Goal: Task Accomplishment & Management: Manage account settings

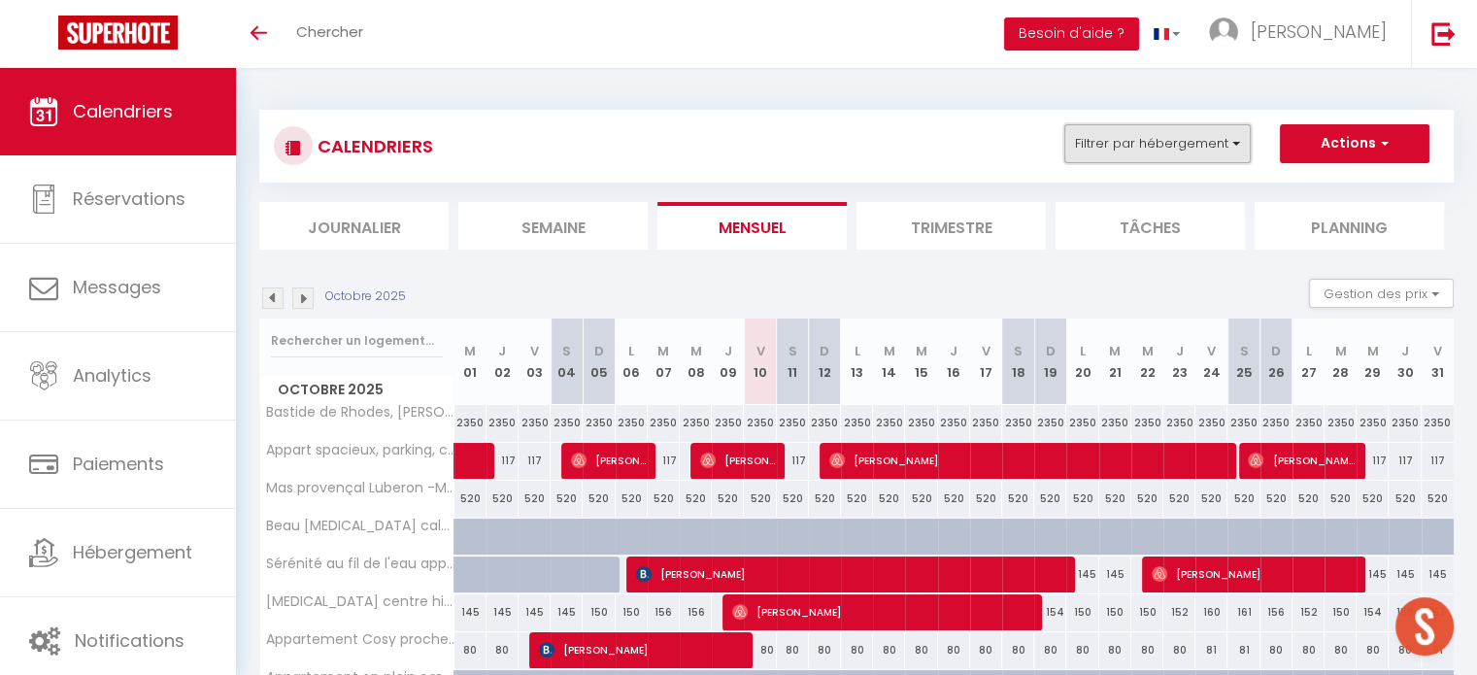
click at [1138, 135] on button "Filtrer par hébergement" at bounding box center [1157, 143] width 186 height 39
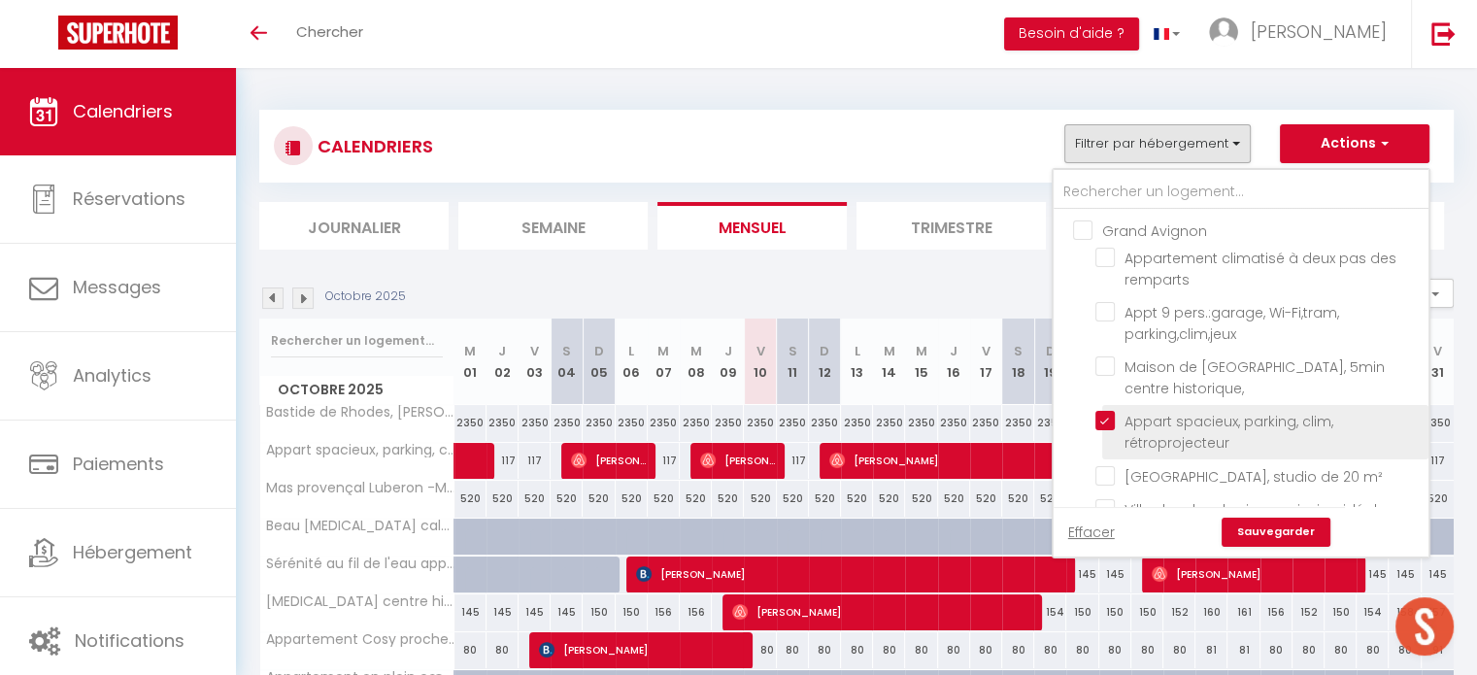
click at [1111, 415] on input "Appart spacieux, parking, clim, rétroprojecteur" at bounding box center [1258, 420] width 326 height 19
checkbox input "false"
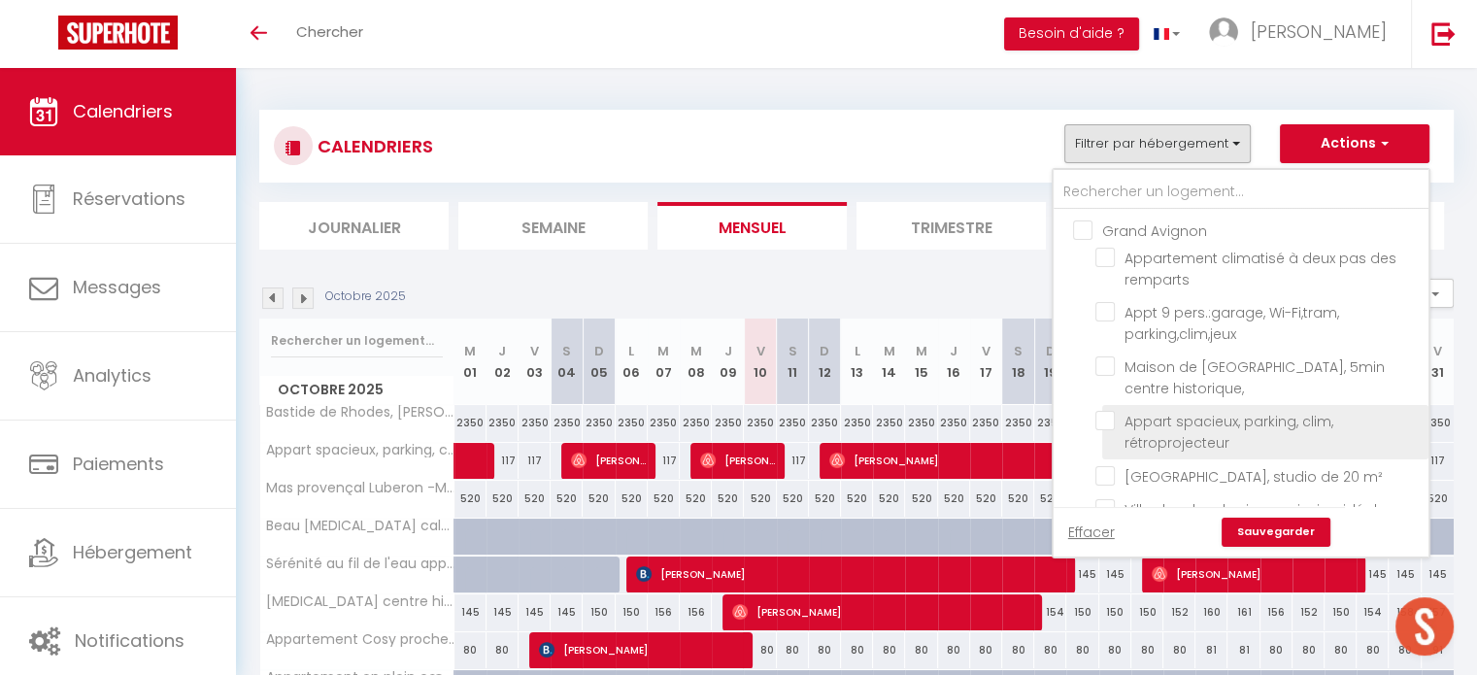
checkbox input "false"
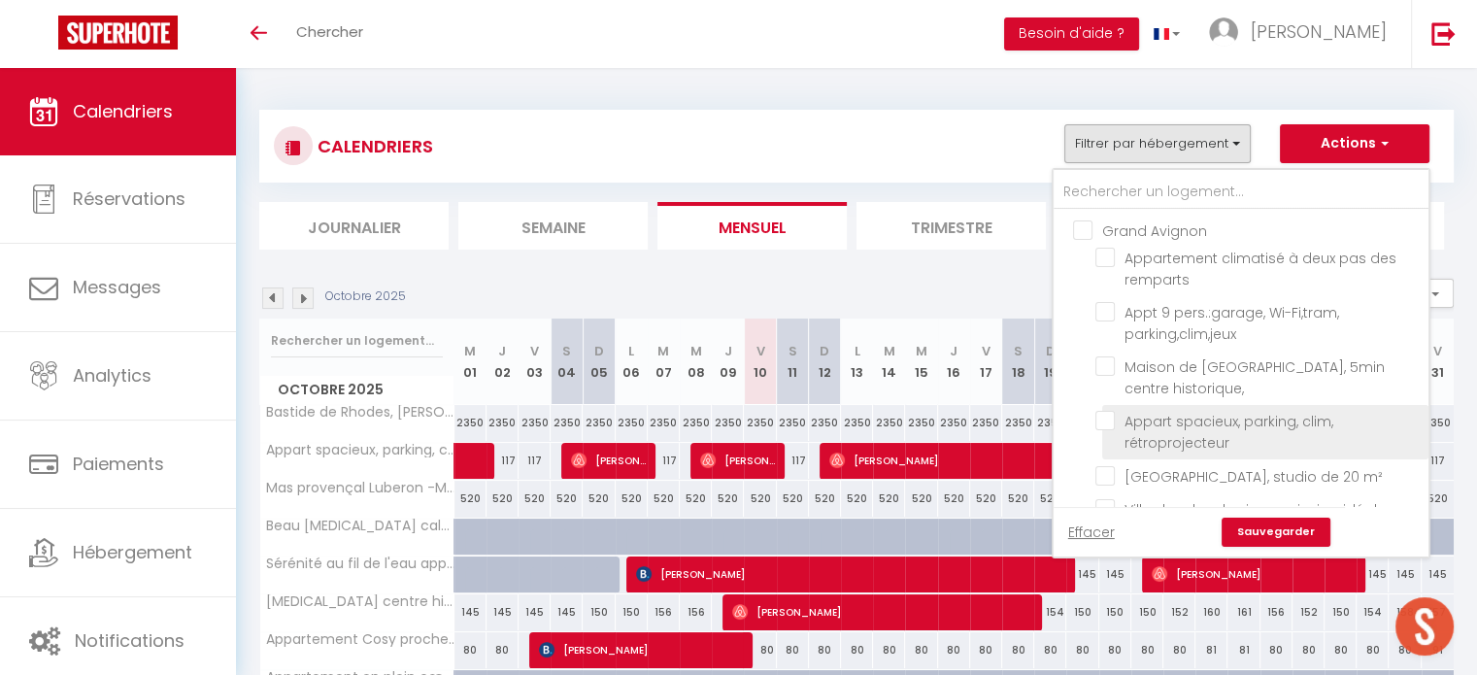
checkbox input "false"
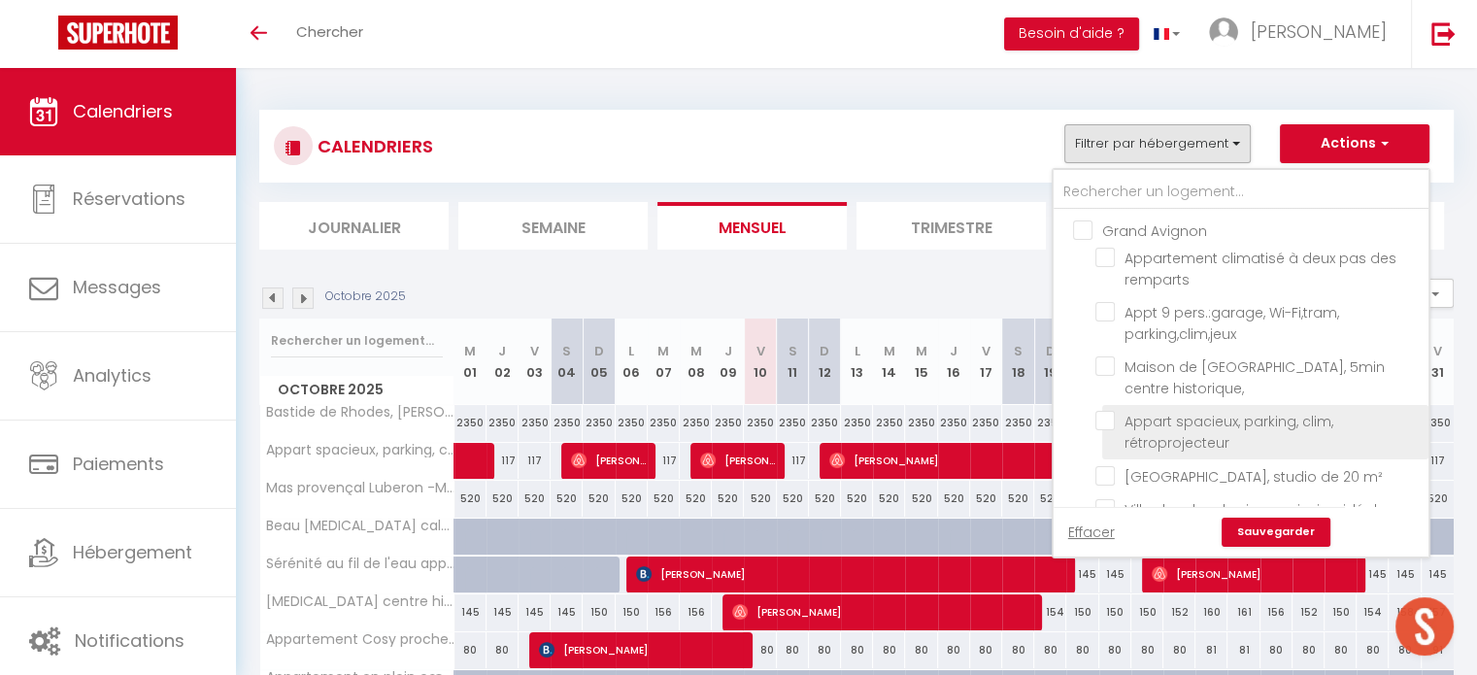
checkbox input "false"
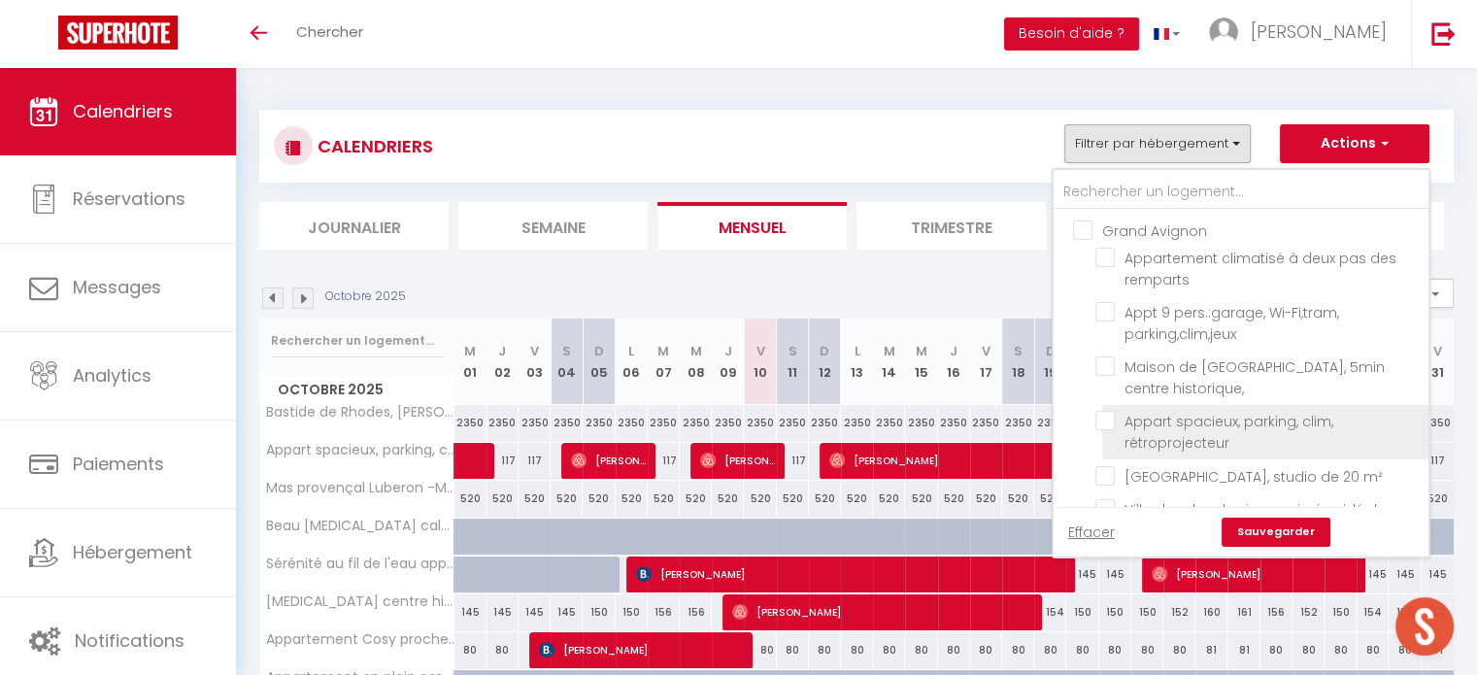
checkbox input "false"
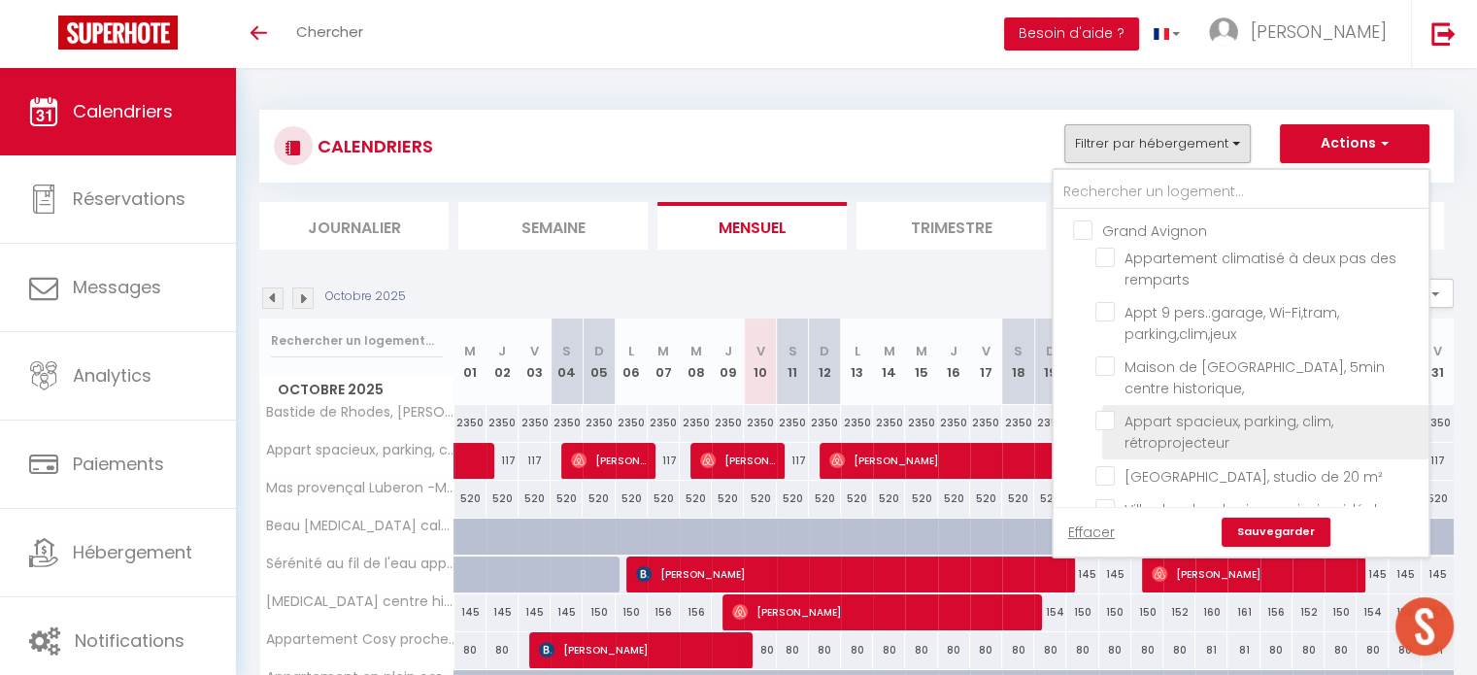
checkbox input "false"
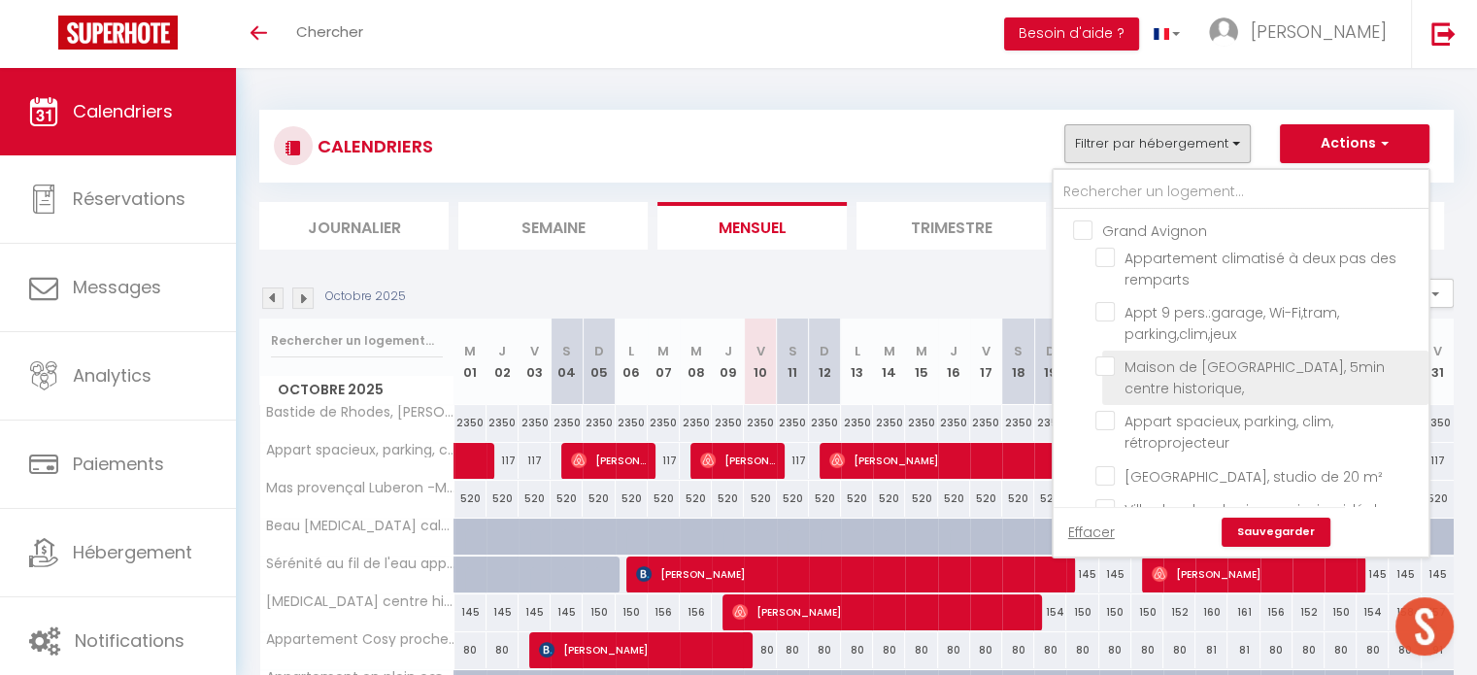
scroll to position [388, 0]
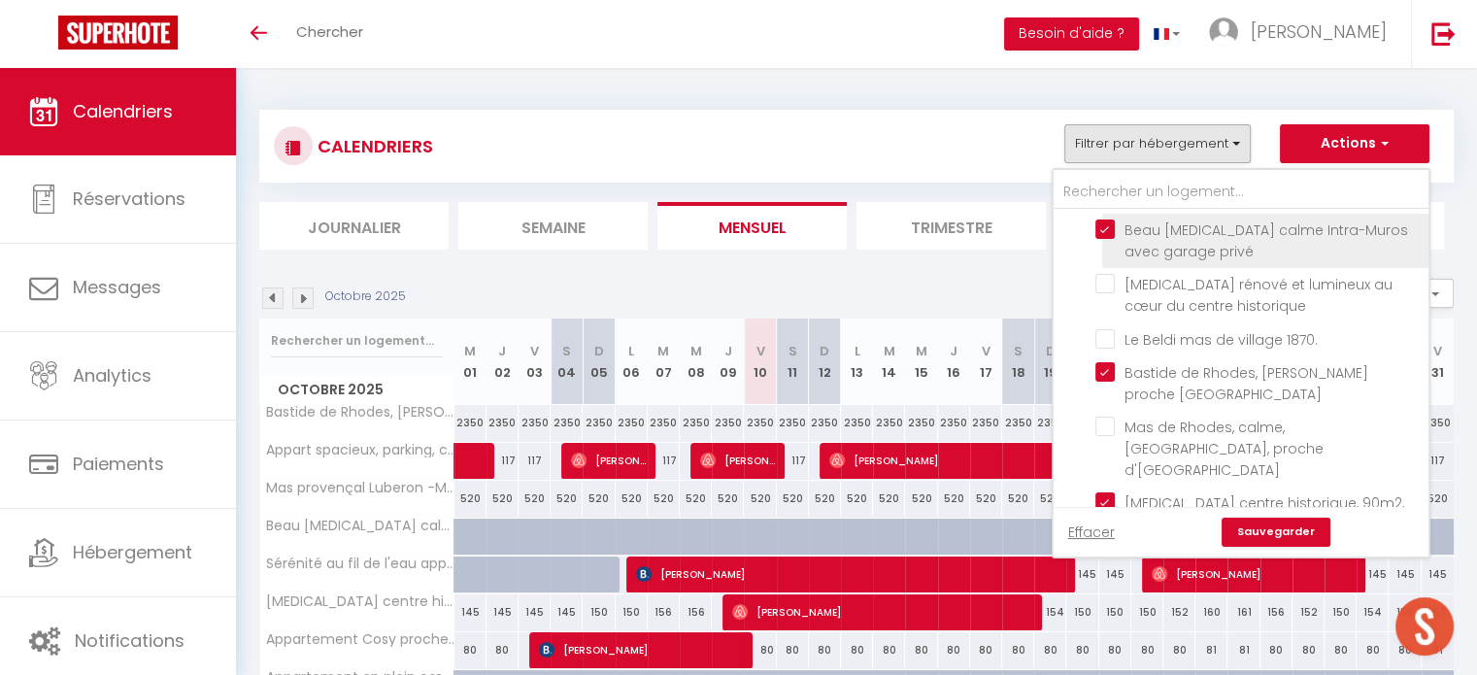
click at [1107, 239] on input "Beau [MEDICAL_DATA] calme Intra-Muros avec garage privé" at bounding box center [1258, 228] width 326 height 19
checkbox input "false"
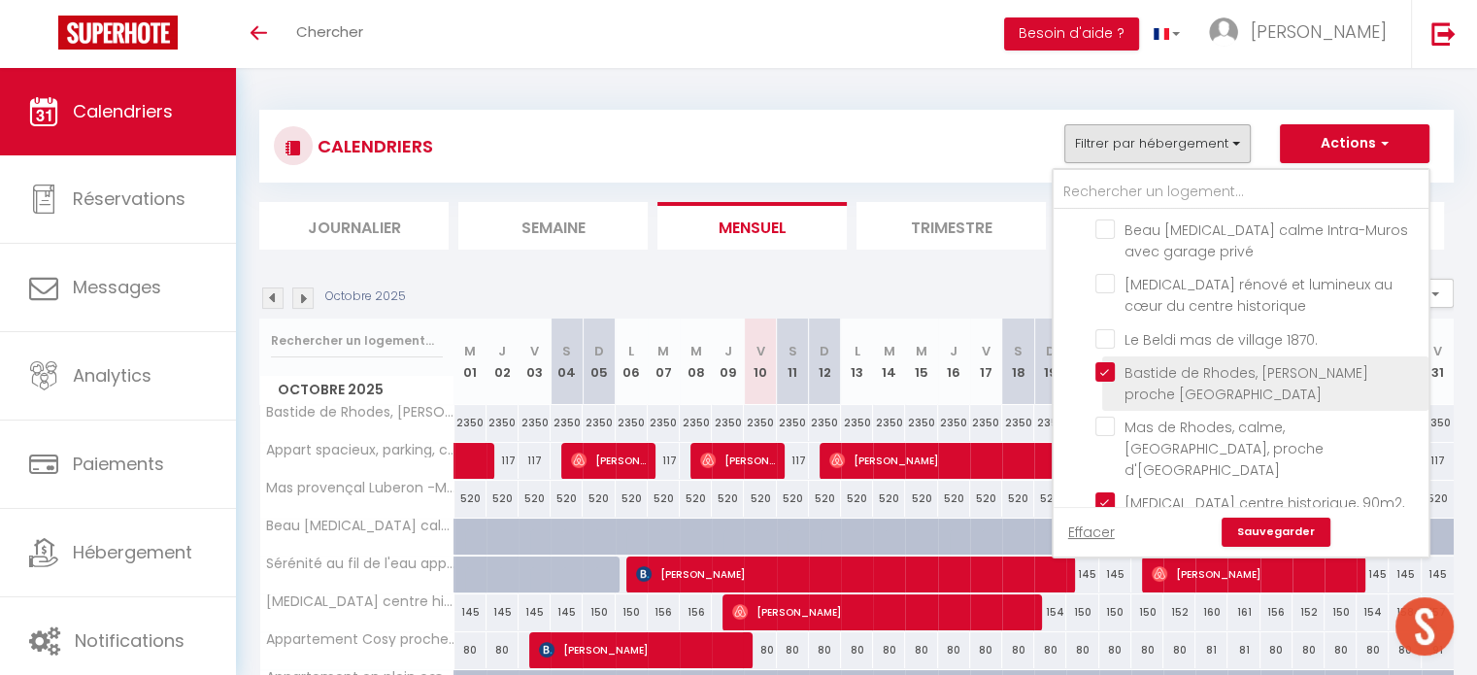
click at [1109, 382] on input "Bastide [PERSON_NAME], [PERSON_NAME] proche [GEOGRAPHIC_DATA]" at bounding box center [1258, 371] width 326 height 19
checkbox input "false"
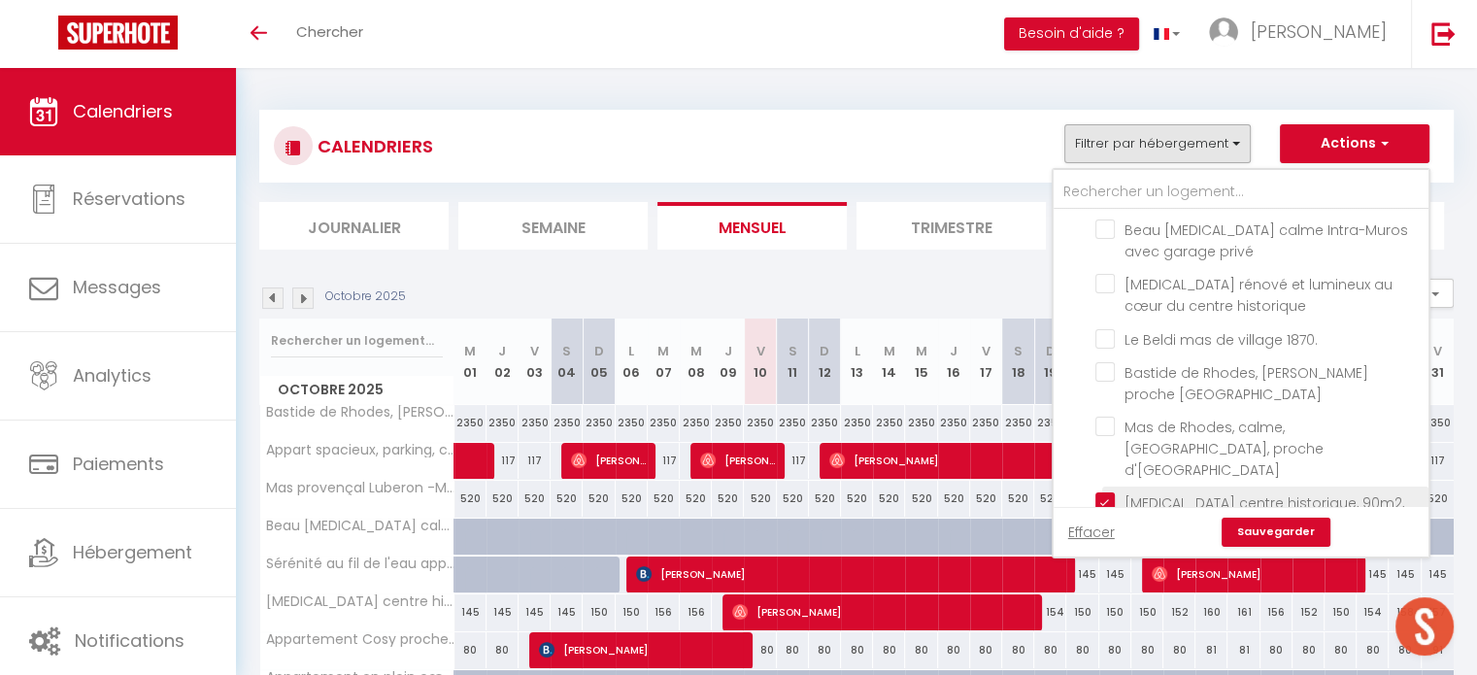
click at [1107, 487] on li "[MEDICAL_DATA] centre historique, 90m2, clim, terrasse, 4 pers" at bounding box center [1265, 514] width 326 height 54
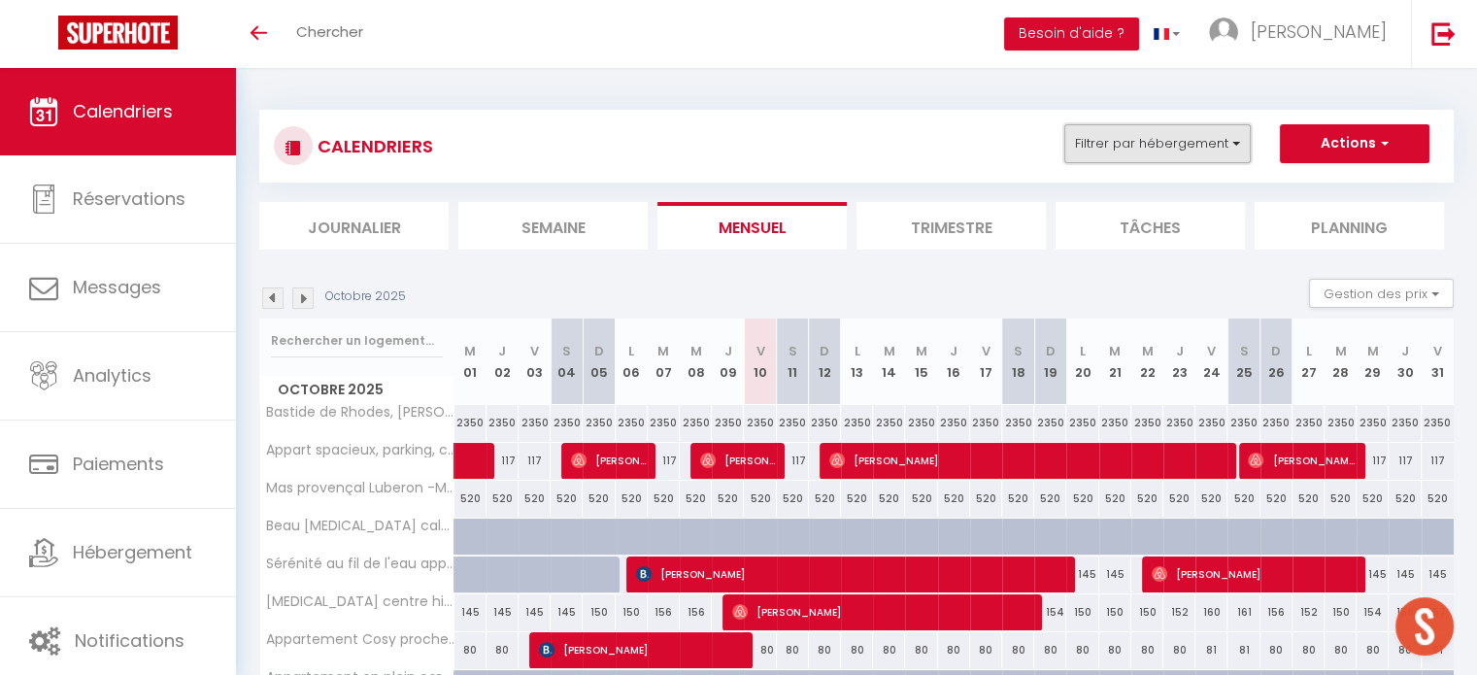
click at [1128, 143] on button "Filtrer par hébergement" at bounding box center [1157, 143] width 186 height 39
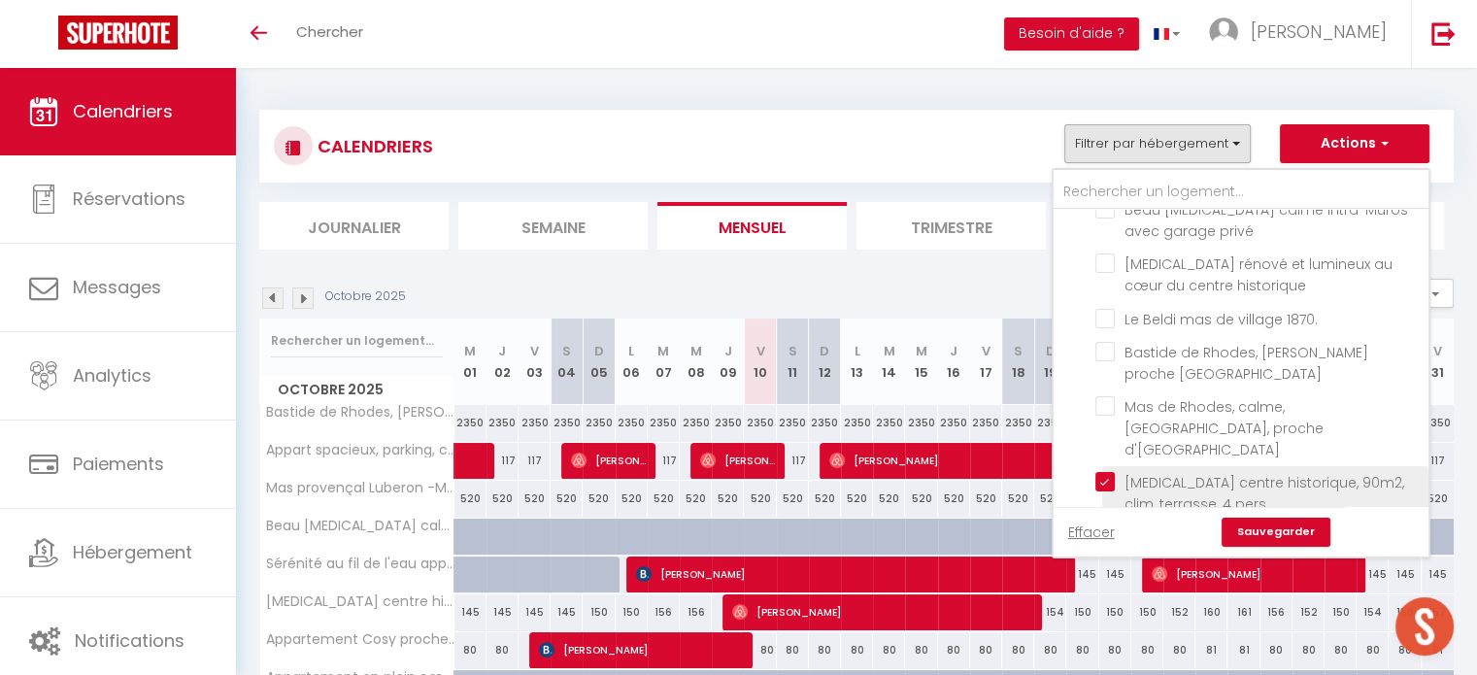
click at [1106, 477] on input "[MEDICAL_DATA] centre historique, 90m2, clim, terrasse, 4 pers" at bounding box center [1258, 481] width 326 height 19
checkbox input "false"
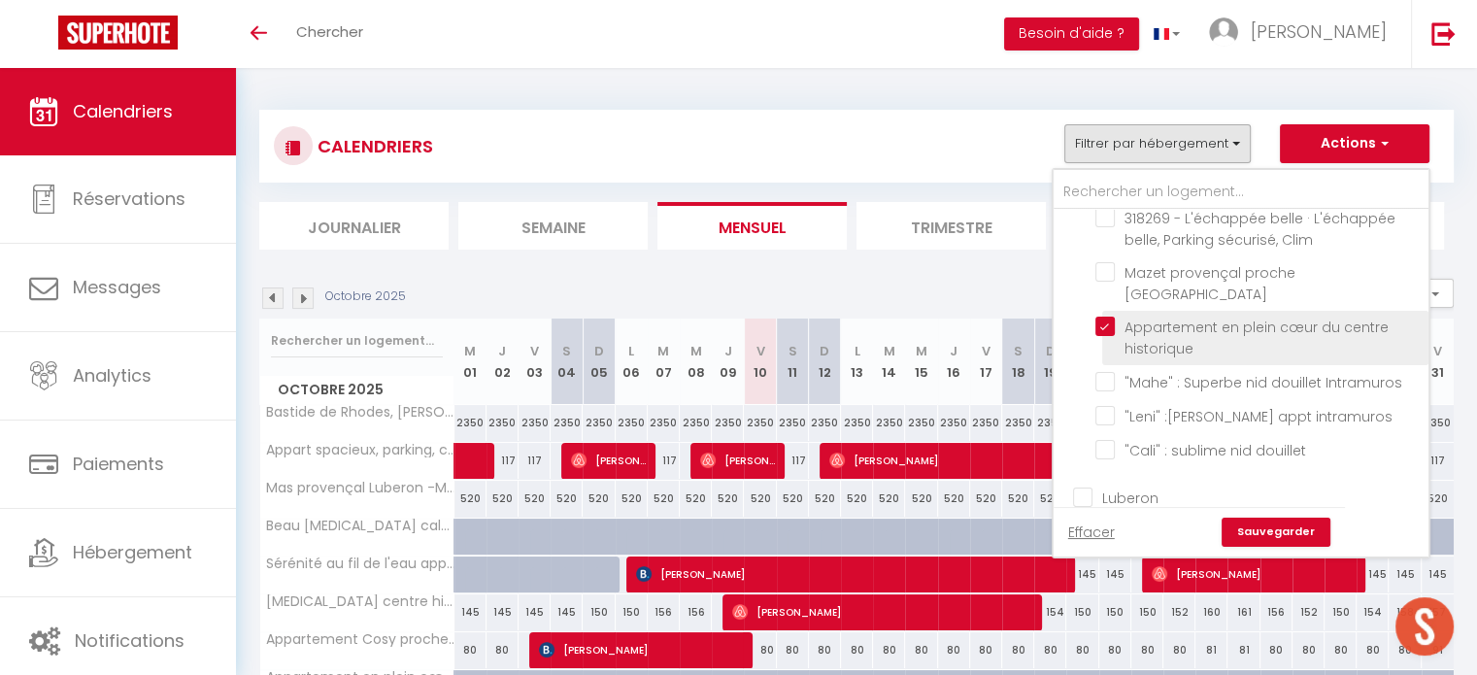
scroll to position [991, 0]
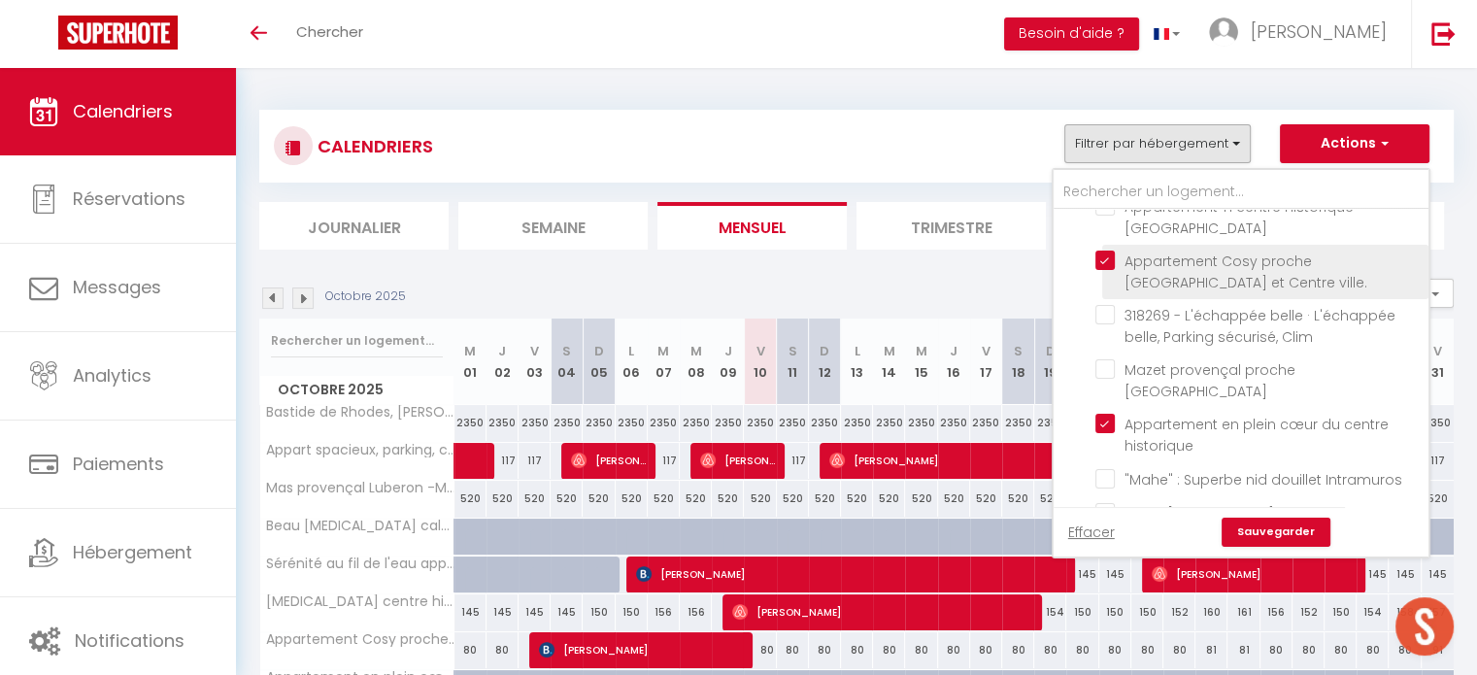
click at [1107, 251] on input "Appartement Cosy proche [GEOGRAPHIC_DATA] et Centre ville." at bounding box center [1258, 260] width 326 height 19
checkbox input "false"
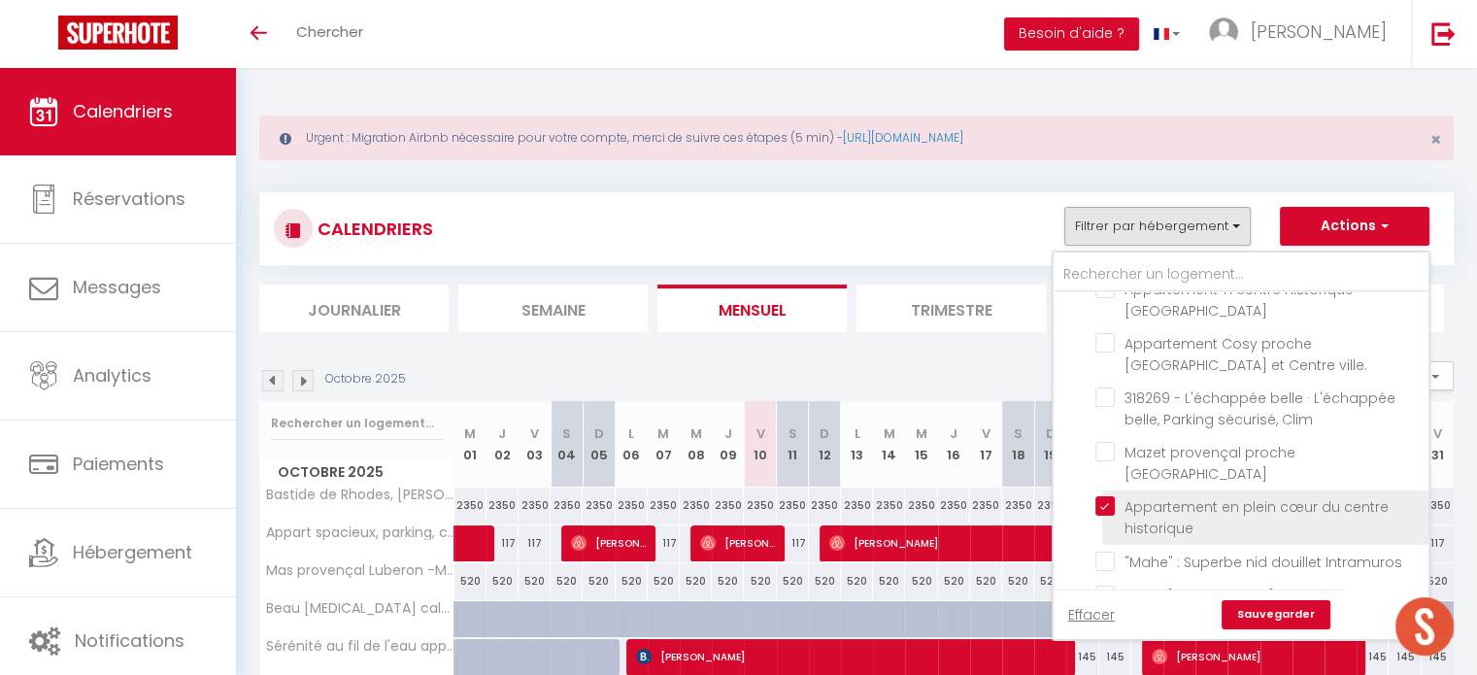
click at [1113, 516] on input "Appartement en plein cœur du centre historique" at bounding box center [1258, 505] width 326 height 19
checkbox input "false"
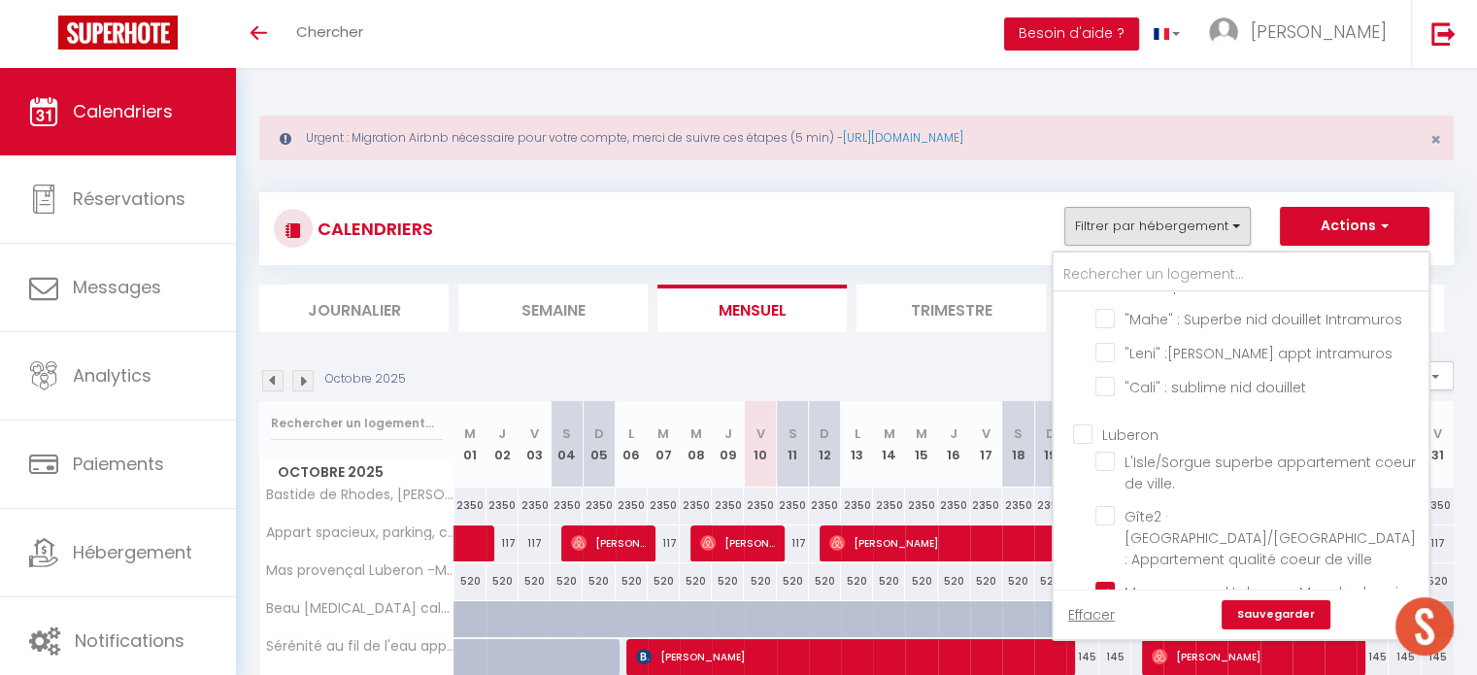
scroll to position [1380, 0]
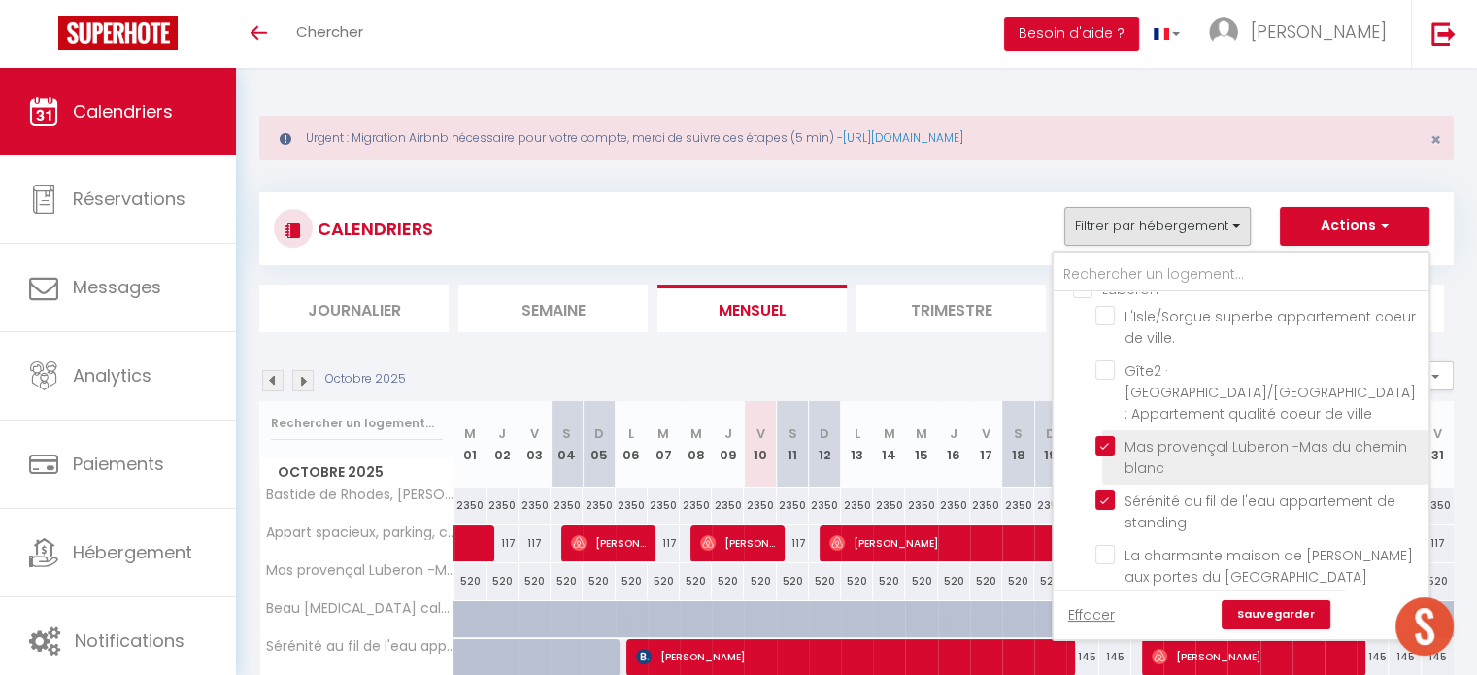
click at [1105, 455] on input "Mas provençal Luberon -Mas du chemin blanc" at bounding box center [1258, 445] width 326 height 19
checkbox input "false"
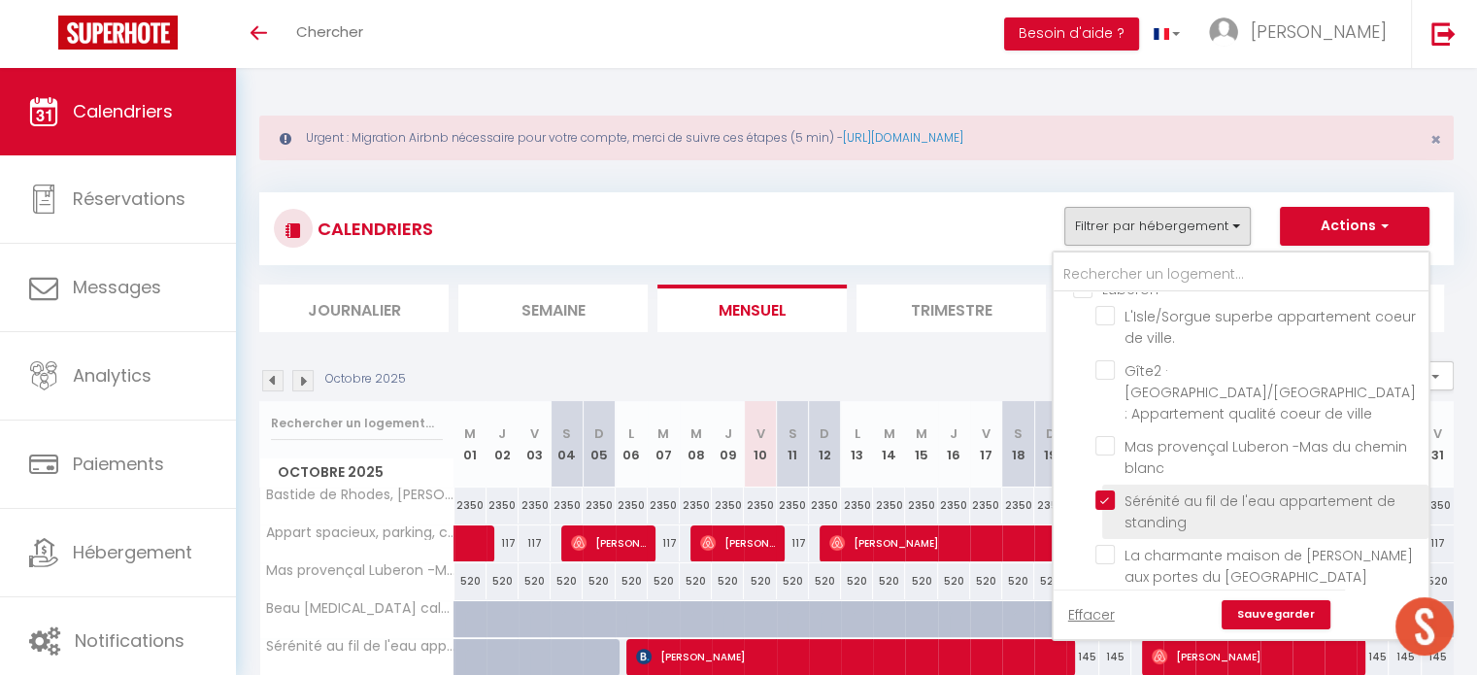
click at [1114, 510] on input "Sérénité au fil de l'eau appartement de standing" at bounding box center [1258, 499] width 326 height 19
checkbox input "false"
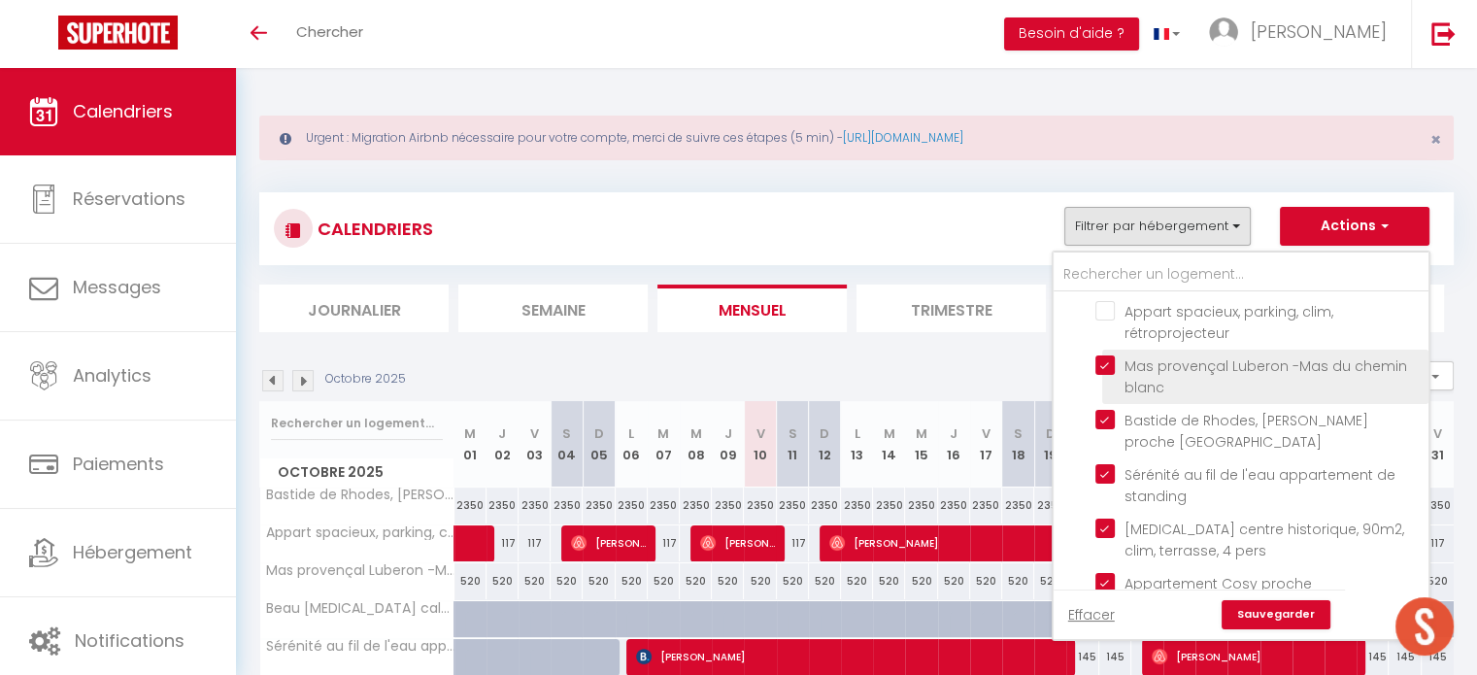
scroll to position [1786, 0]
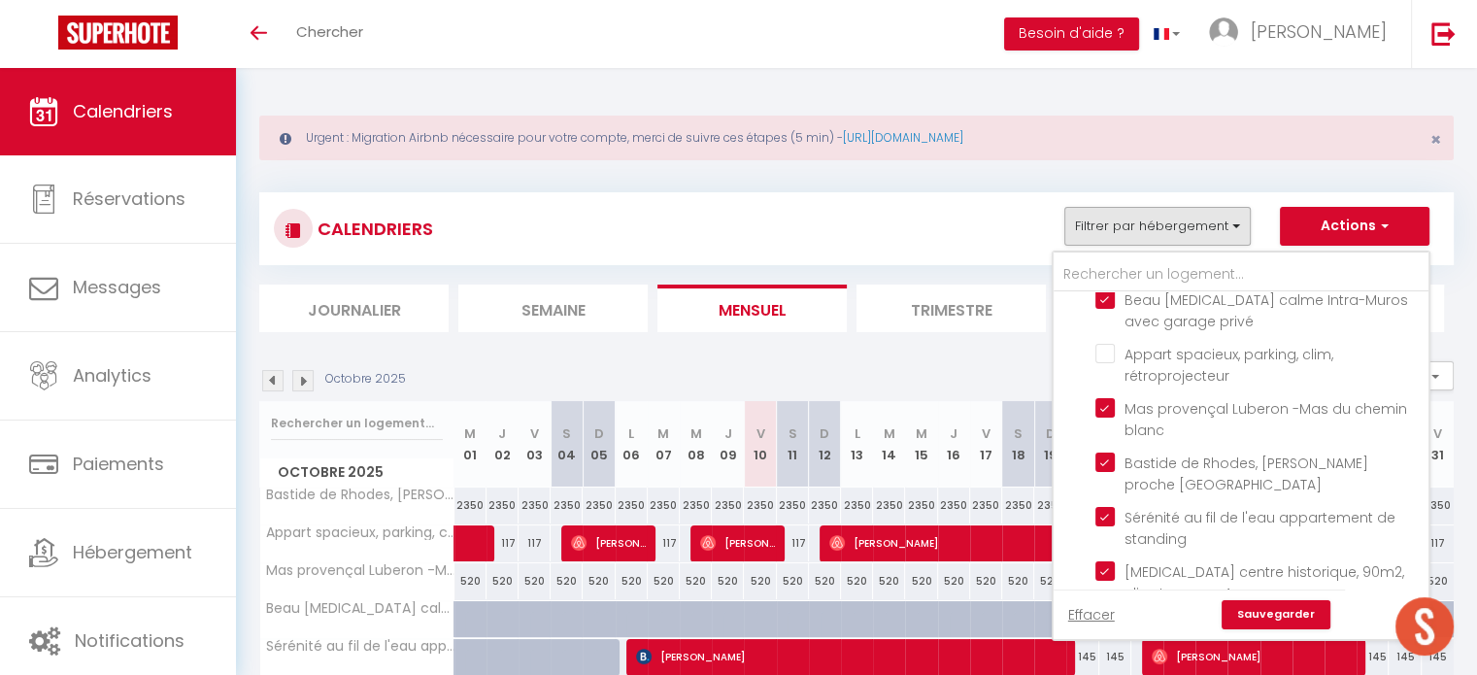
click at [1084, 281] on input "Check IN PRESENTIEL" at bounding box center [1260, 270] width 375 height 19
checkbox input "true"
checkbox input "false"
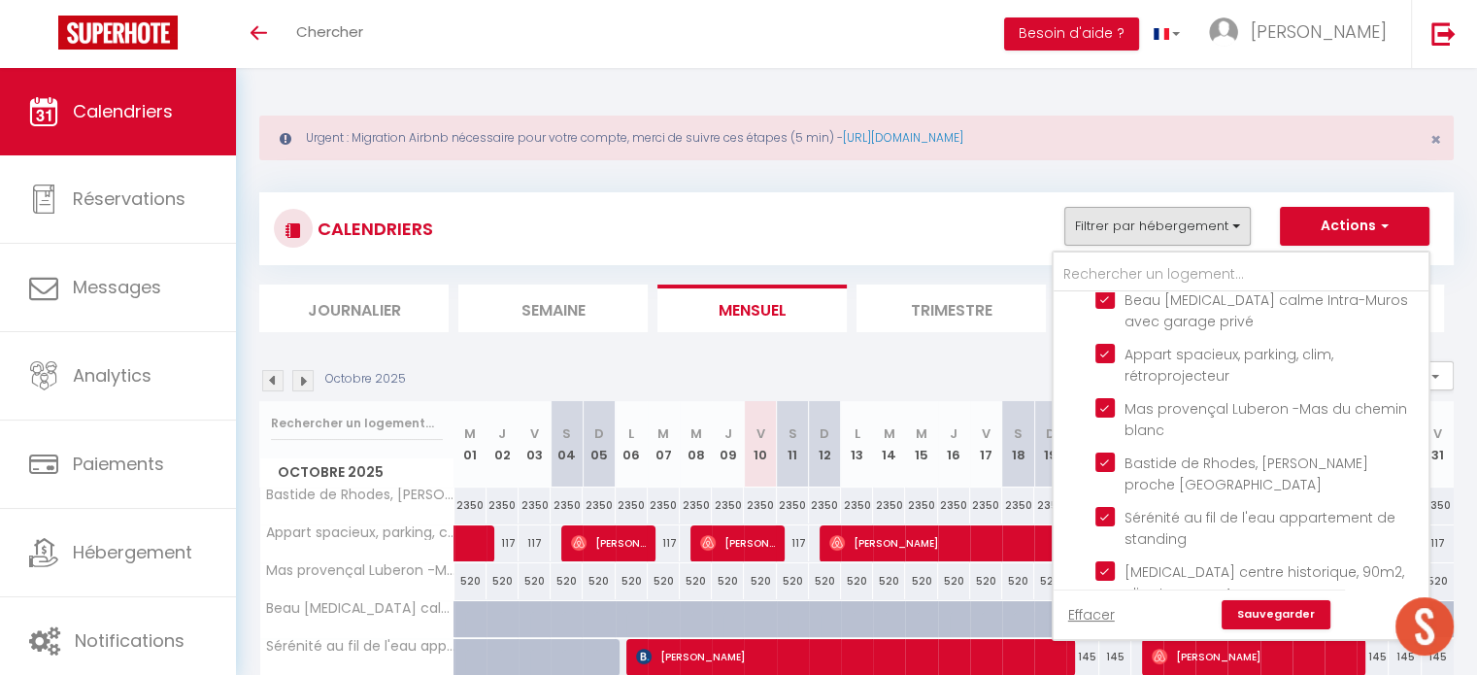
checkbox input "true"
checkbox input "false"
checkbox input "true"
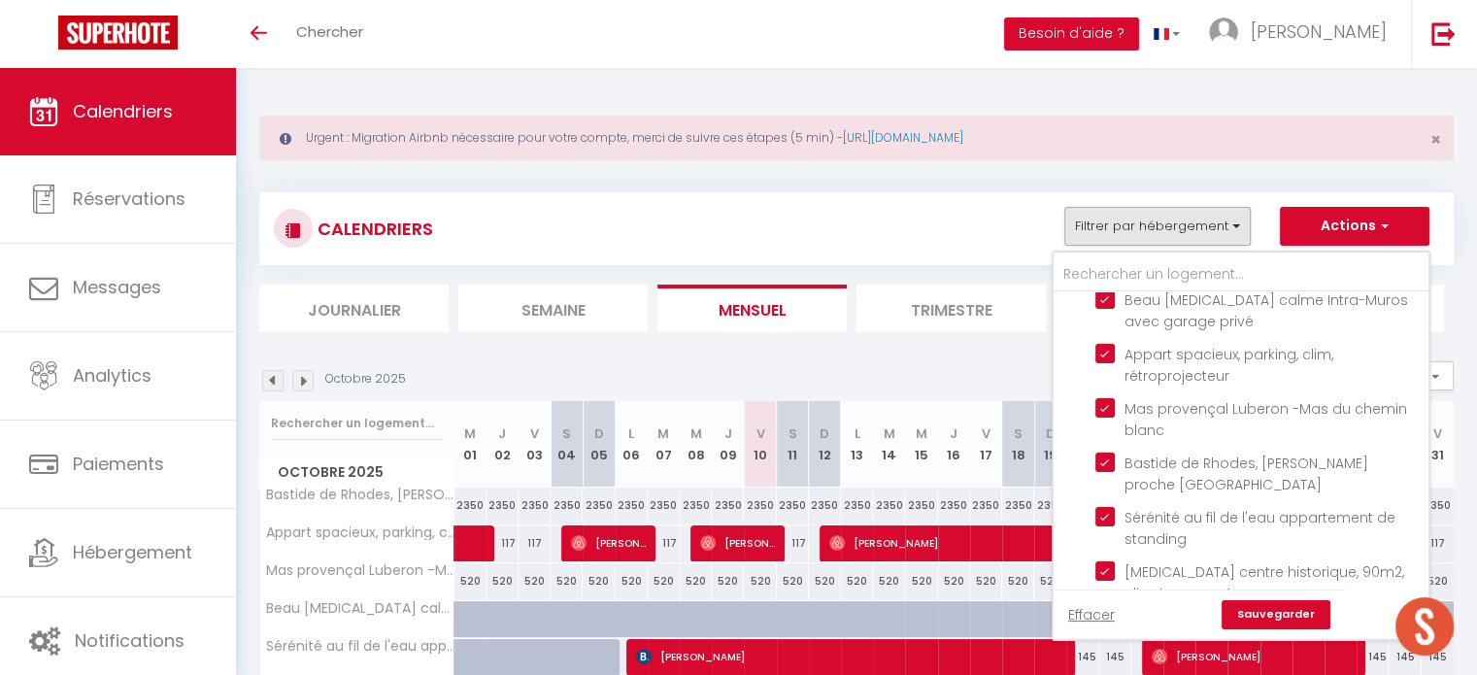
checkbox input "false"
checkbox input "true"
checkbox input "false"
checkbox input "true"
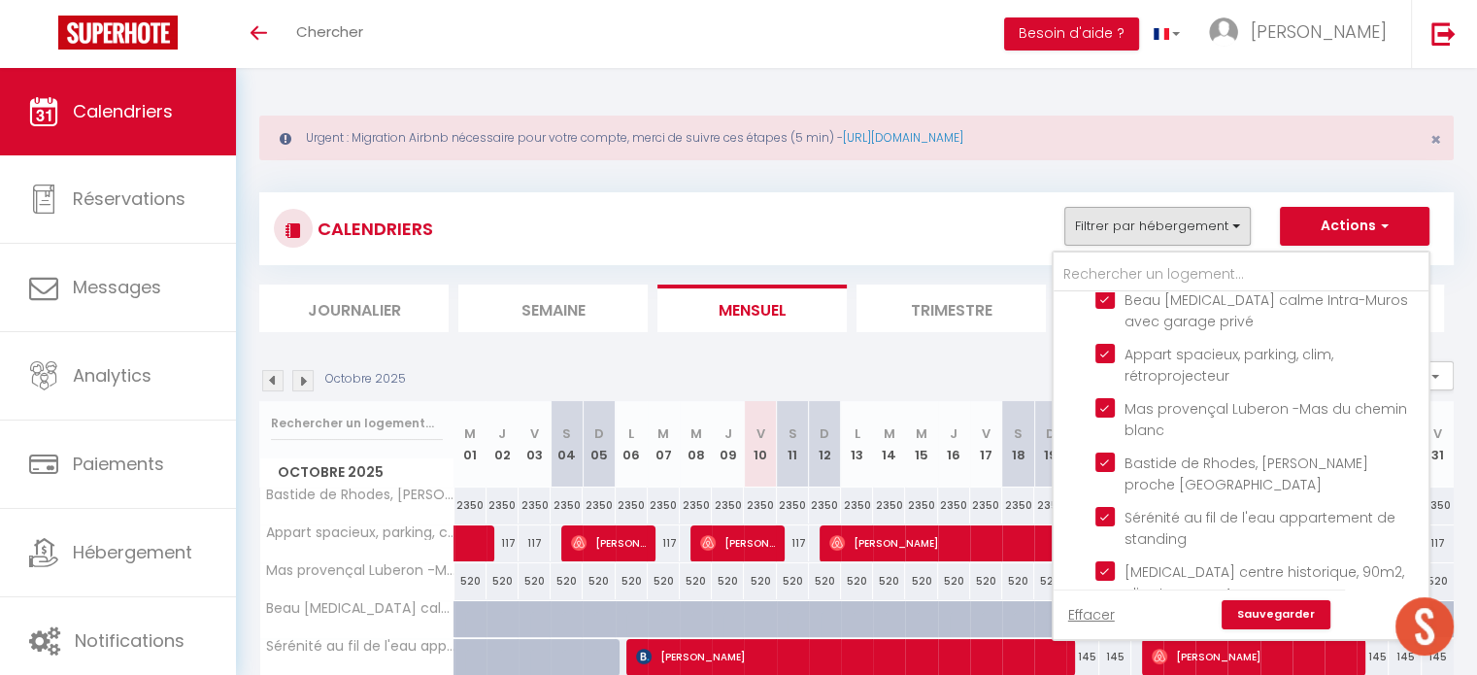
checkbox input "false"
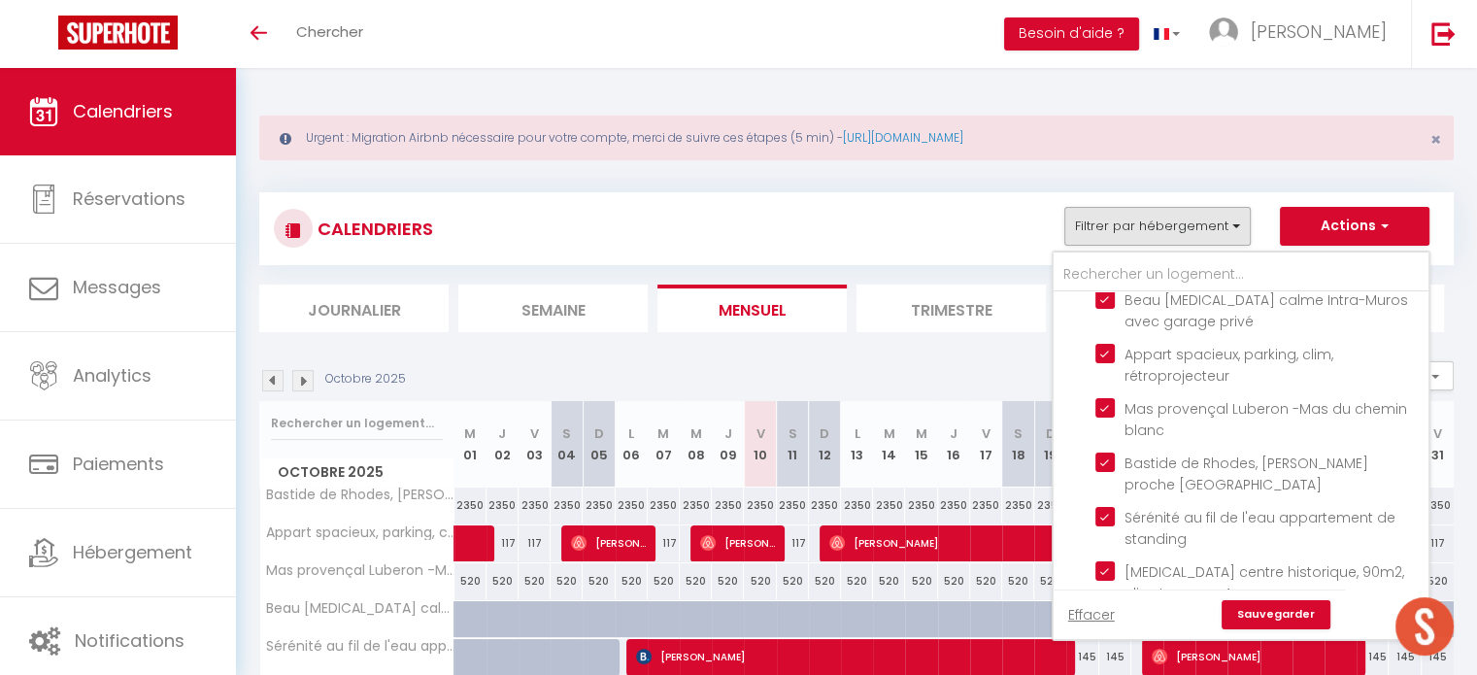
checkbox input "false"
checkbox input "true"
checkbox input "false"
checkbox input "true"
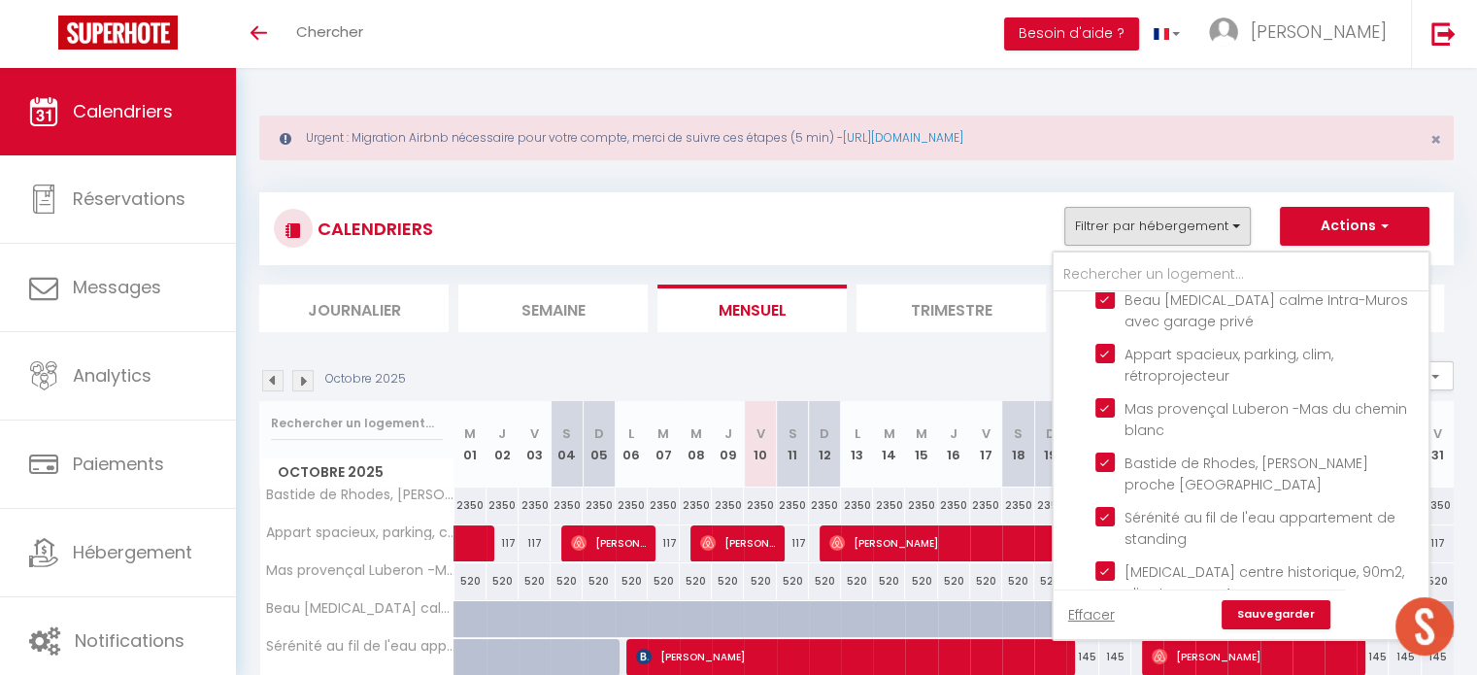
checkbox input "false"
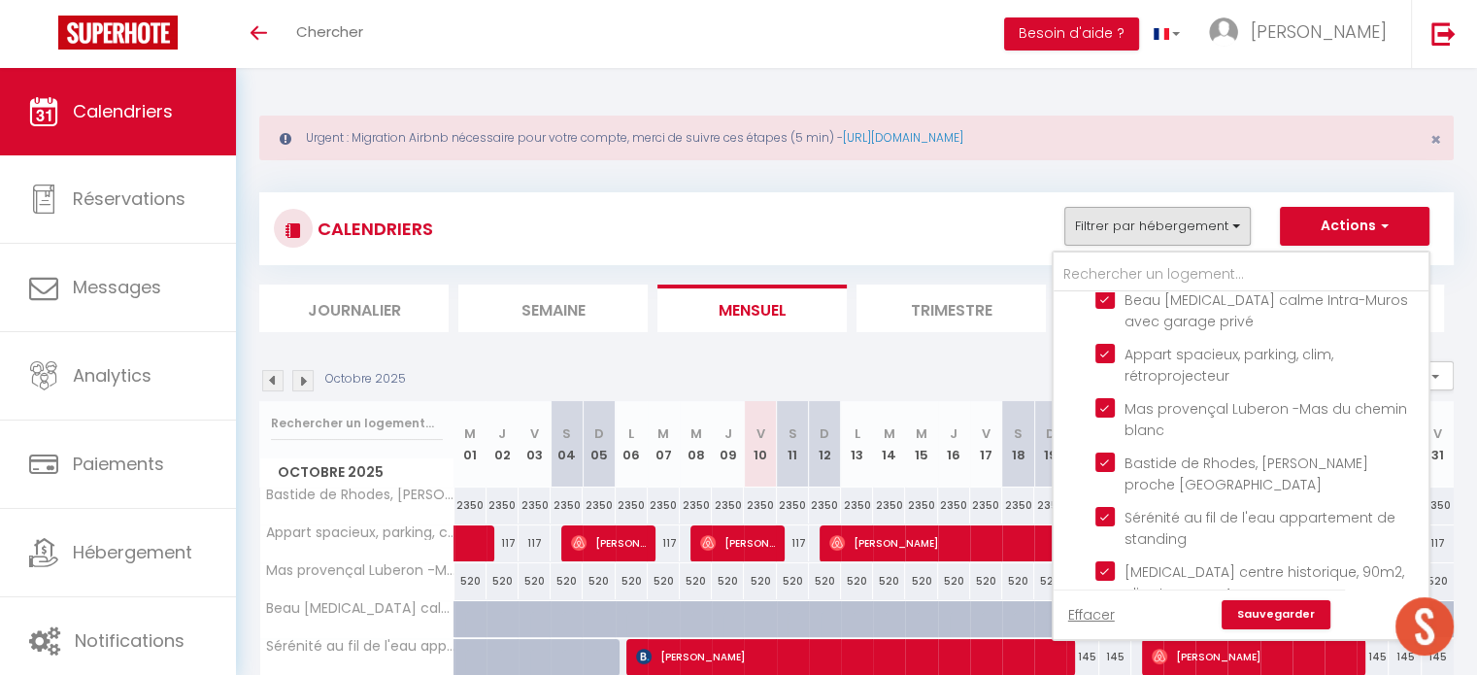
checkbox input "true"
checkbox input "false"
checkbox input "true"
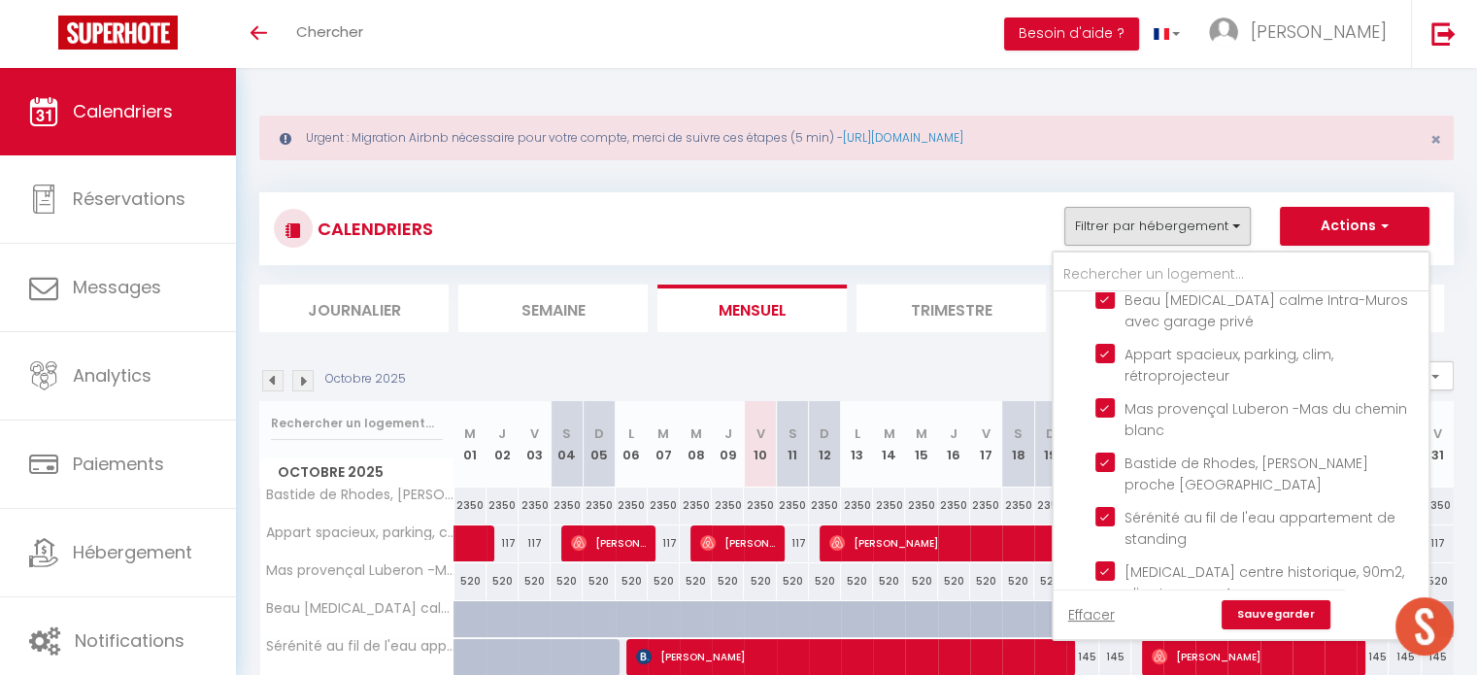
click at [1084, 281] on input "Check IN PRESENTIEL" at bounding box center [1260, 270] width 375 height 19
checkbox input "false"
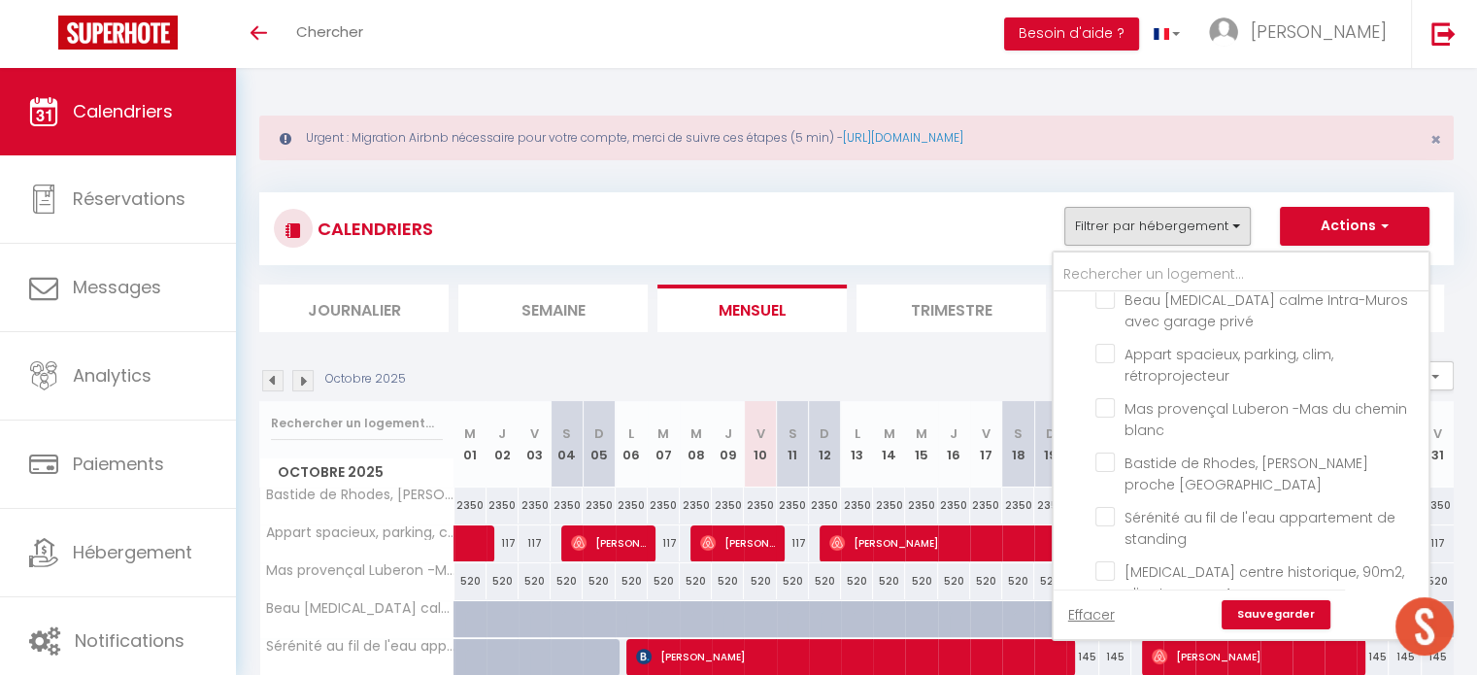
checkbox input "false"
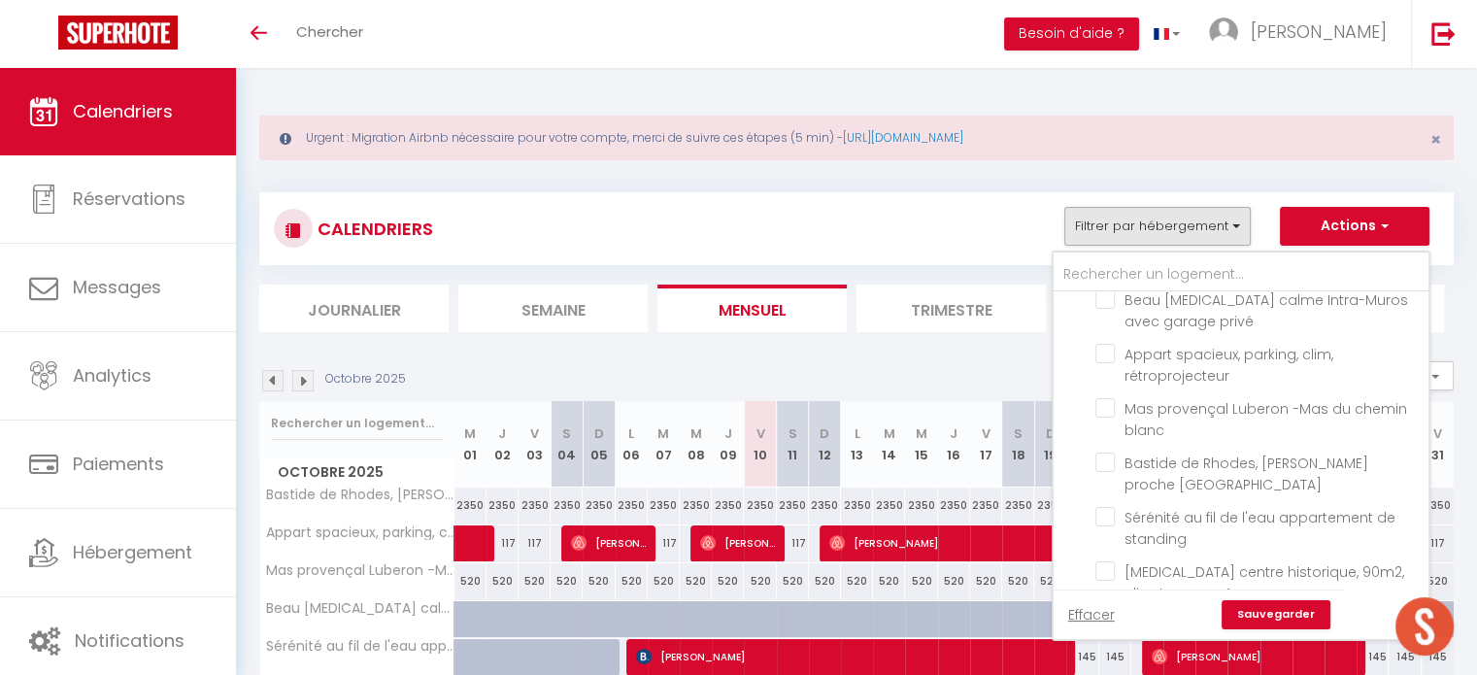
checkbox input "false"
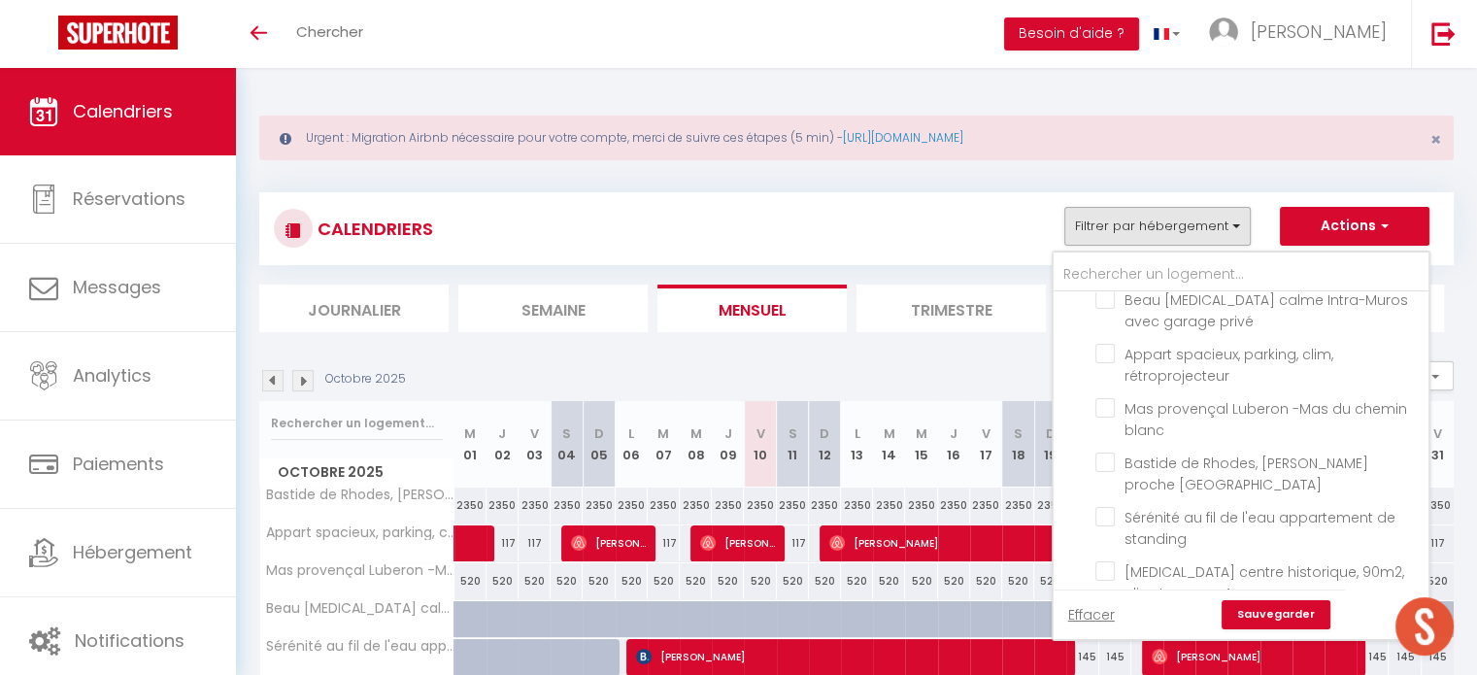
checkbox input "false"
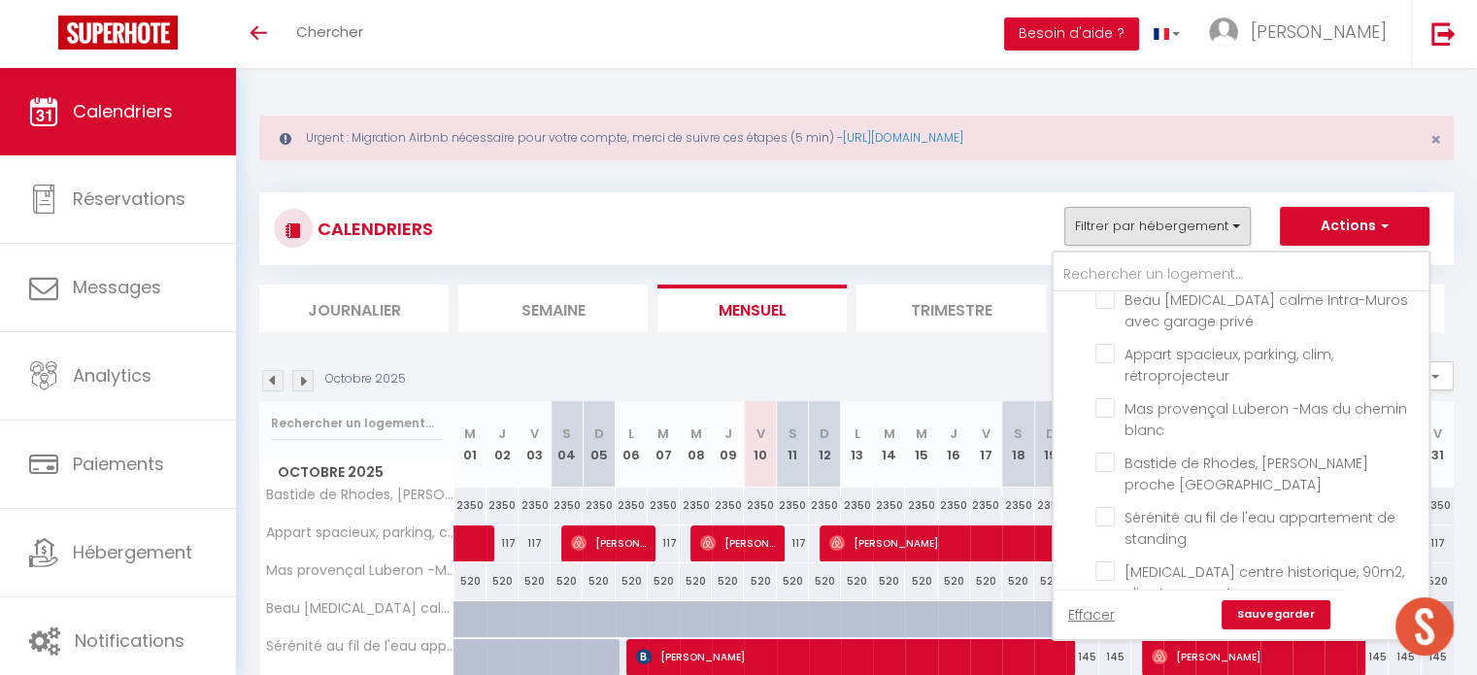
checkbox input "false"
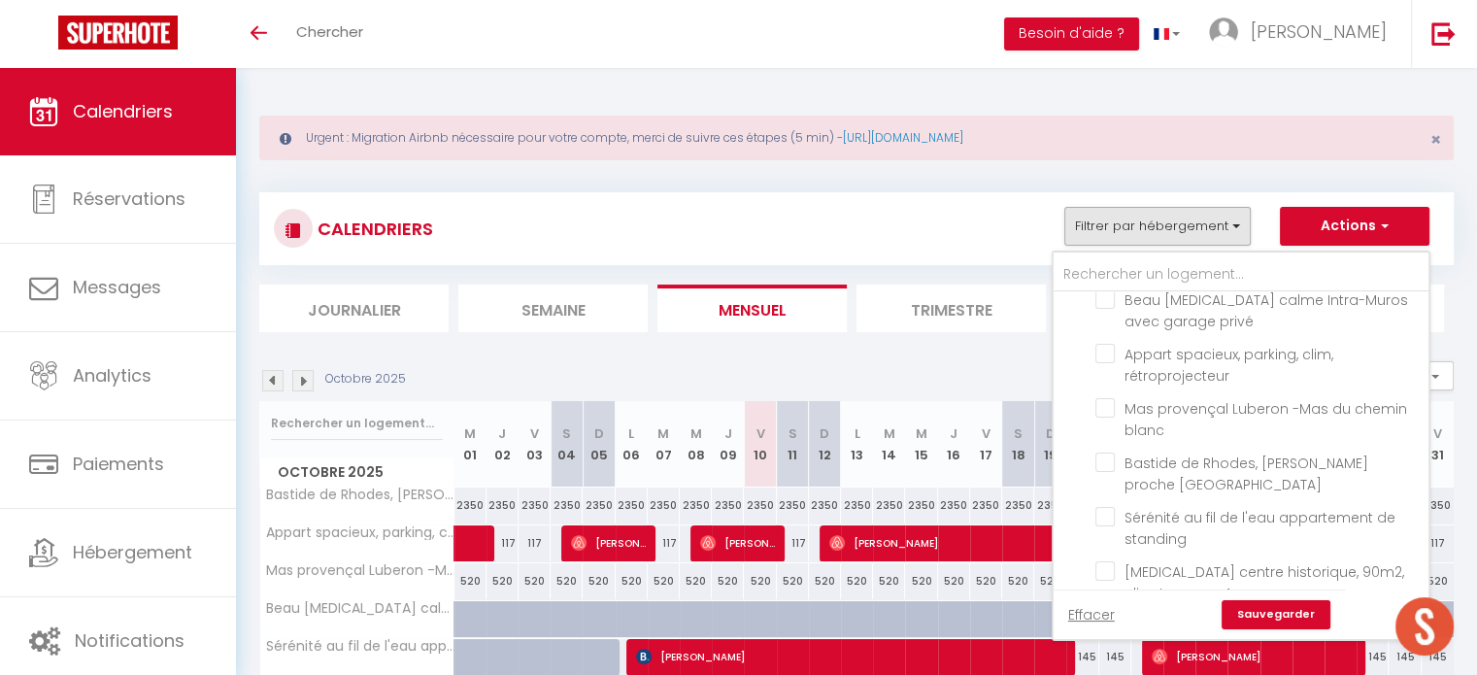
checkbox input "false"
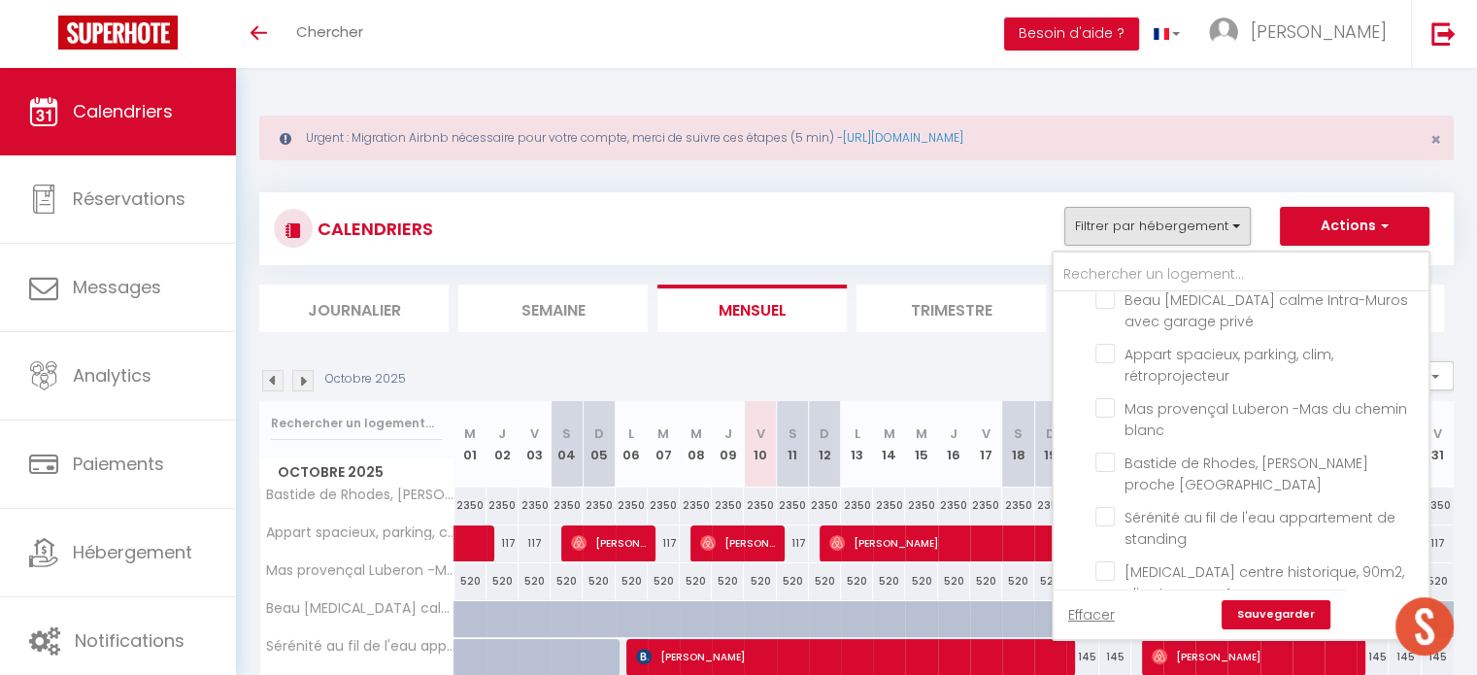
checkbox input "false"
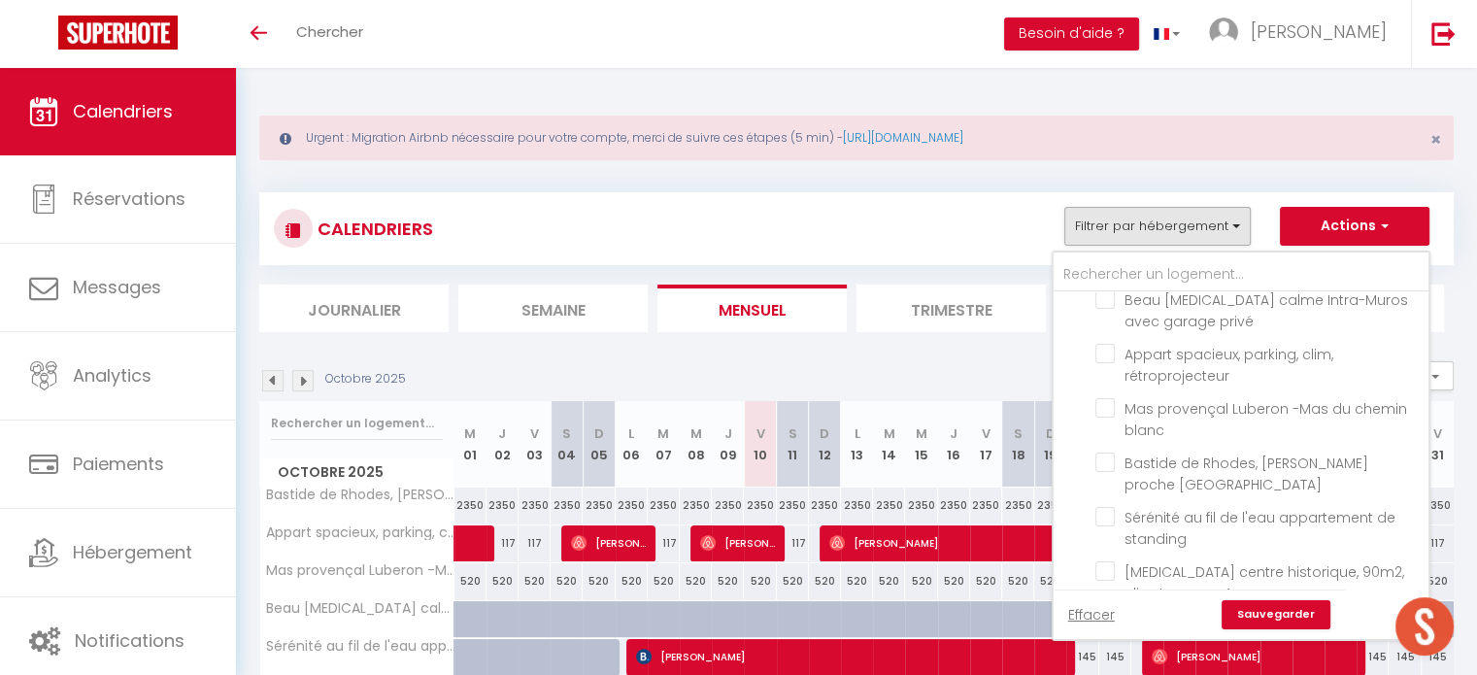
checkbox input "false"
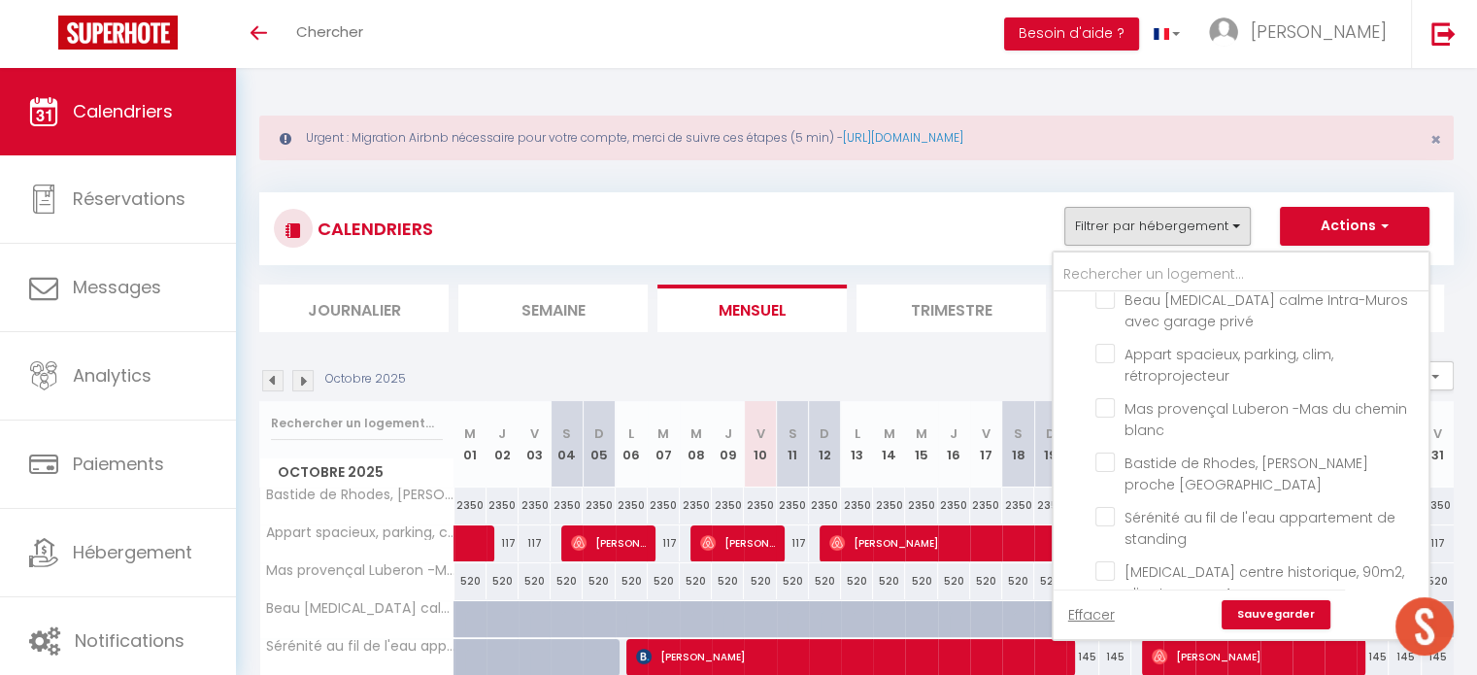
checkbox input "false"
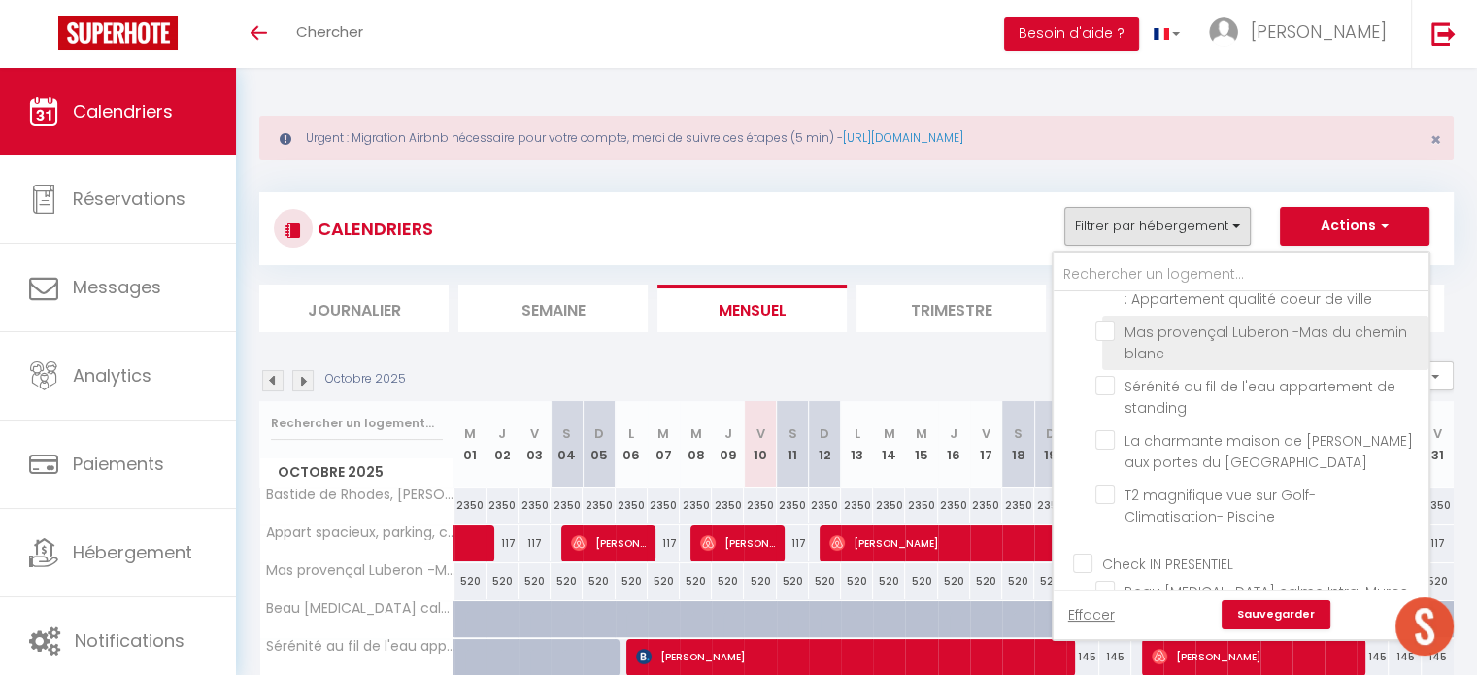
scroll to position [1592, 0]
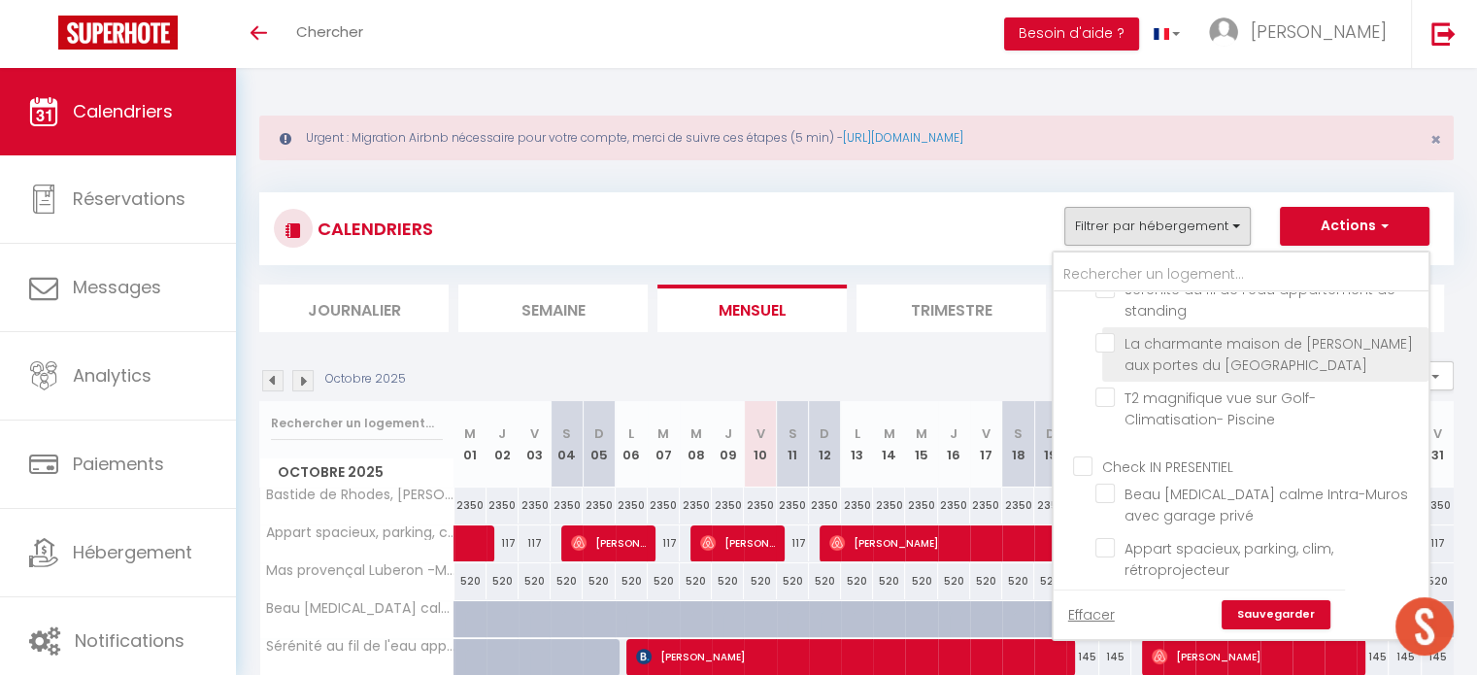
click at [1114, 382] on li "La charmante maison de [PERSON_NAME] aux portes du [GEOGRAPHIC_DATA]" at bounding box center [1265, 354] width 326 height 54
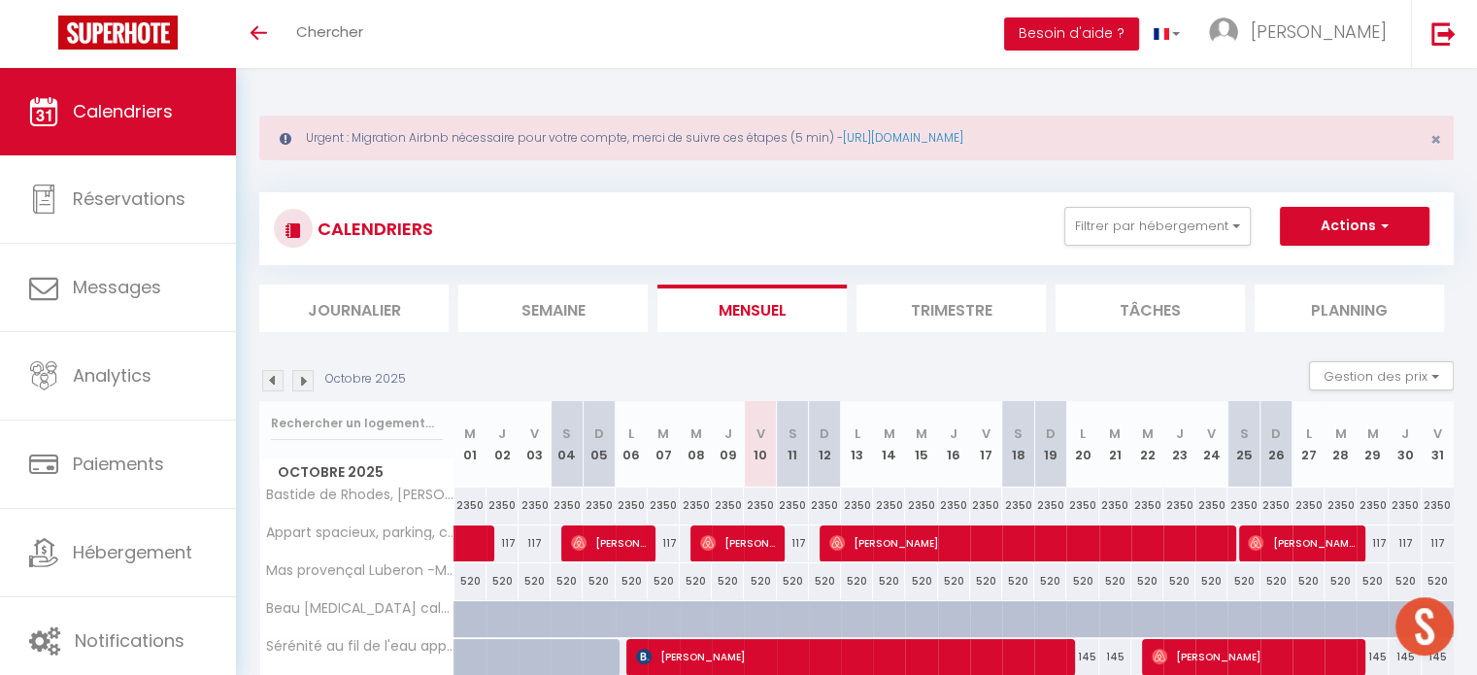
click at [1131, 247] on div "CALENDRIERS Filtrer par hébergement Grand Avignon Appartement climatisé à deux …" at bounding box center [856, 229] width 1165 height 44
click at [1138, 235] on button "Filtrer par hébergement" at bounding box center [1157, 226] width 186 height 39
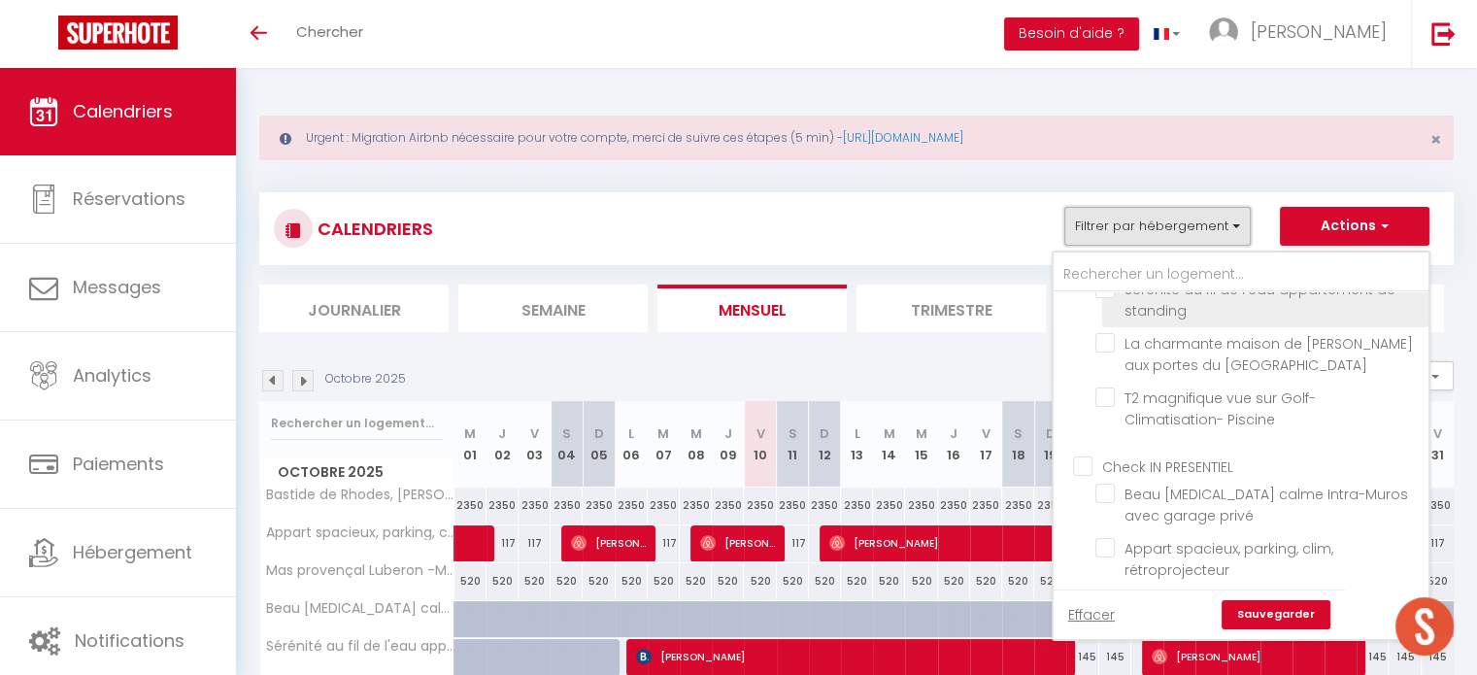
scroll to position [1612, 0]
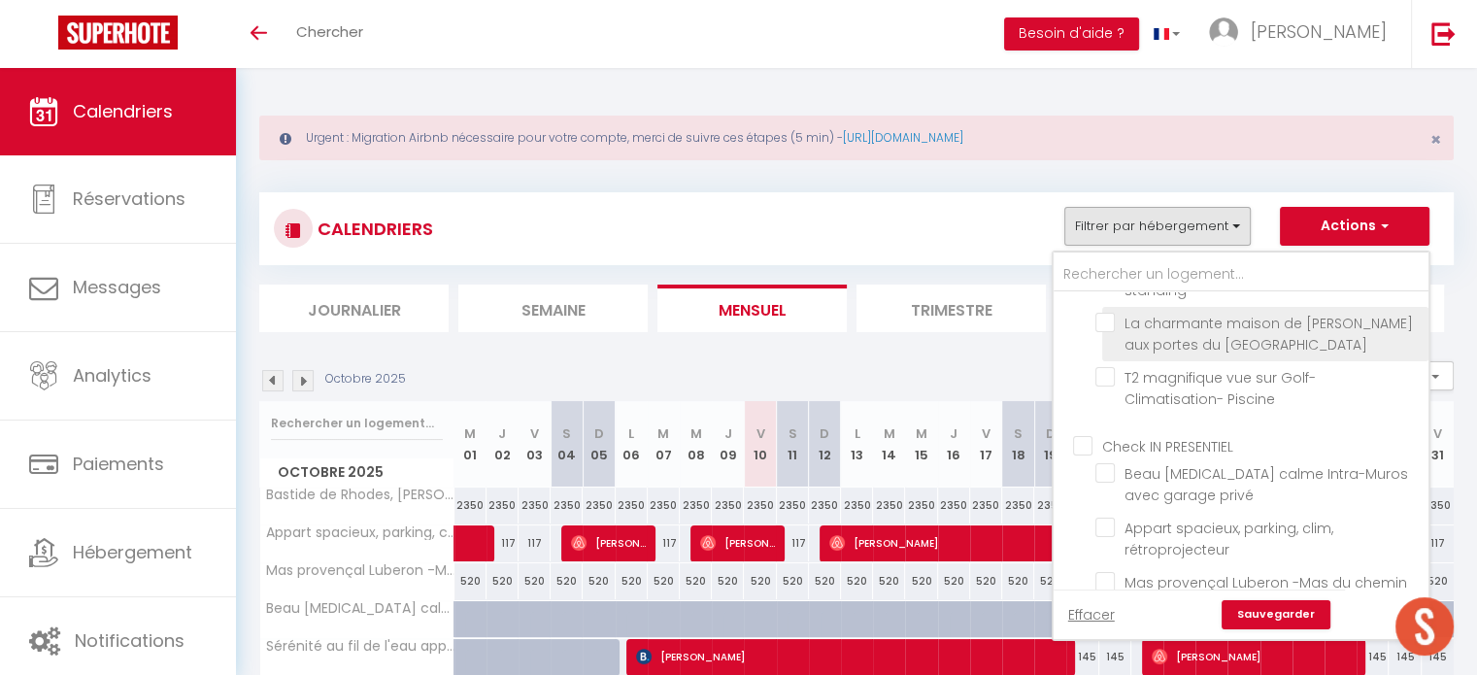
click at [1102, 332] on input "La charmante maison de [PERSON_NAME] aux portes du [GEOGRAPHIC_DATA]" at bounding box center [1258, 322] width 326 height 19
checkbox input "true"
checkbox input "false"
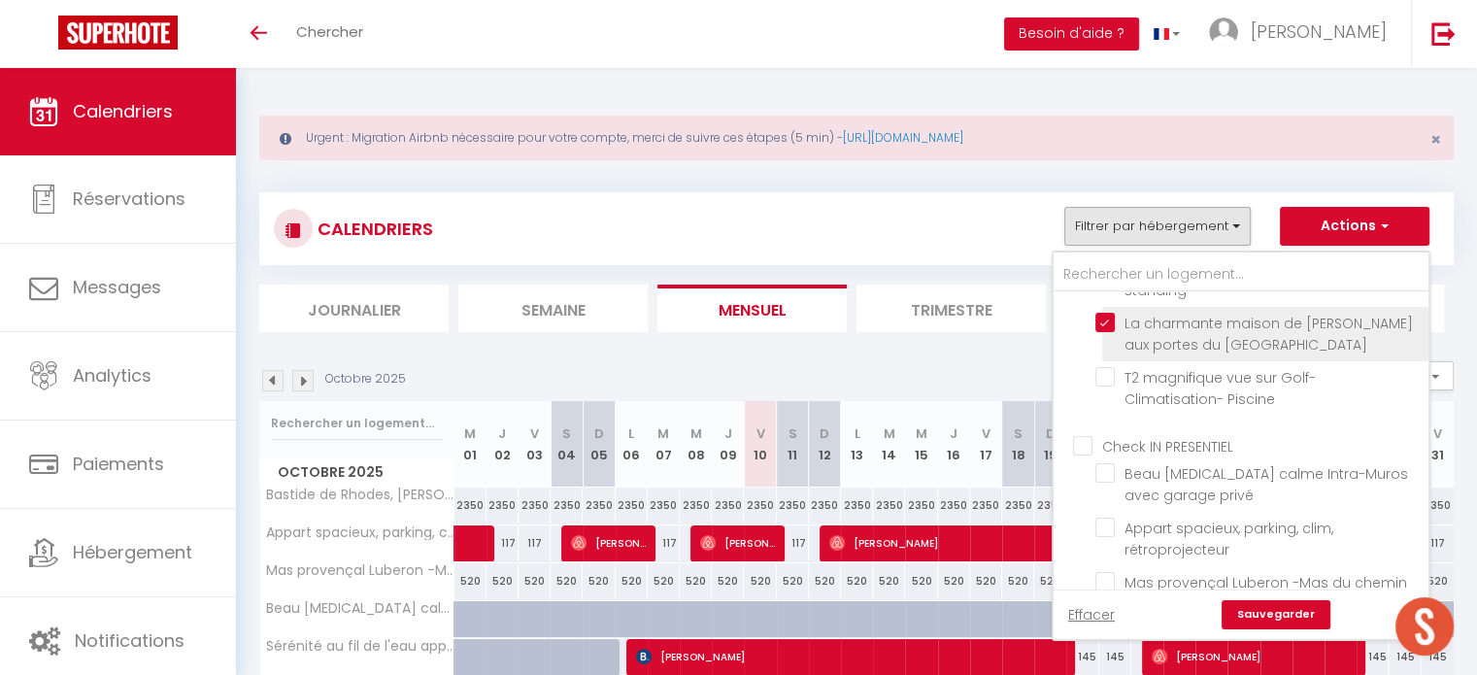
checkbox input "false"
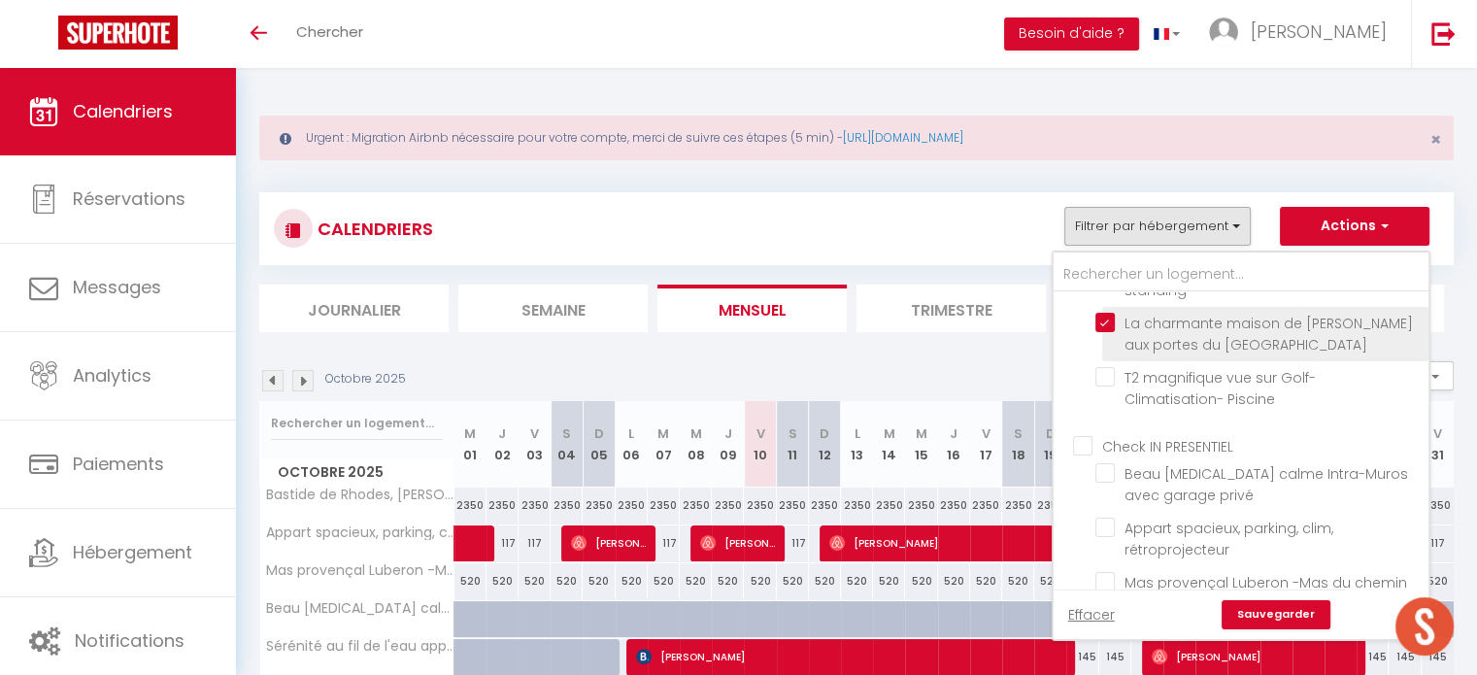
checkbox input "false"
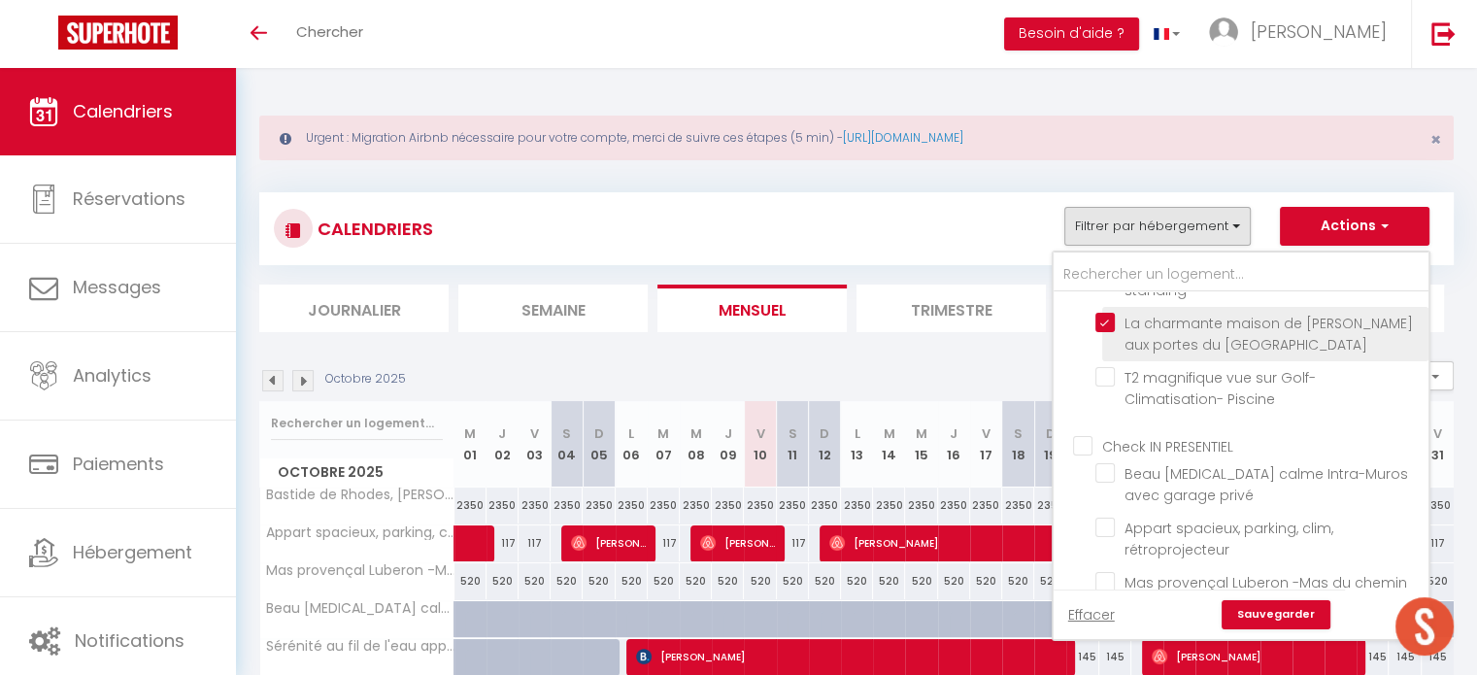
checkbox input "false"
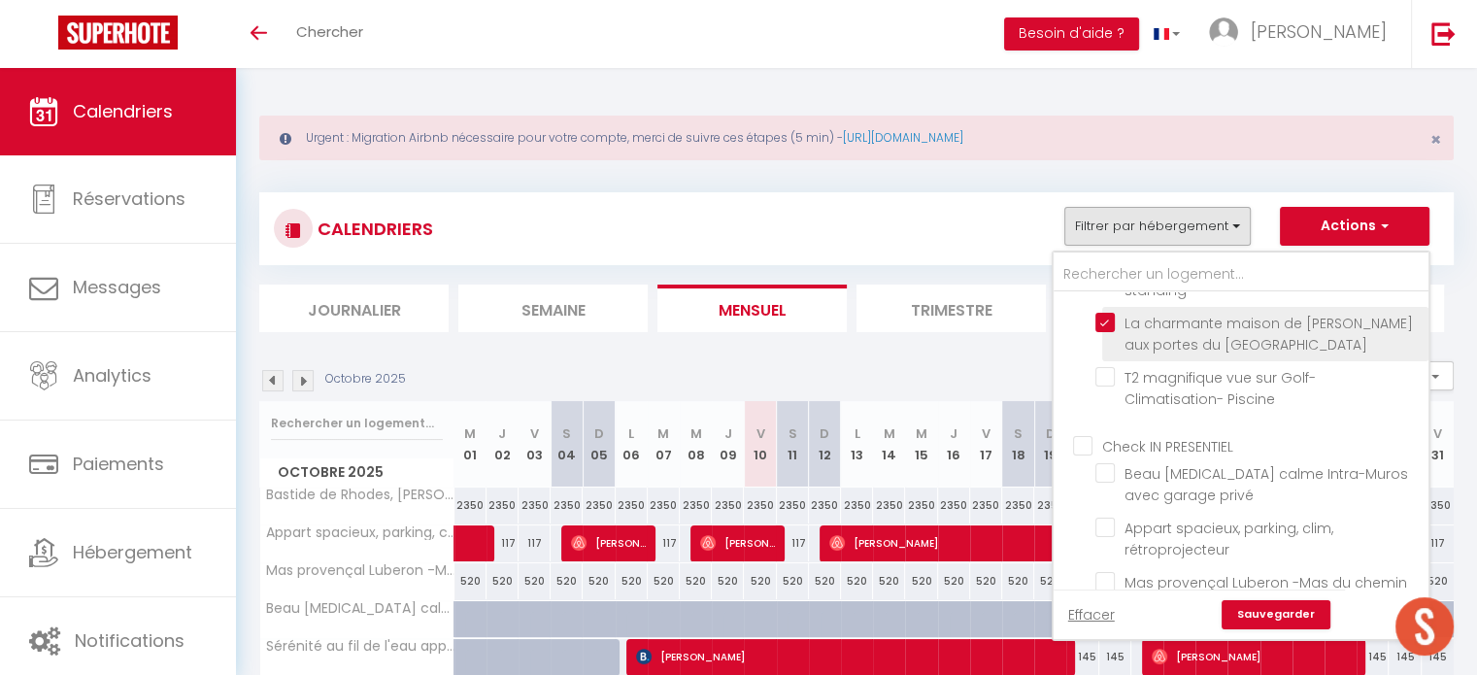
checkbox input "false"
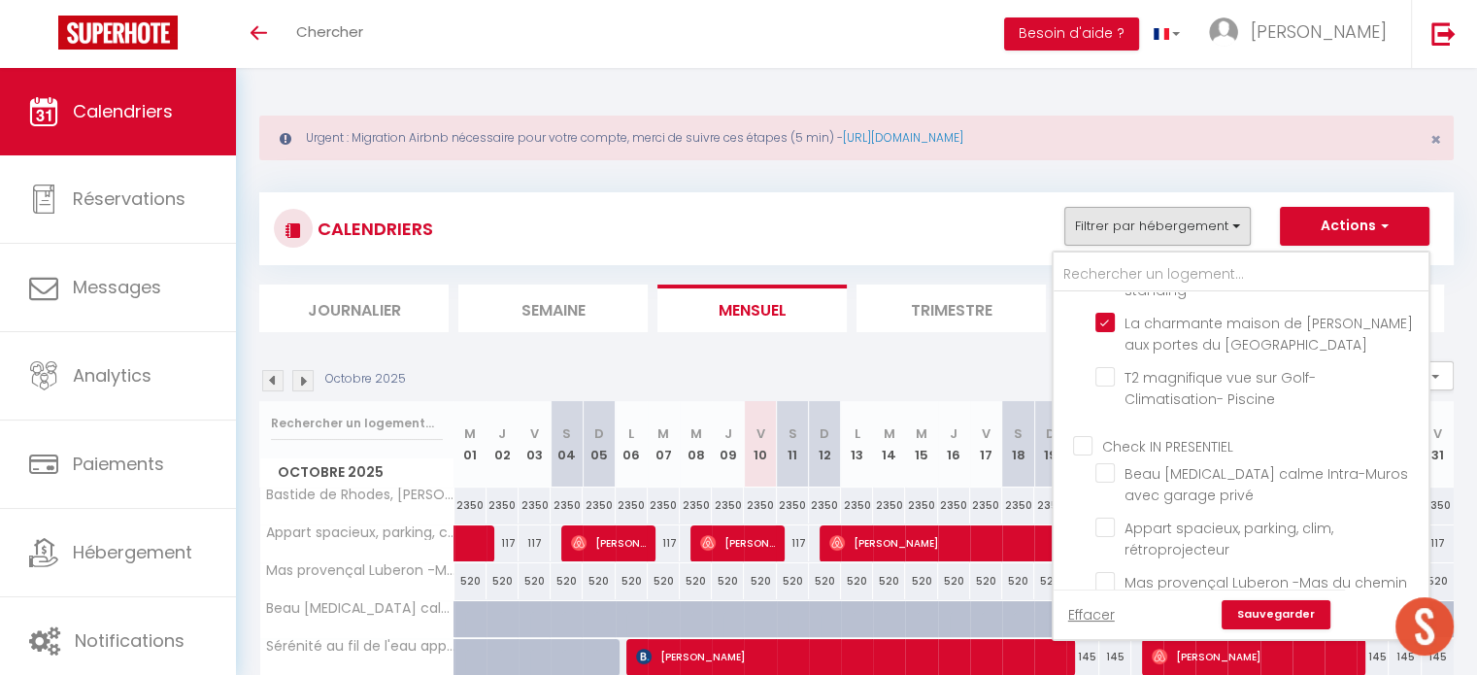
click at [1286, 621] on link "Sauvegarder" at bounding box center [1276, 614] width 109 height 29
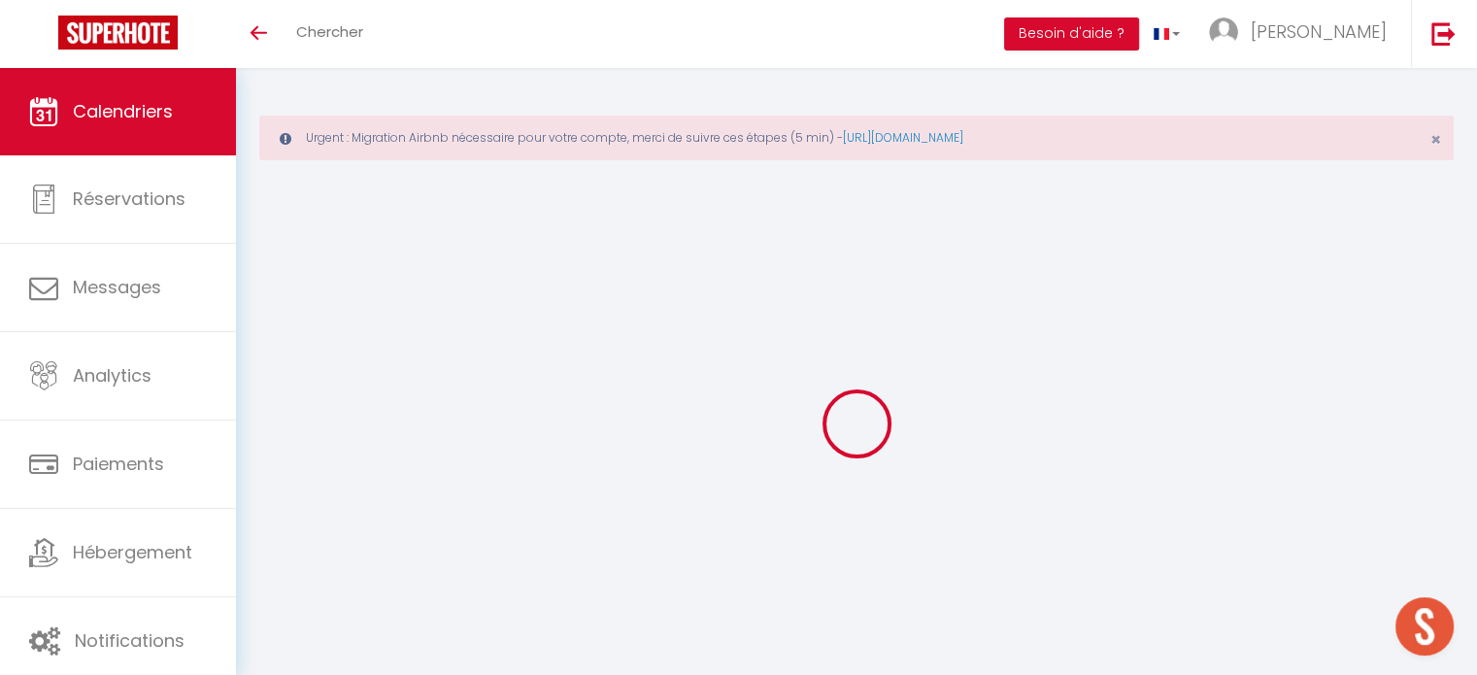
select select
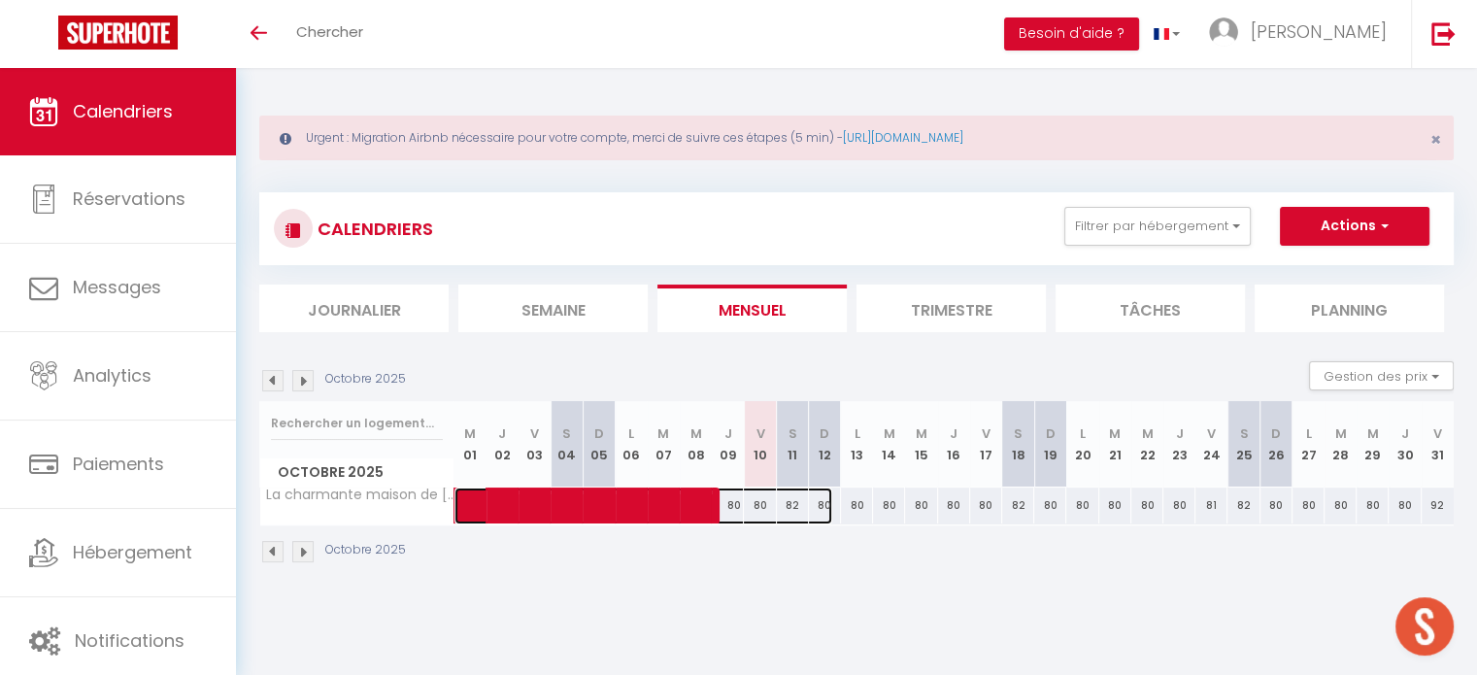
click at [766, 509] on span at bounding box center [653, 505] width 357 height 37
select select "OK"
select select "KO"
select select "0"
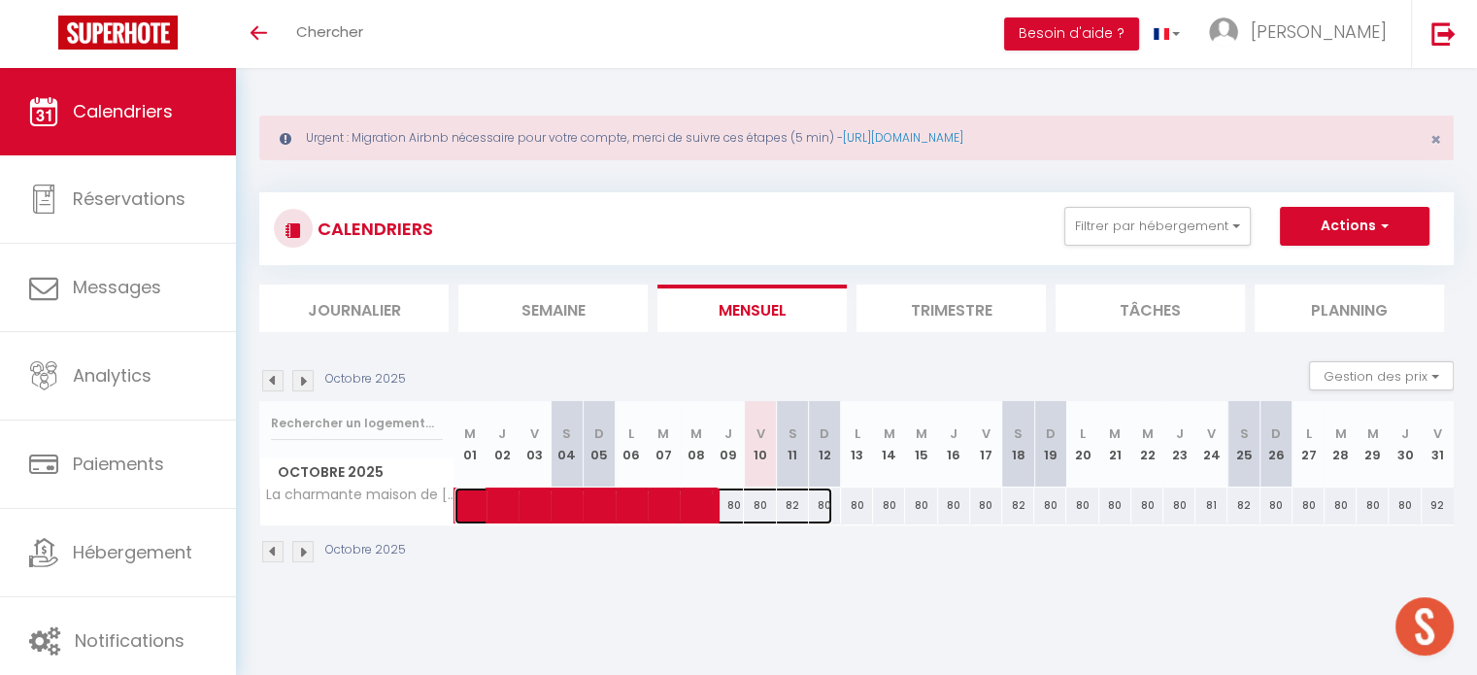
select select "1"
select select
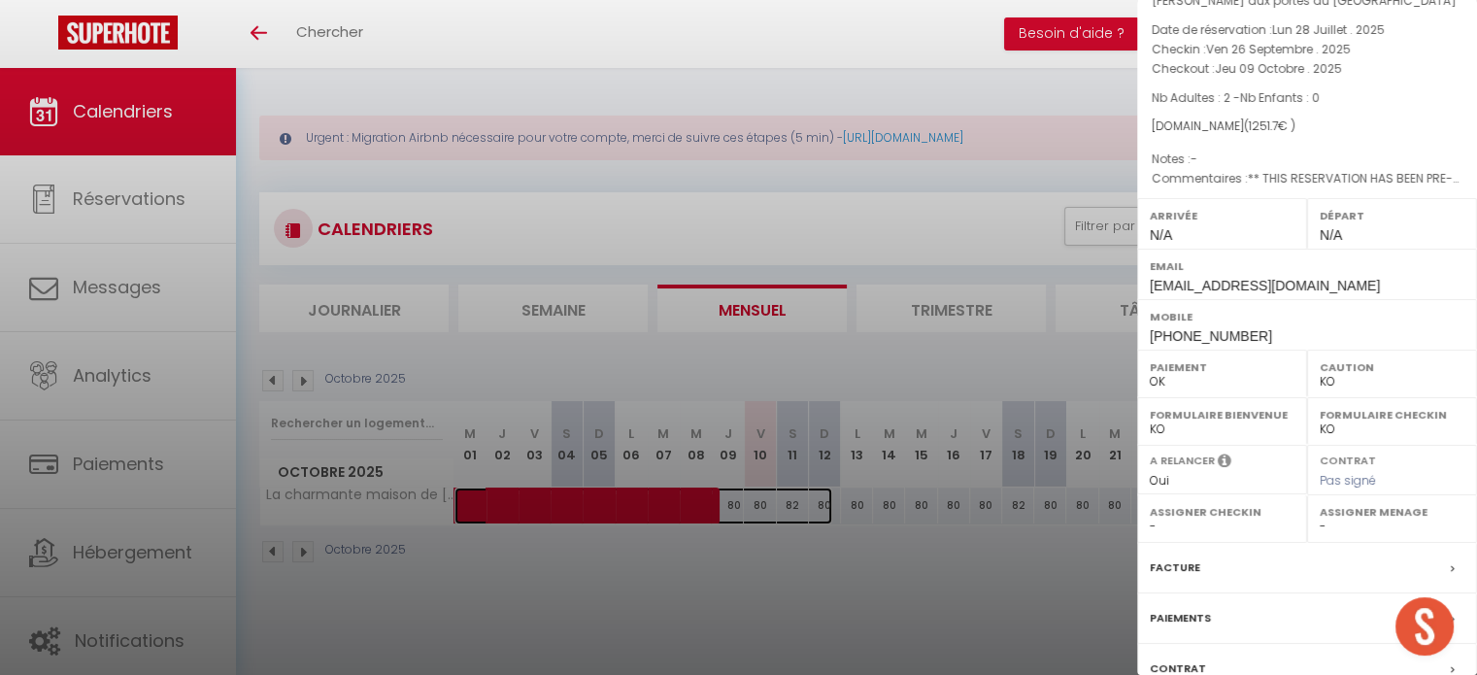
scroll to position [277, 0]
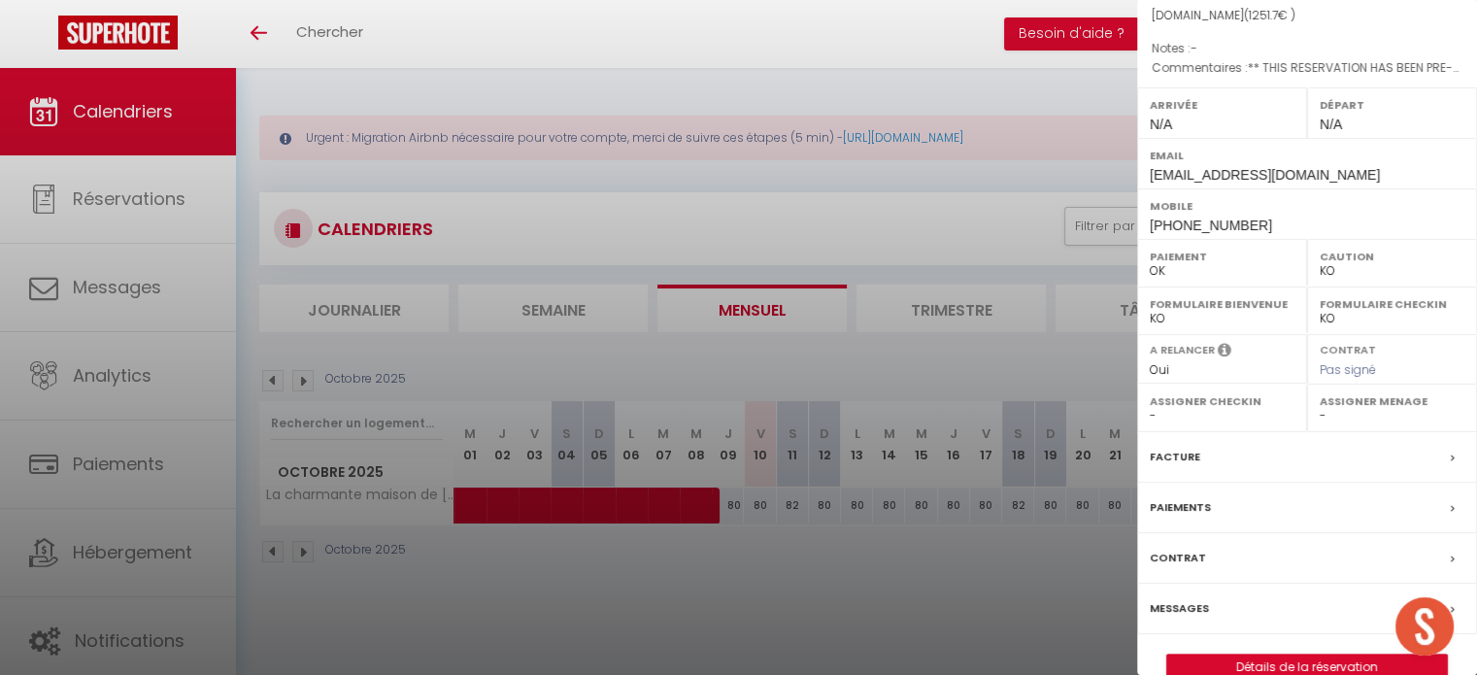
click at [1001, 594] on div at bounding box center [738, 337] width 1477 height 675
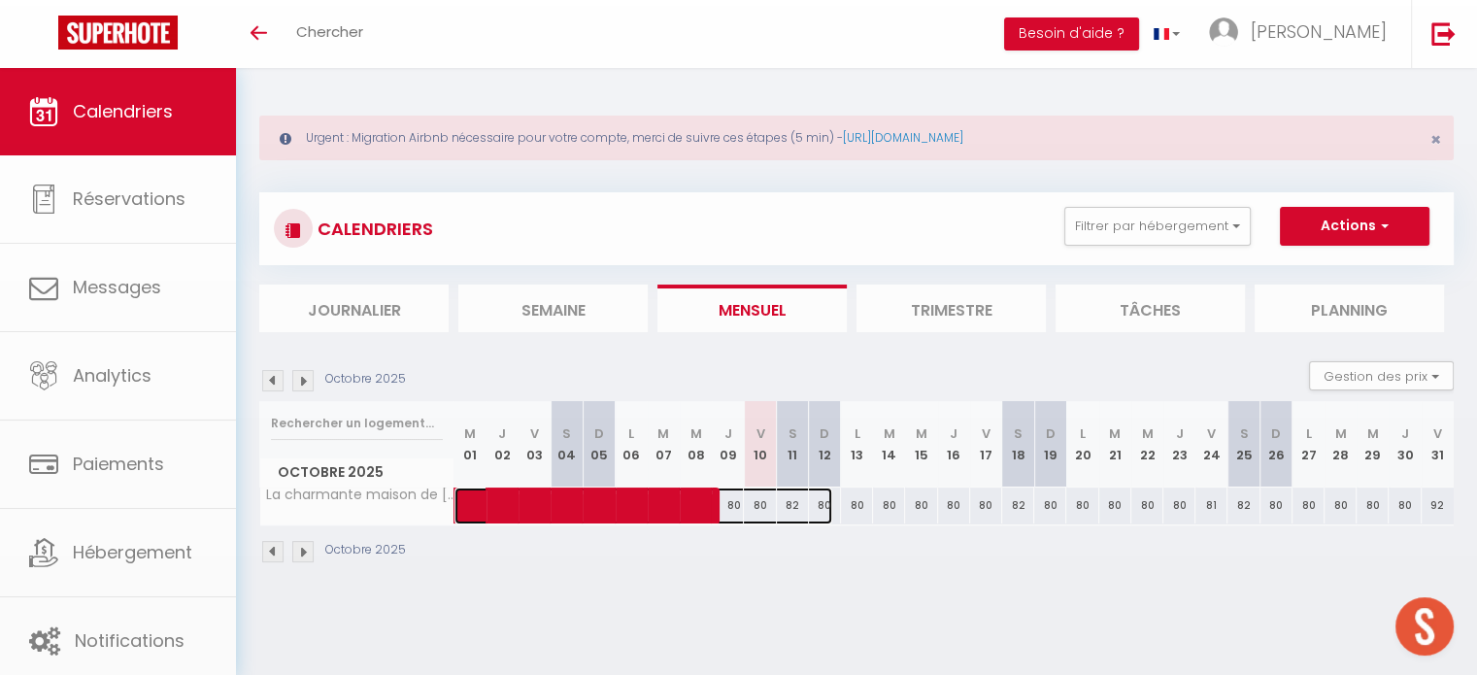
click at [816, 498] on span at bounding box center [653, 505] width 357 height 37
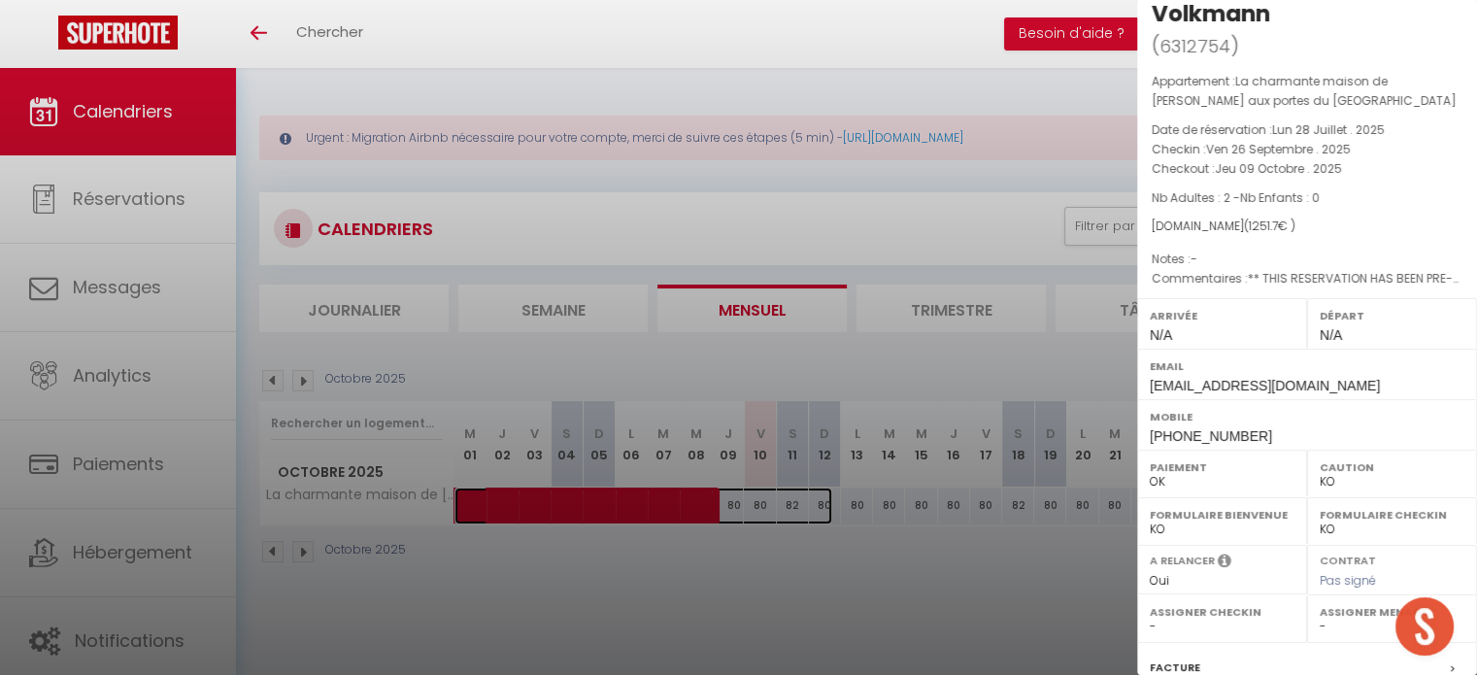
scroll to position [0, 0]
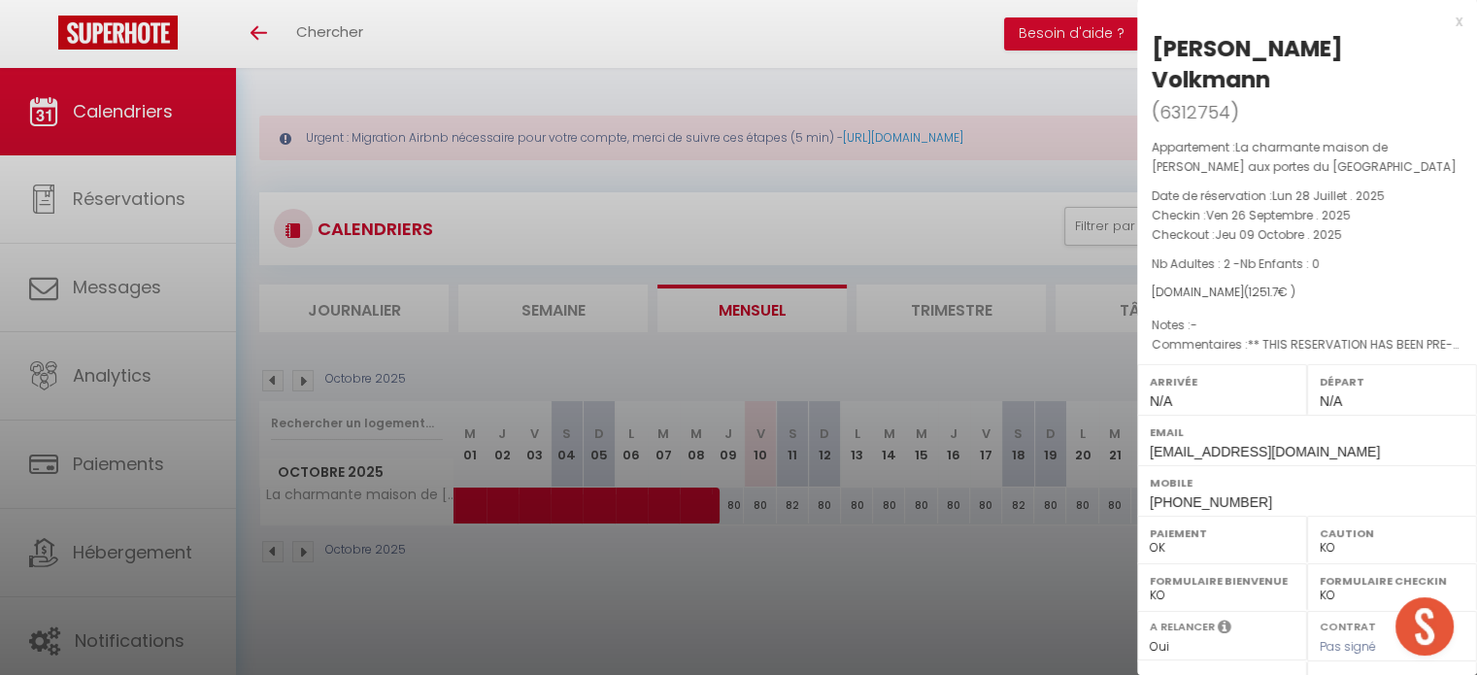
click at [932, 660] on div at bounding box center [738, 337] width 1477 height 675
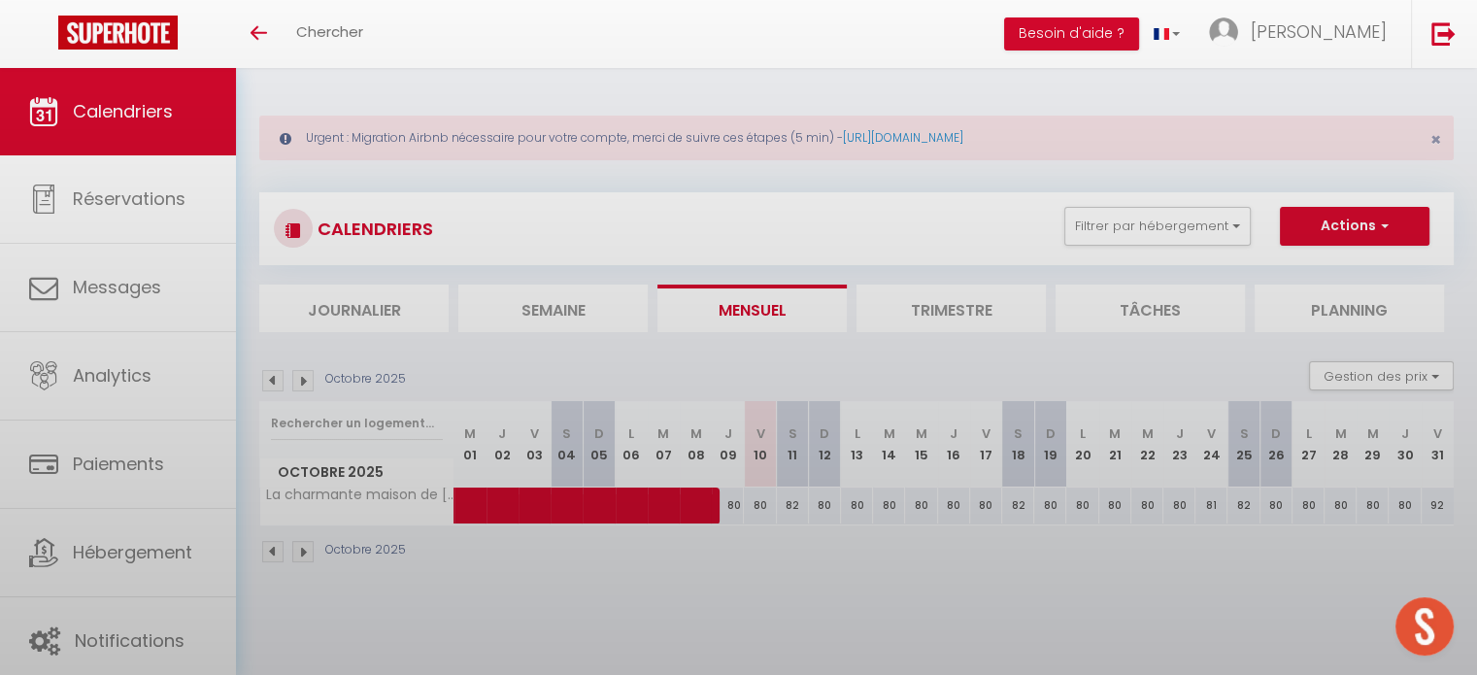
click at [906, 506] on body "🟢 Des questions ou besoin d'assistance pour la migration AirBnB? Prenez rdv >>>…" at bounding box center [738, 405] width 1477 height 675
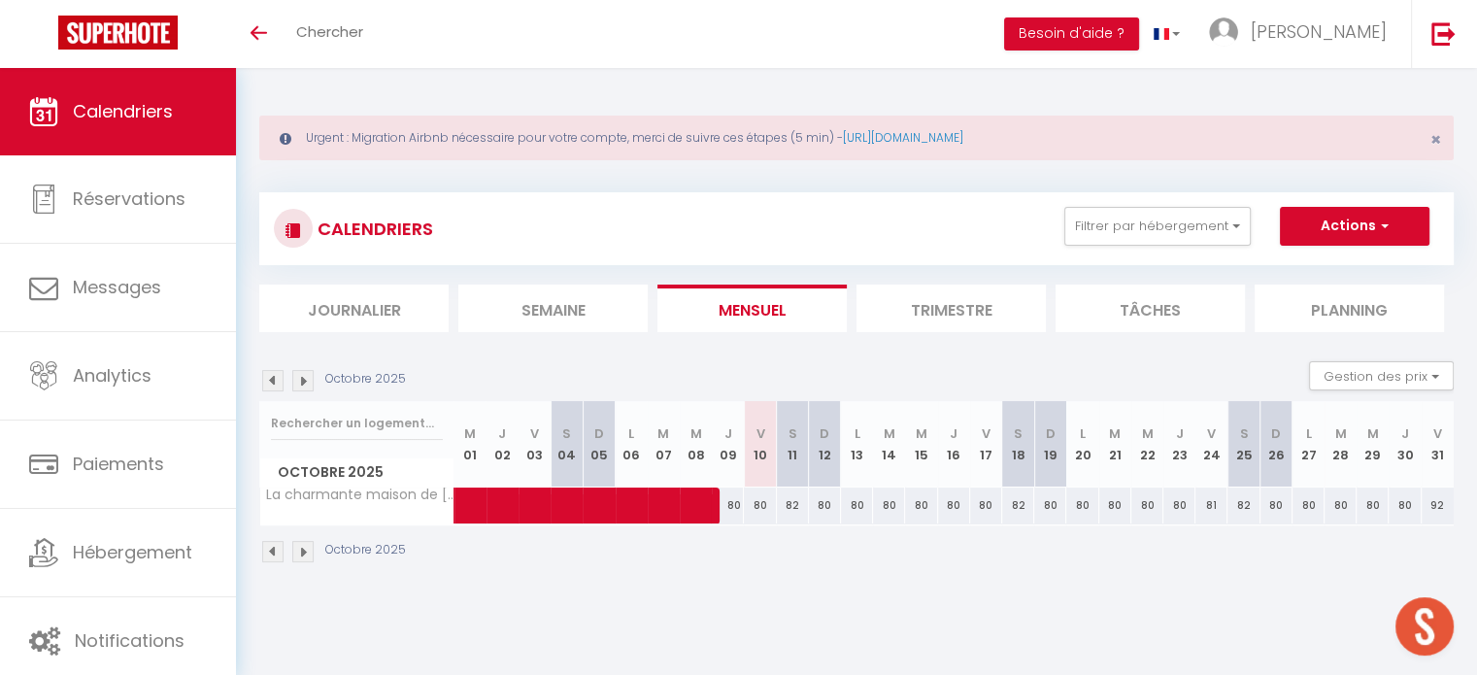
click at [917, 509] on div "80" at bounding box center [921, 505] width 32 height 36
type input "80"
type input "Mer 15 Octobre 2025"
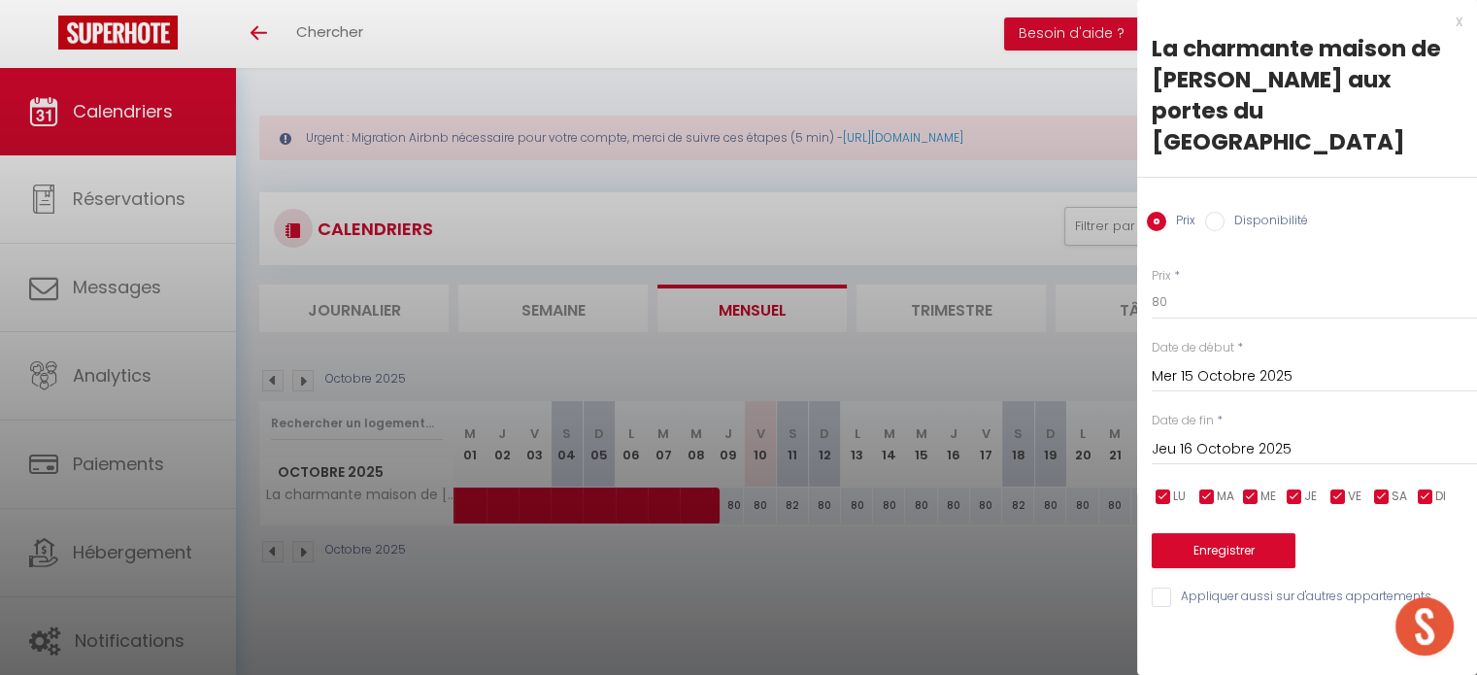
click at [1210, 437] on input "Jeu 16 Octobre 2025" at bounding box center [1314, 449] width 325 height 25
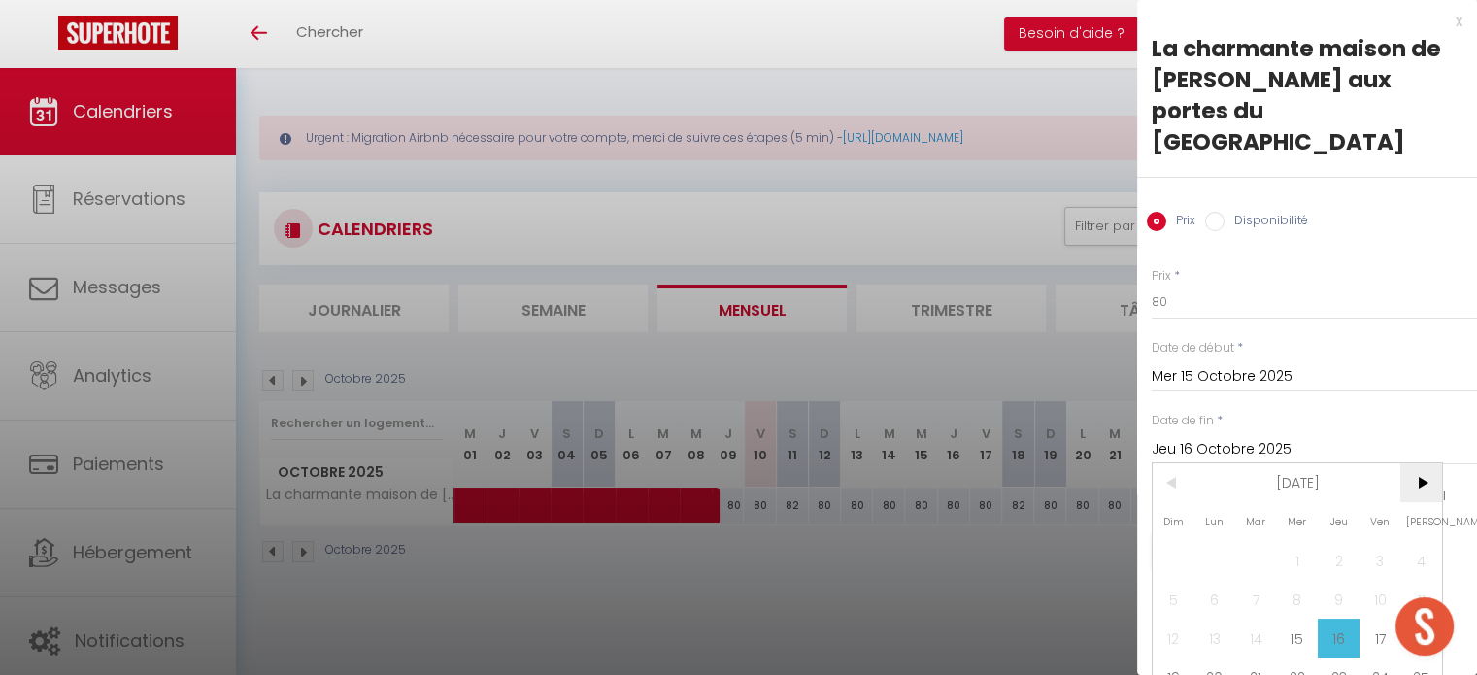
click at [1410, 463] on span ">" at bounding box center [1421, 482] width 42 height 39
click at [1411, 463] on span ">" at bounding box center [1421, 482] width 42 height 39
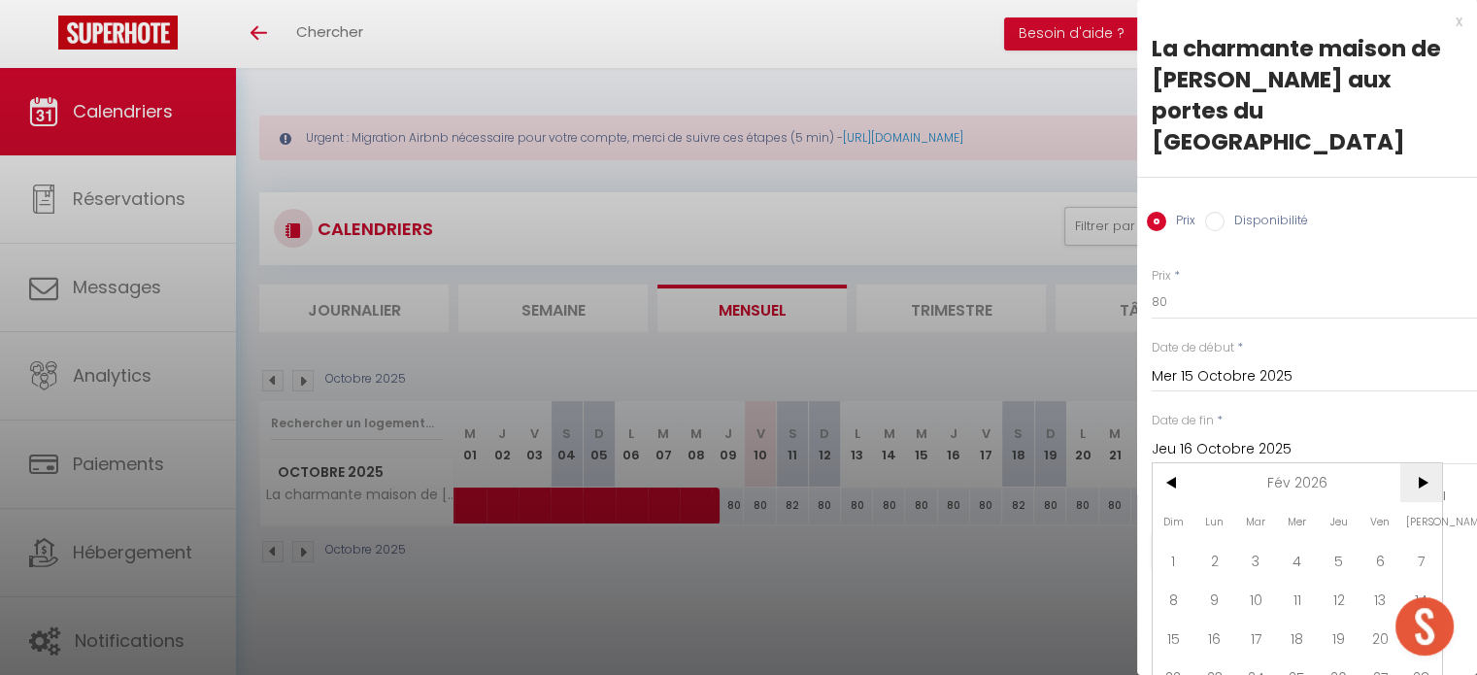
click at [1412, 463] on span ">" at bounding box center [1421, 482] width 42 height 39
click at [1420, 463] on span ">" at bounding box center [1421, 482] width 42 height 39
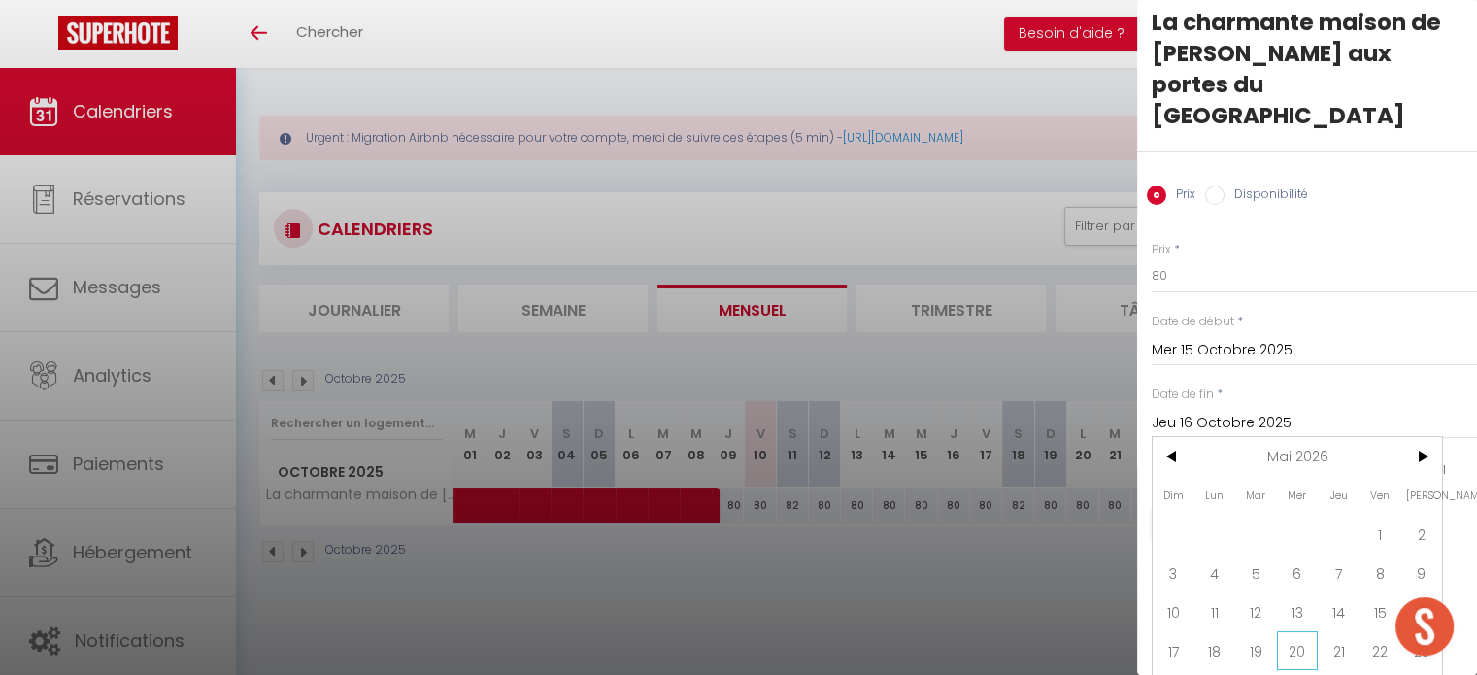
scroll to position [50, 0]
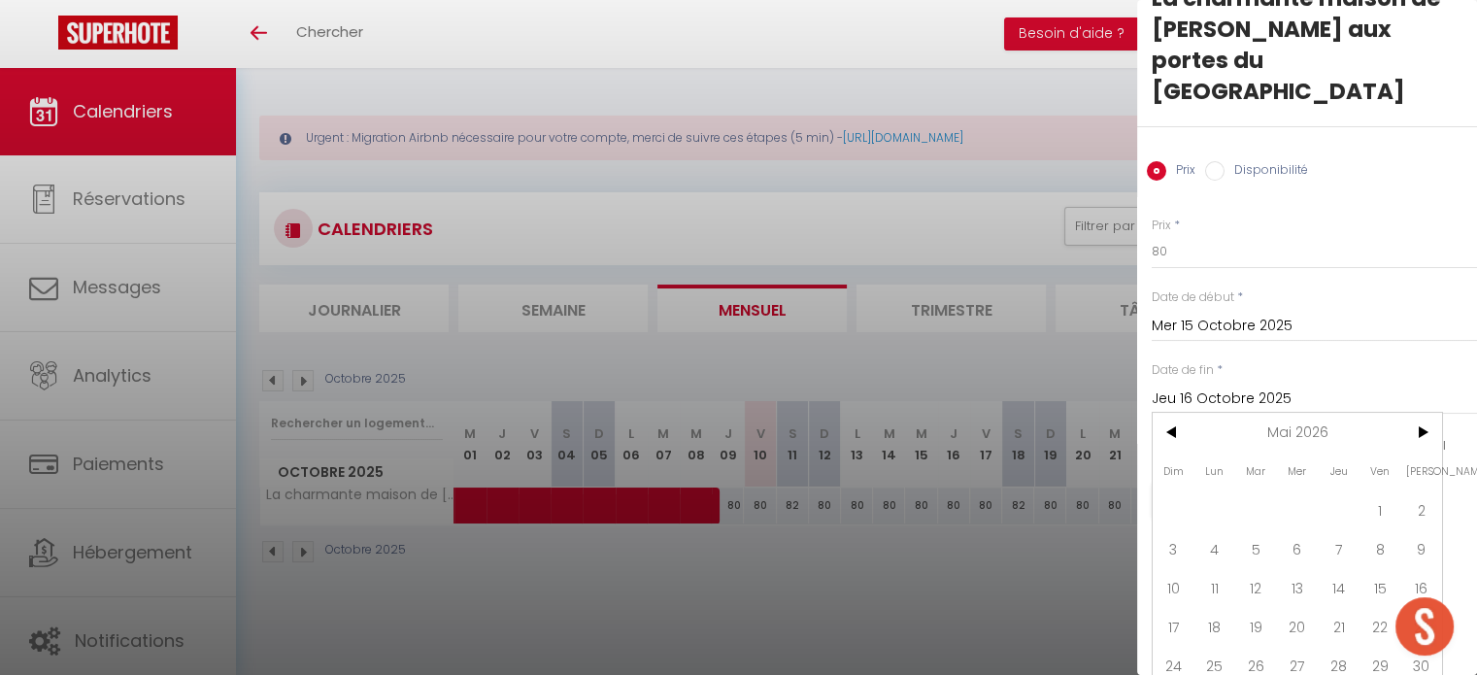
type input "Dim 31 Mai 2026"
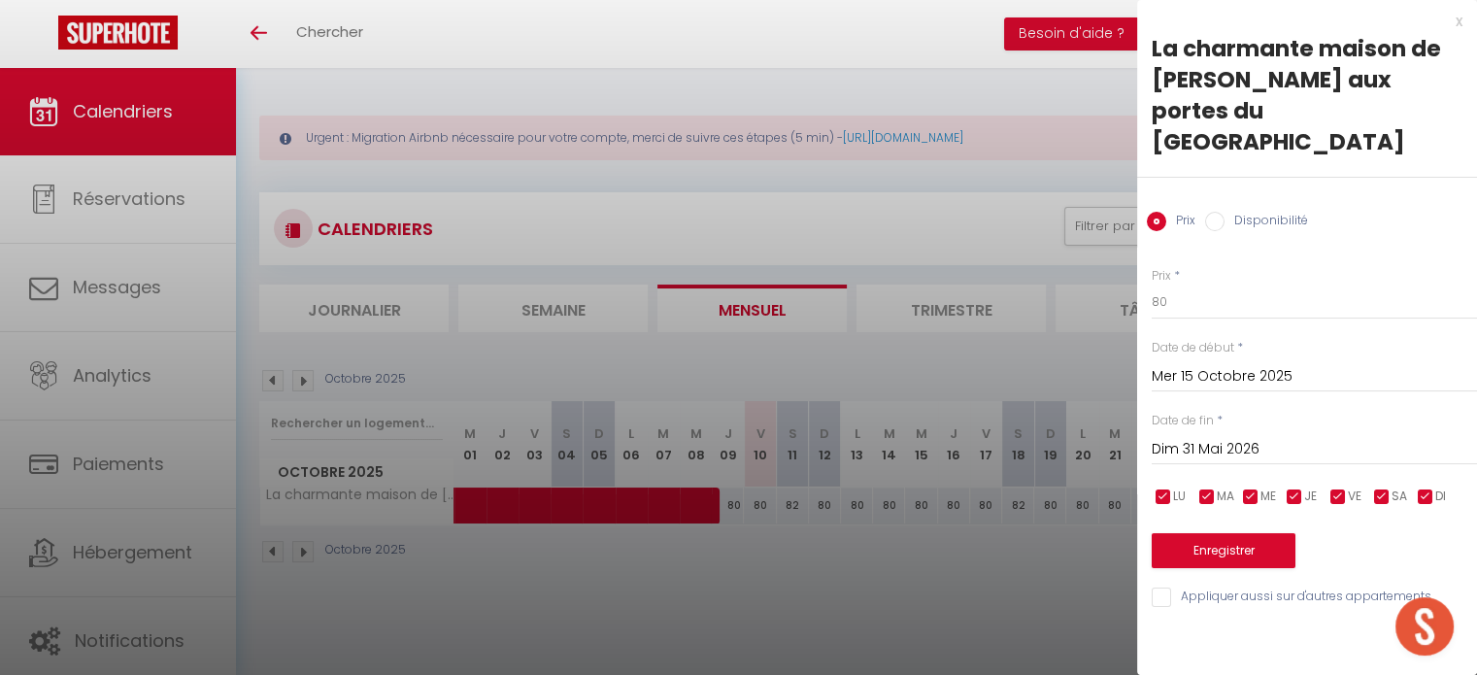
scroll to position [0, 0]
click at [1205, 212] on input "Disponibilité" at bounding box center [1214, 221] width 19 height 19
radio input "true"
radio input "false"
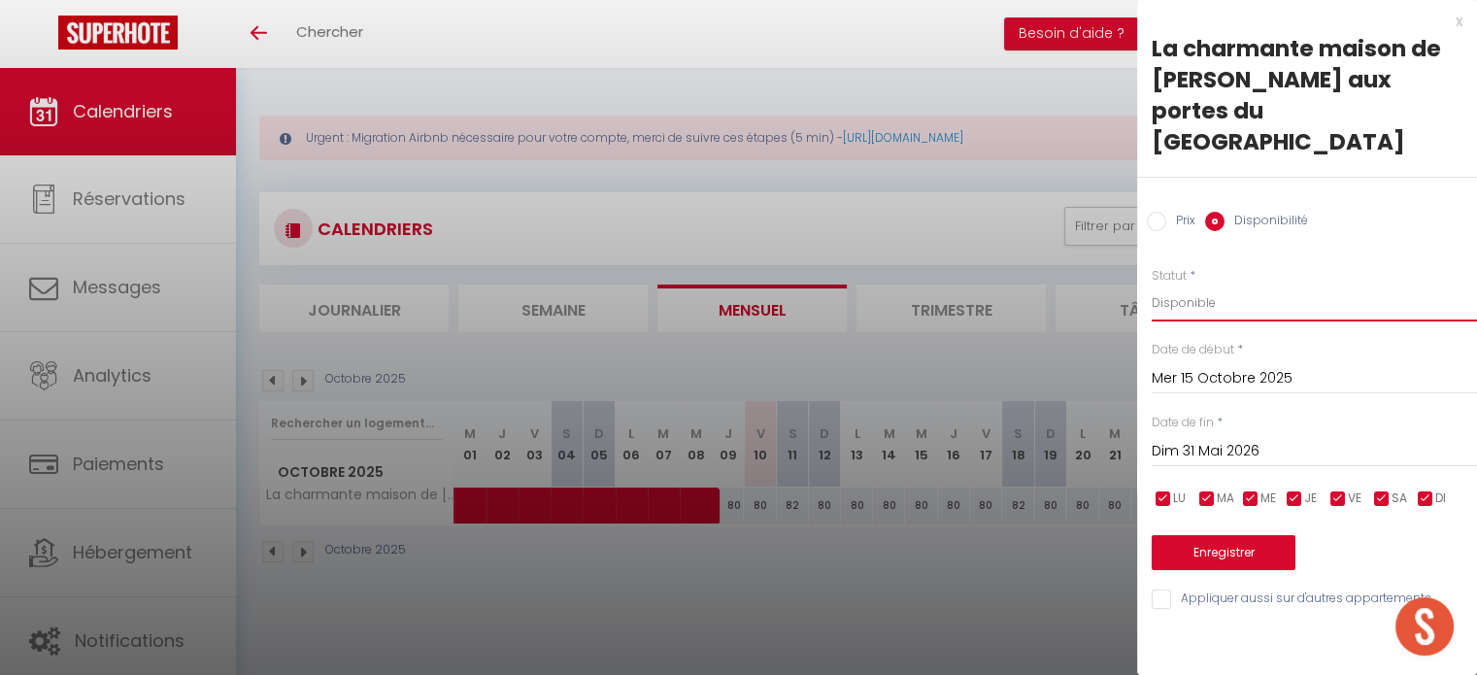
click at [1216, 285] on select "Disponible Indisponible" at bounding box center [1314, 303] width 325 height 37
select select "0"
click at [1152, 285] on select "Disponible Indisponible" at bounding box center [1314, 303] width 325 height 37
click at [1207, 535] on button "Enregistrer" at bounding box center [1224, 552] width 144 height 35
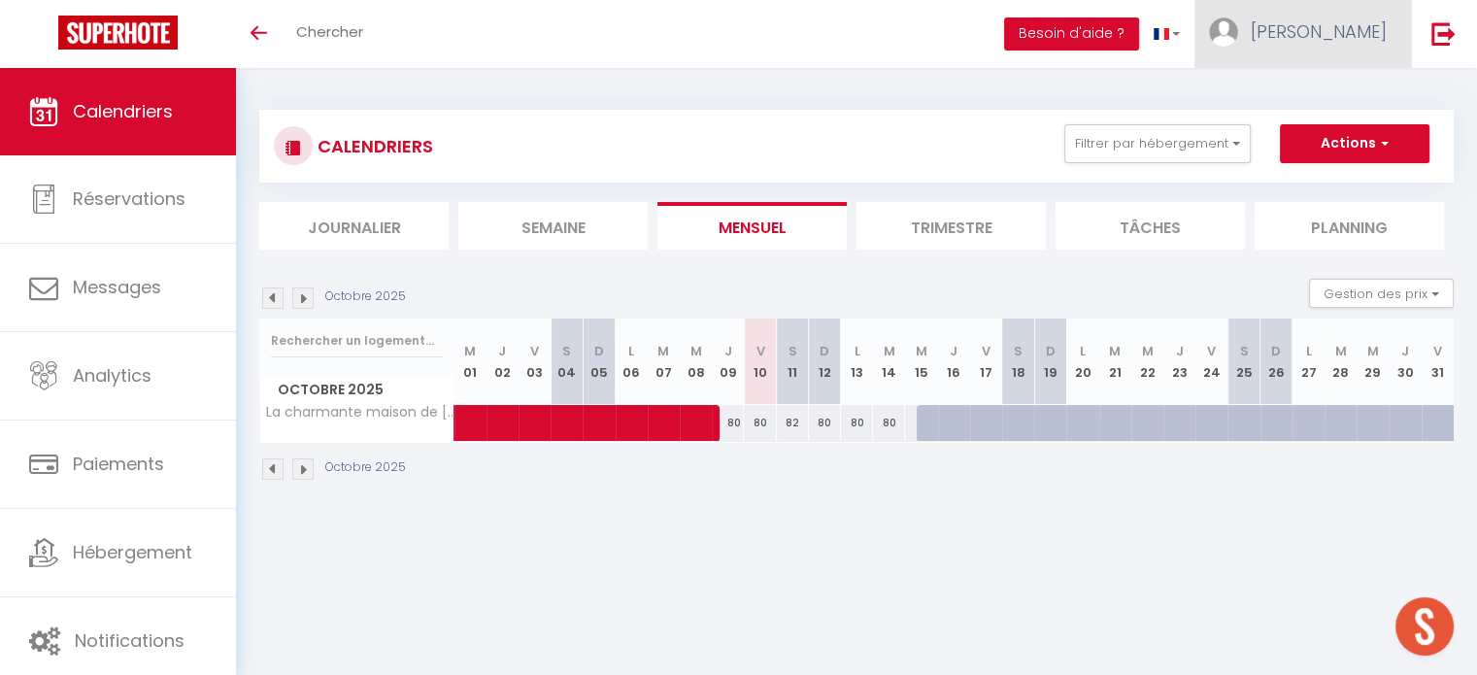
click at [1320, 25] on span "[PERSON_NAME]" at bounding box center [1319, 31] width 136 height 24
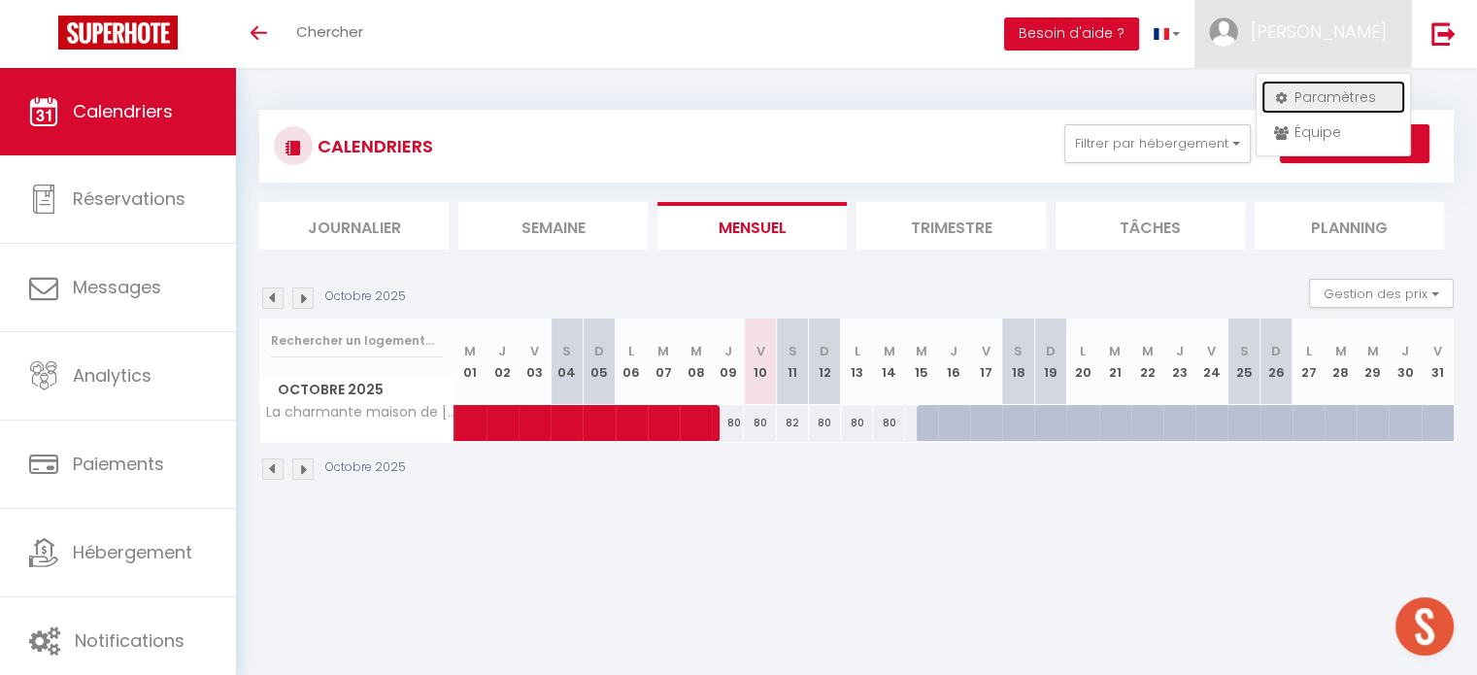
click at [1333, 108] on link "Paramètres" at bounding box center [1333, 97] width 144 height 33
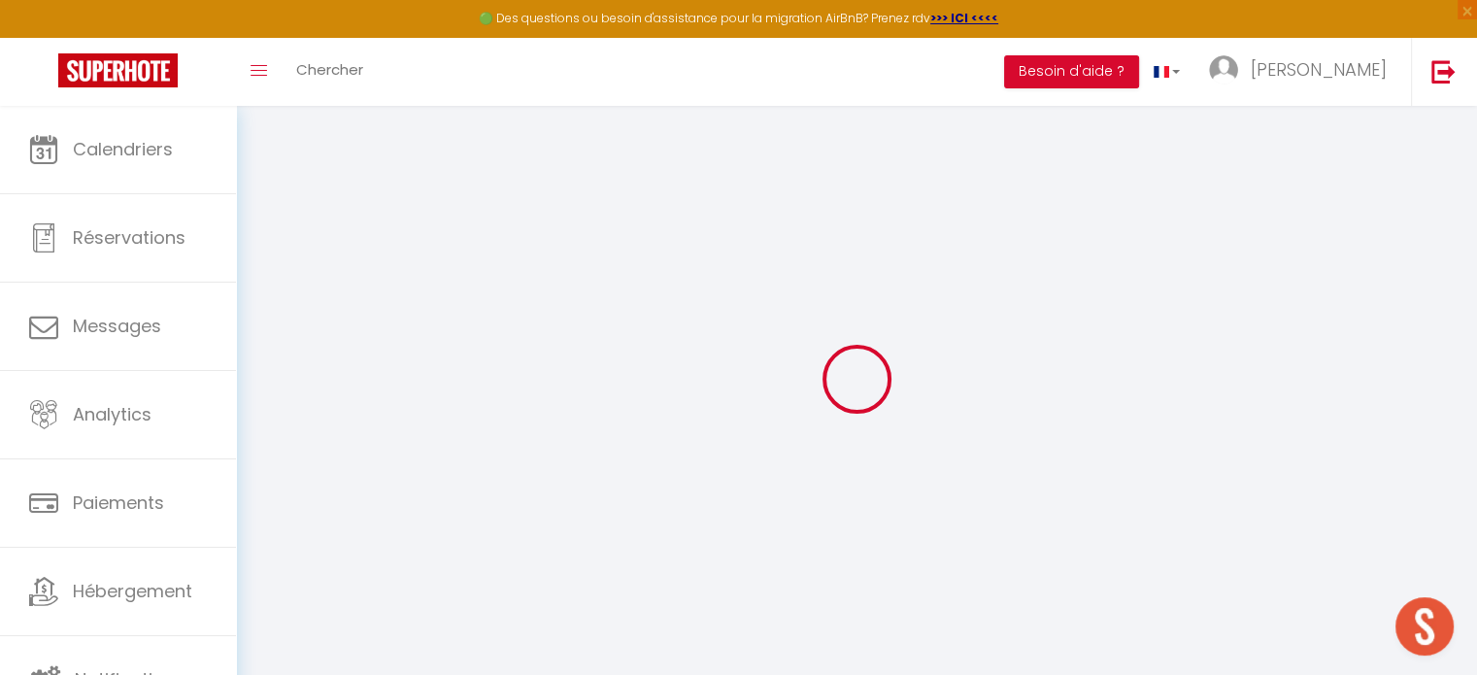
type input "FwWtjS8L26twVQVnN13bAaGMg"
type input "ywuclqj0VHzfCoYWBqzRd0u47"
type input "[URL][DOMAIN_NAME]"
select select "fr"
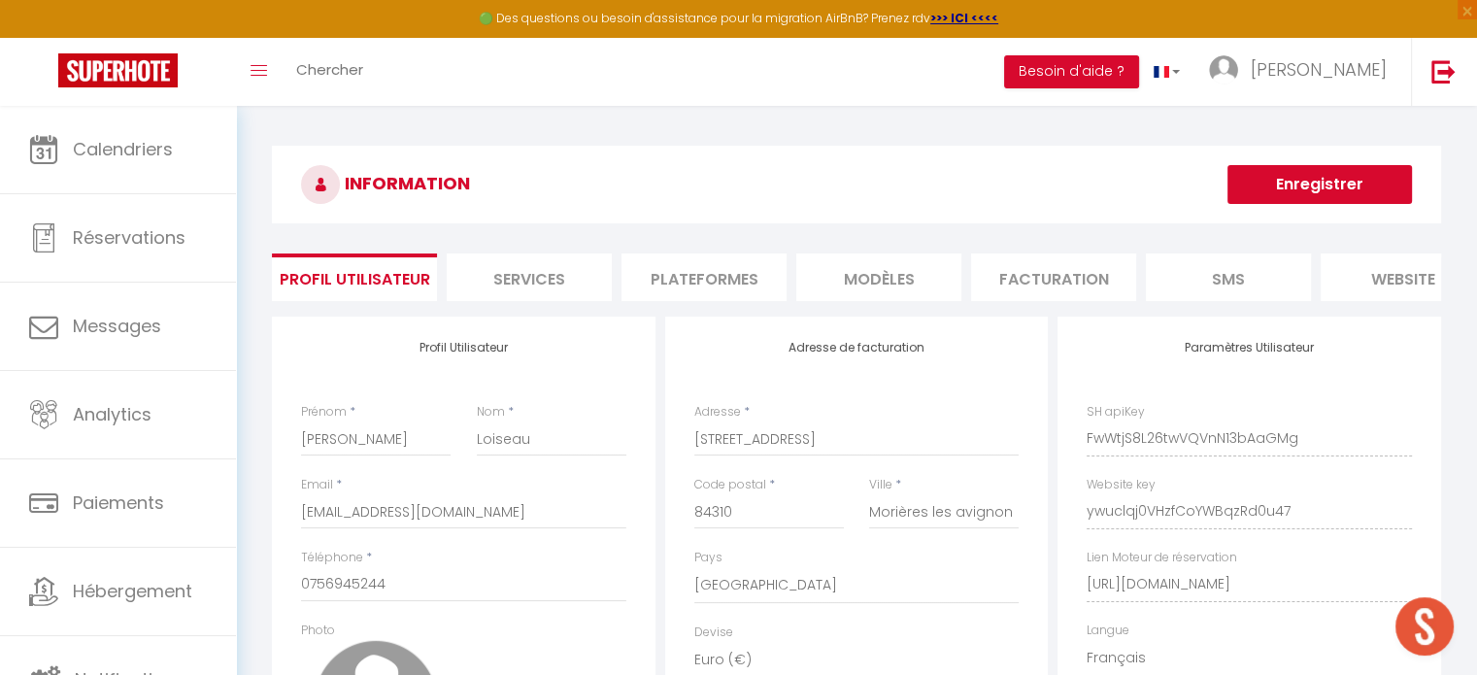
click at [691, 253] on li "Plateformes" at bounding box center [703, 277] width 165 height 48
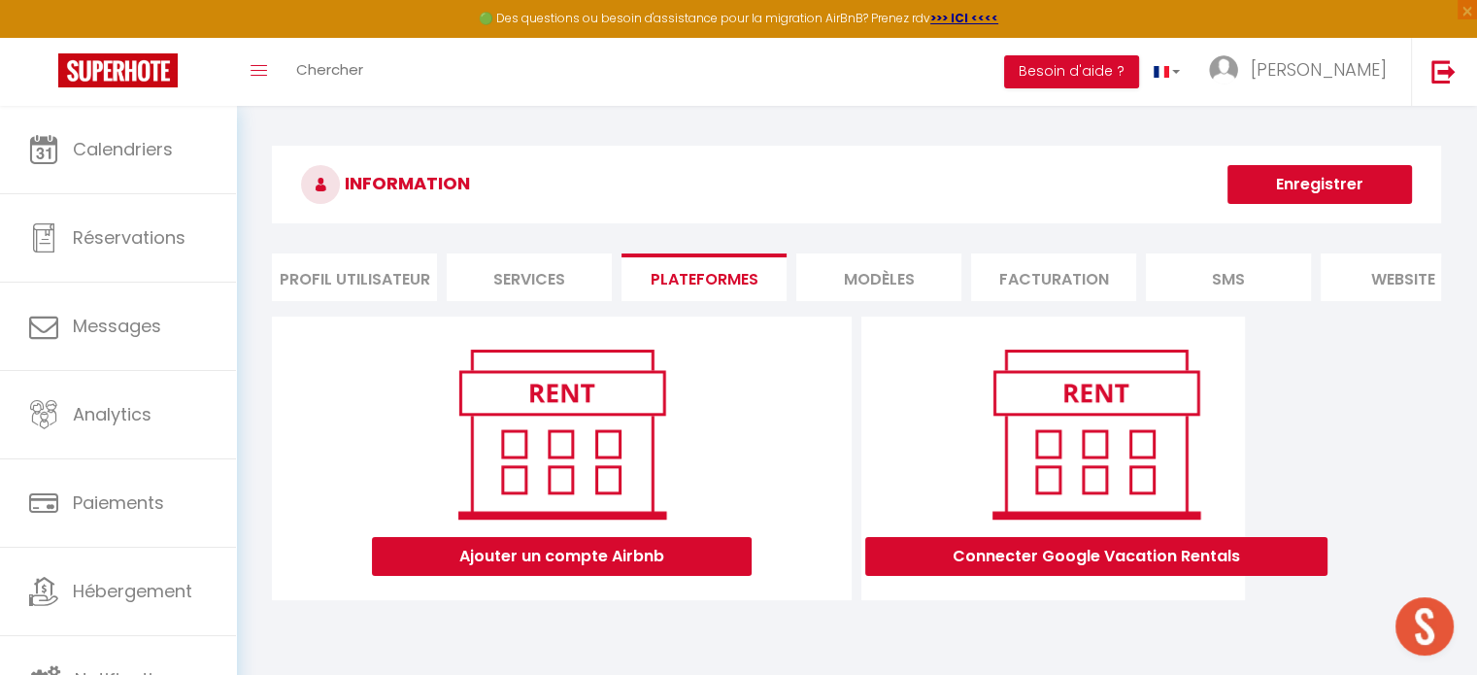
click at [595, 280] on li "Services" at bounding box center [529, 277] width 165 height 48
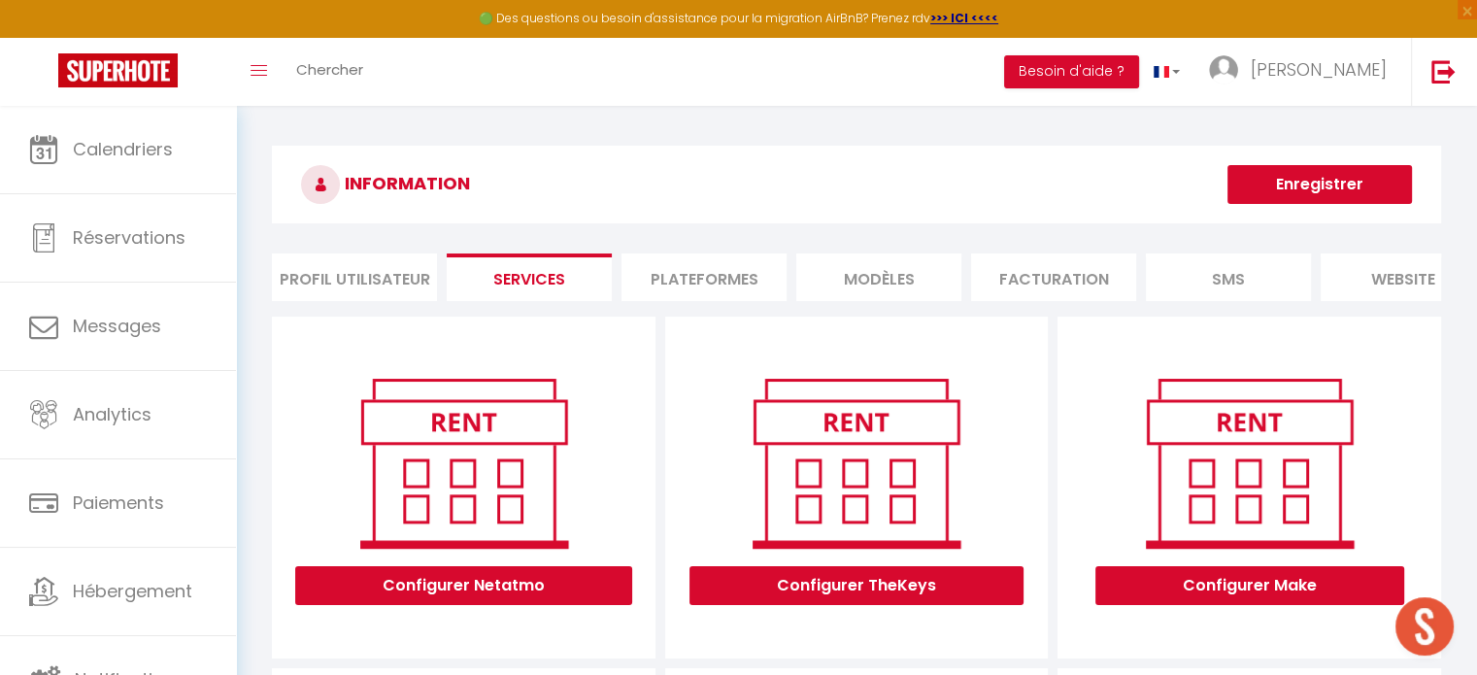
click at [675, 278] on li "Plateformes" at bounding box center [703, 277] width 165 height 48
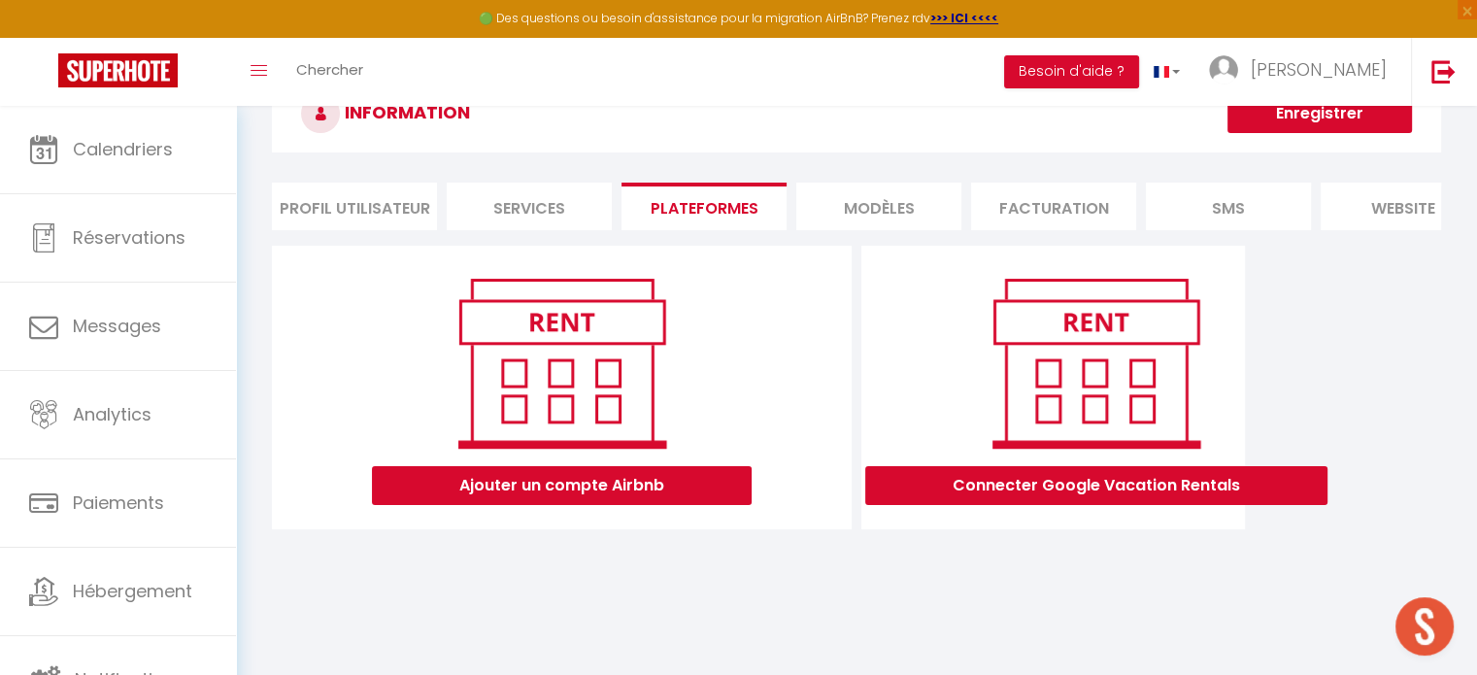
scroll to position [105, 0]
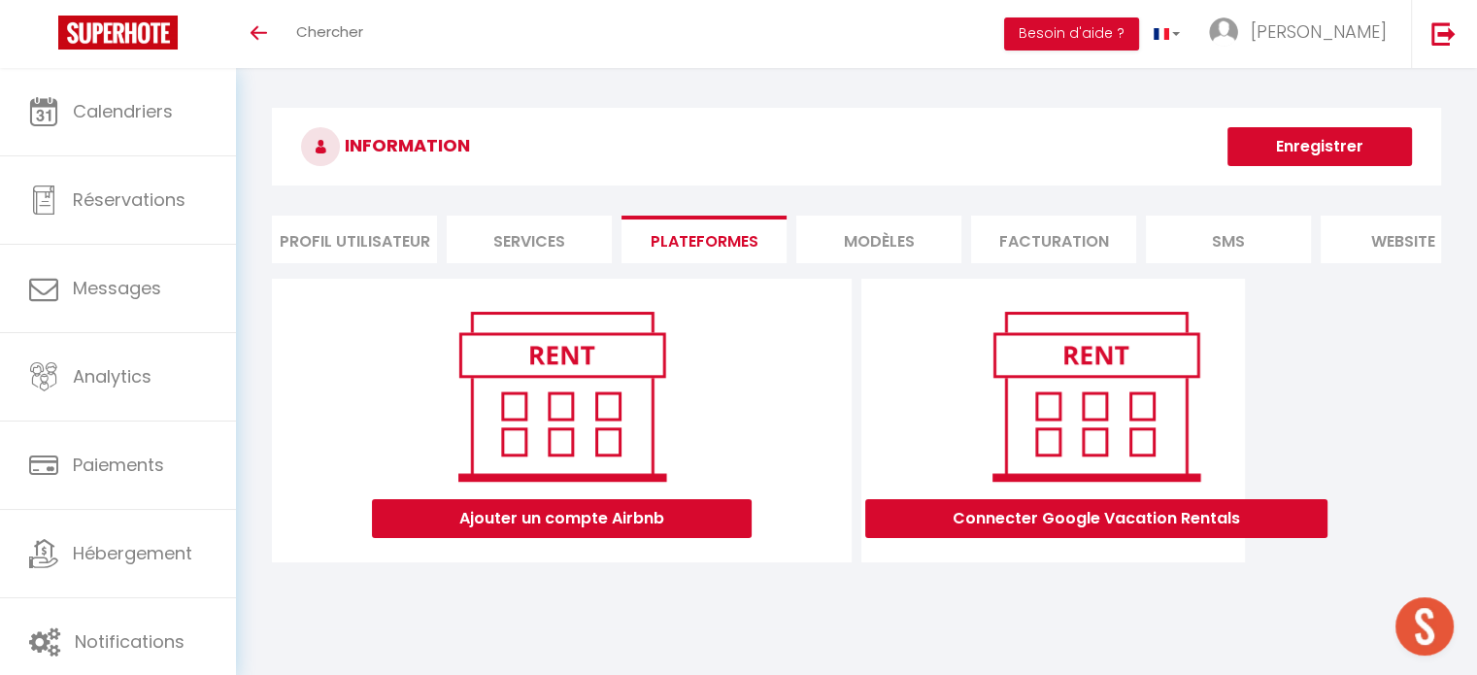
click at [799, 251] on li "MODÈLES" at bounding box center [878, 240] width 165 height 48
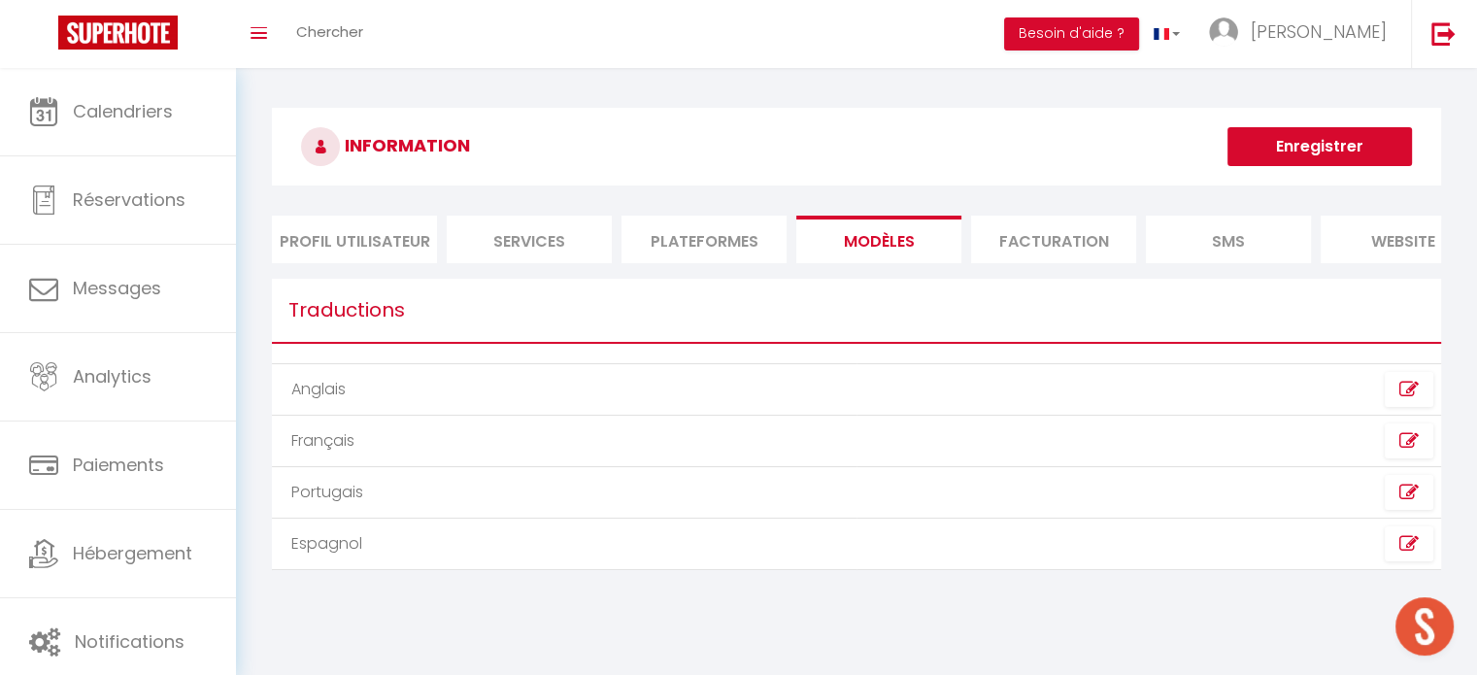
click at [977, 233] on li "Facturation" at bounding box center [1053, 240] width 165 height 48
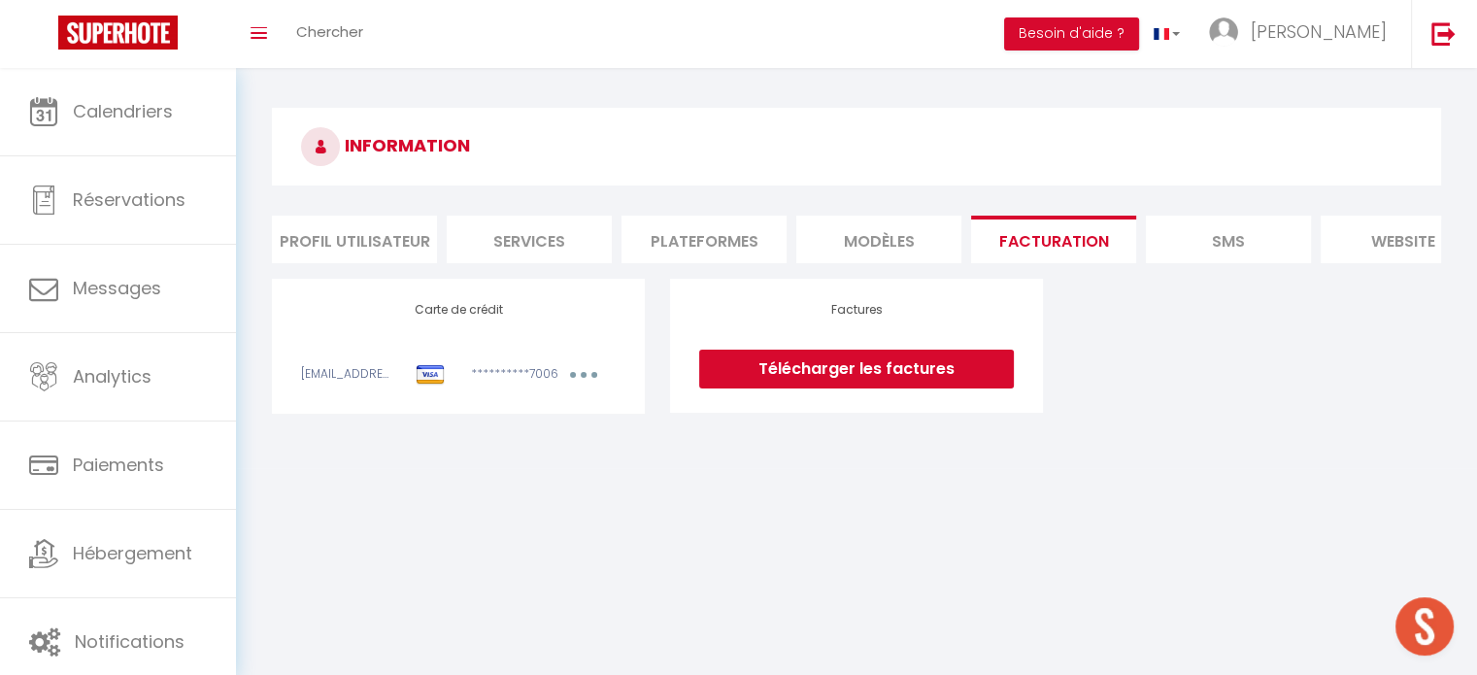
click at [672, 232] on li "Plateformes" at bounding box center [703, 240] width 165 height 48
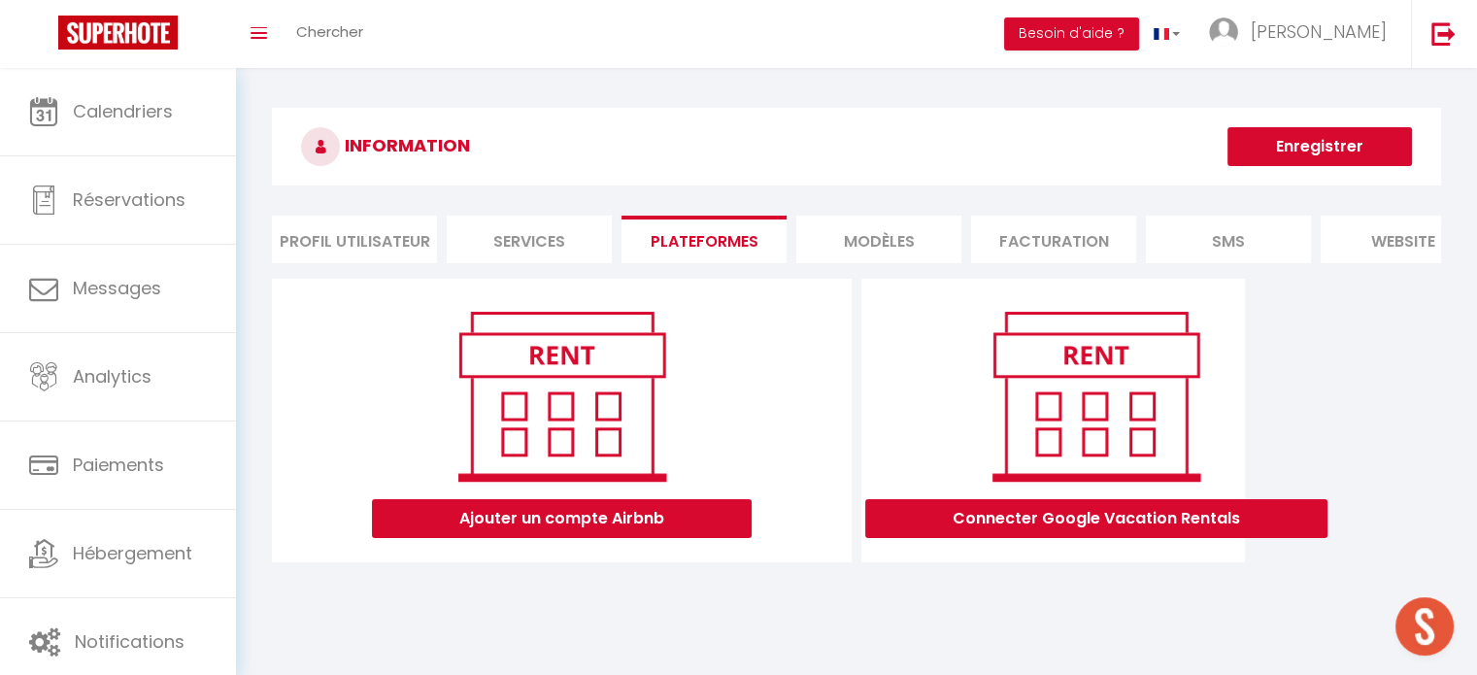
click at [522, 253] on li "Services" at bounding box center [529, 240] width 165 height 48
